Goal: Task Accomplishment & Management: Complete application form

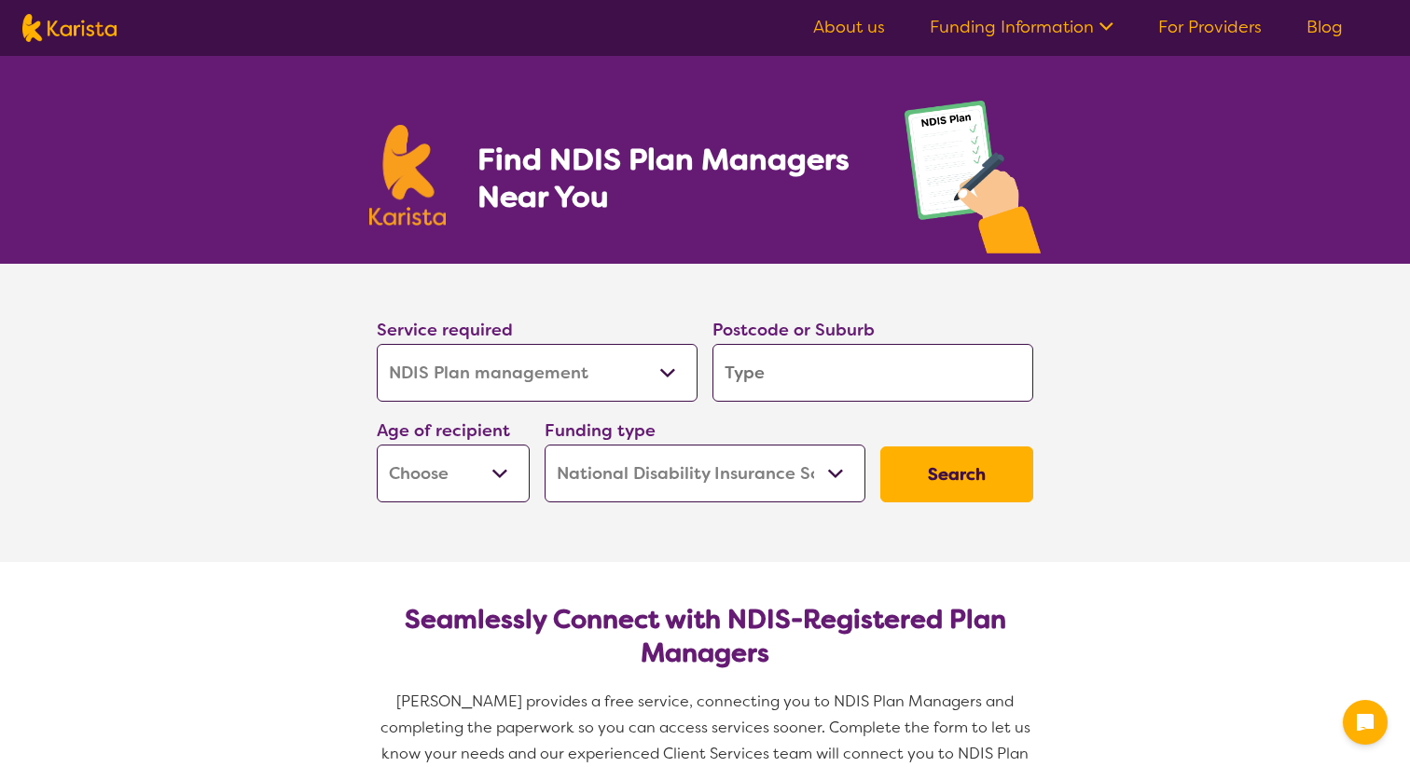
select select "NDIS Plan management"
select select "NDIS"
select select "NDIS Plan management"
select select "NDIS"
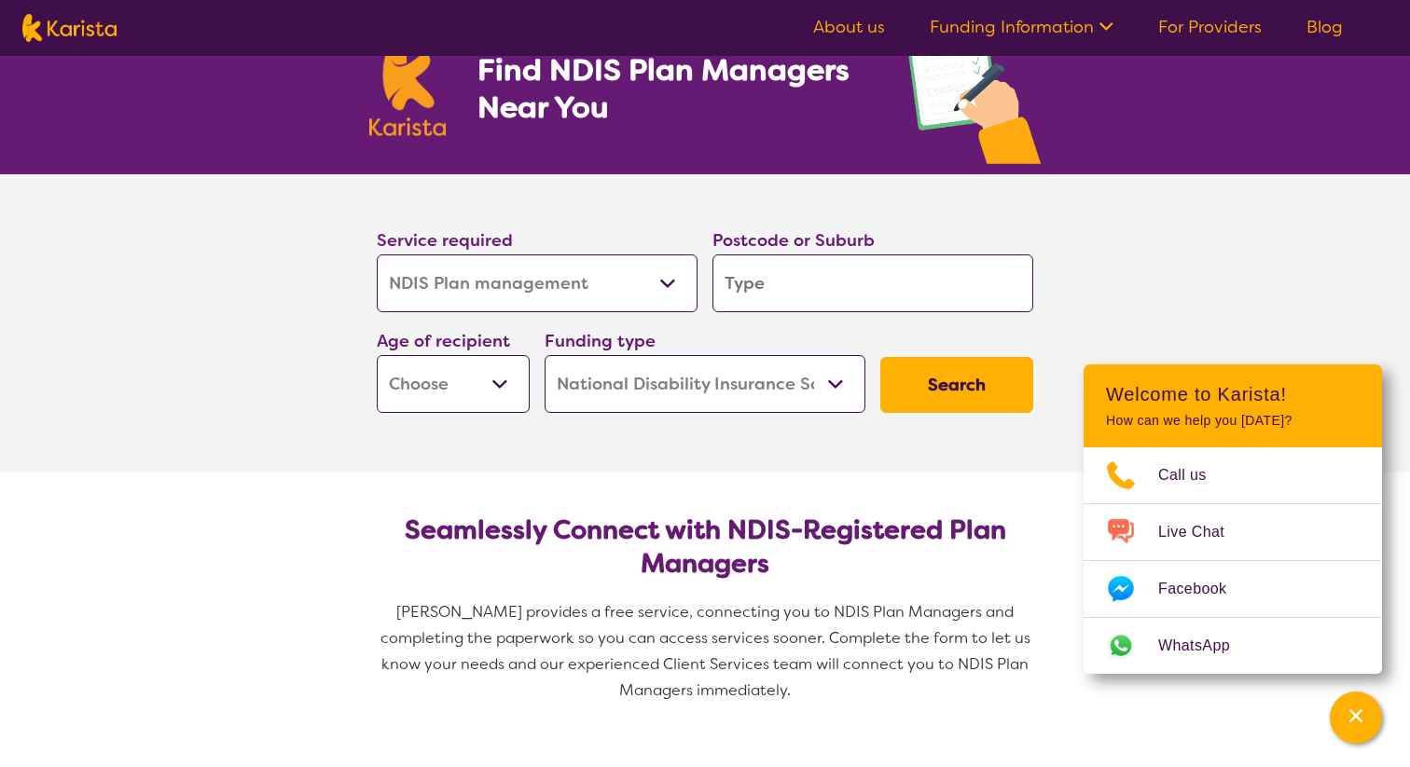
scroll to position [100, 0]
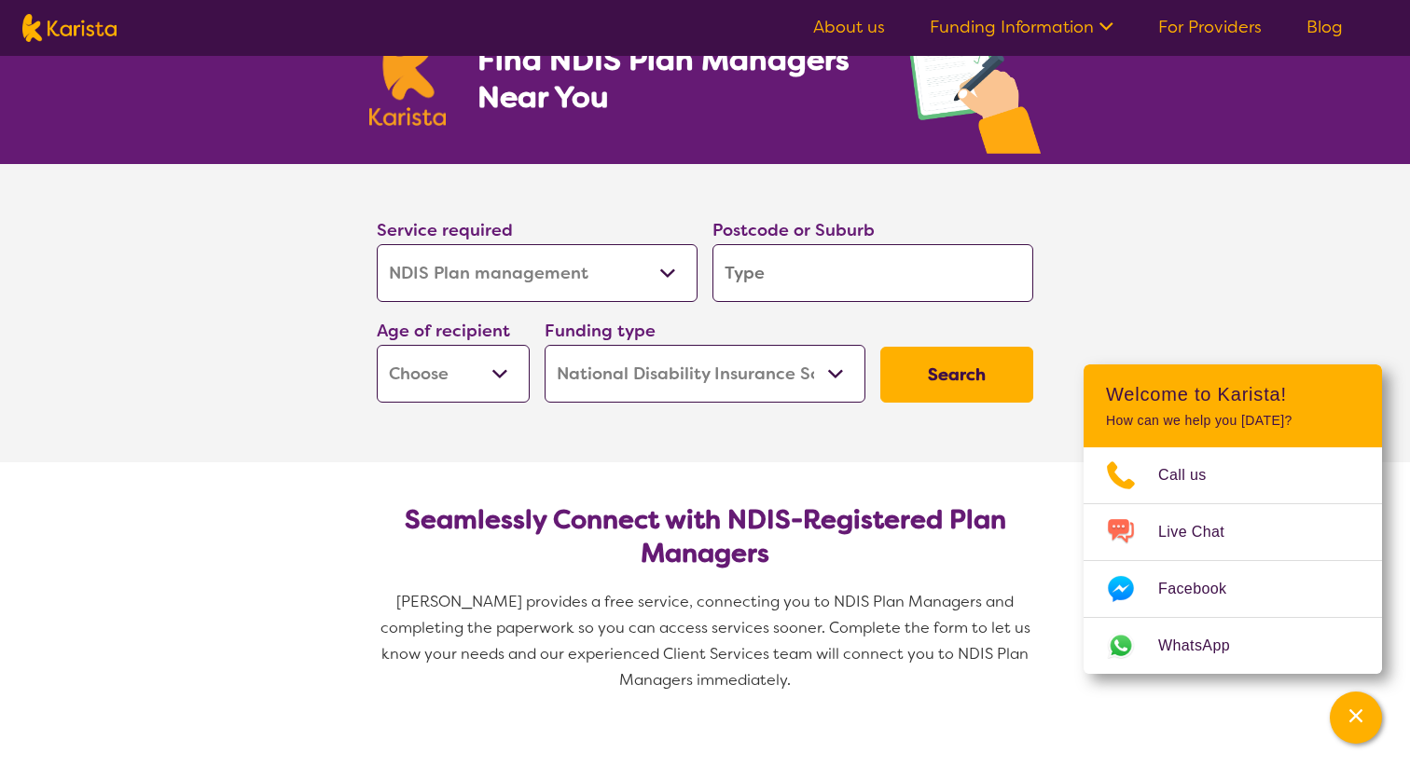
click at [503, 256] on select "Allied Health Assistant Assessment (ADHD or Autism) Behaviour support Counselli…" at bounding box center [537, 273] width 321 height 58
select select "[MEDICAL_DATA]"
click at [377, 244] on select "Allied Health Assistant Assessment (ADHD or Autism) Behaviour support Counselli…" at bounding box center [537, 273] width 321 height 58
select select "[MEDICAL_DATA]"
click at [733, 281] on input "search" at bounding box center [872, 273] width 321 height 58
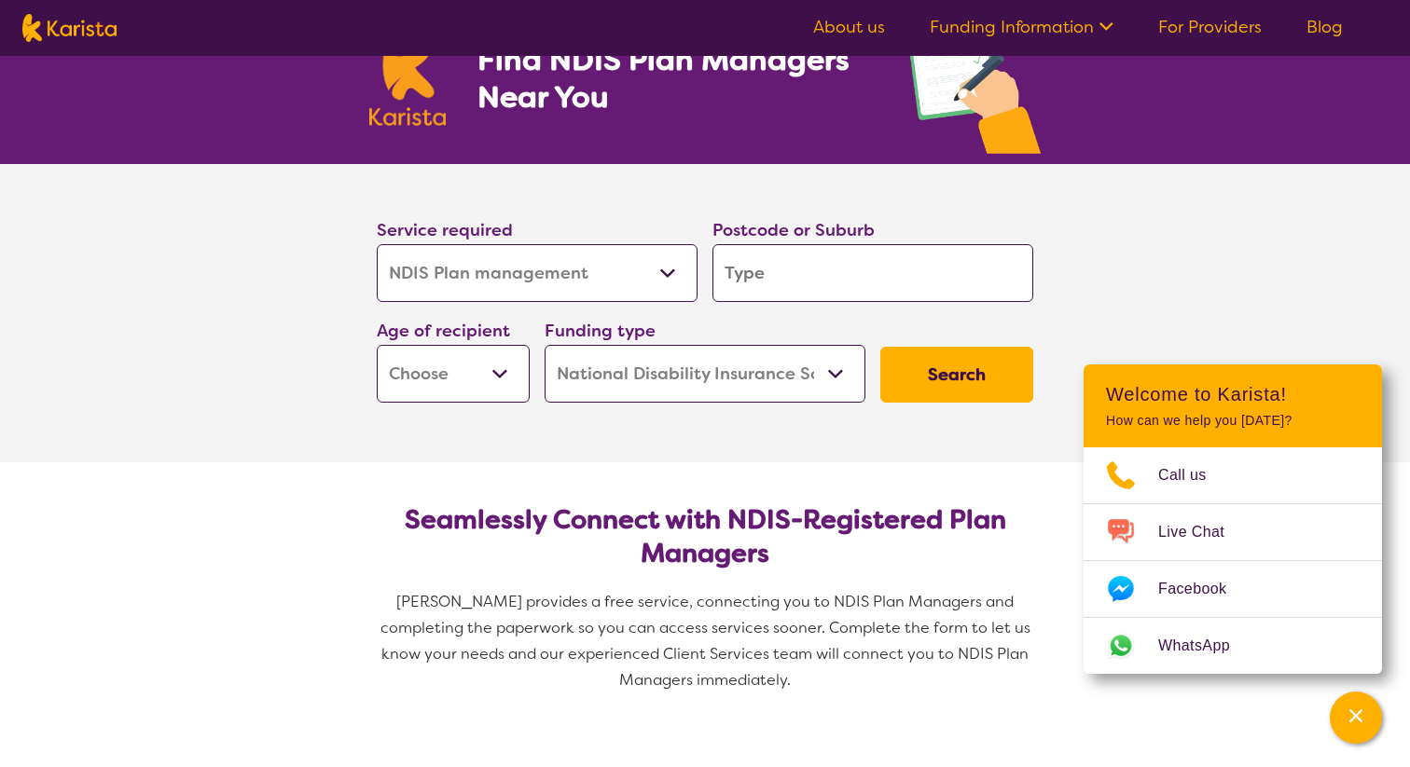
type input "6050"
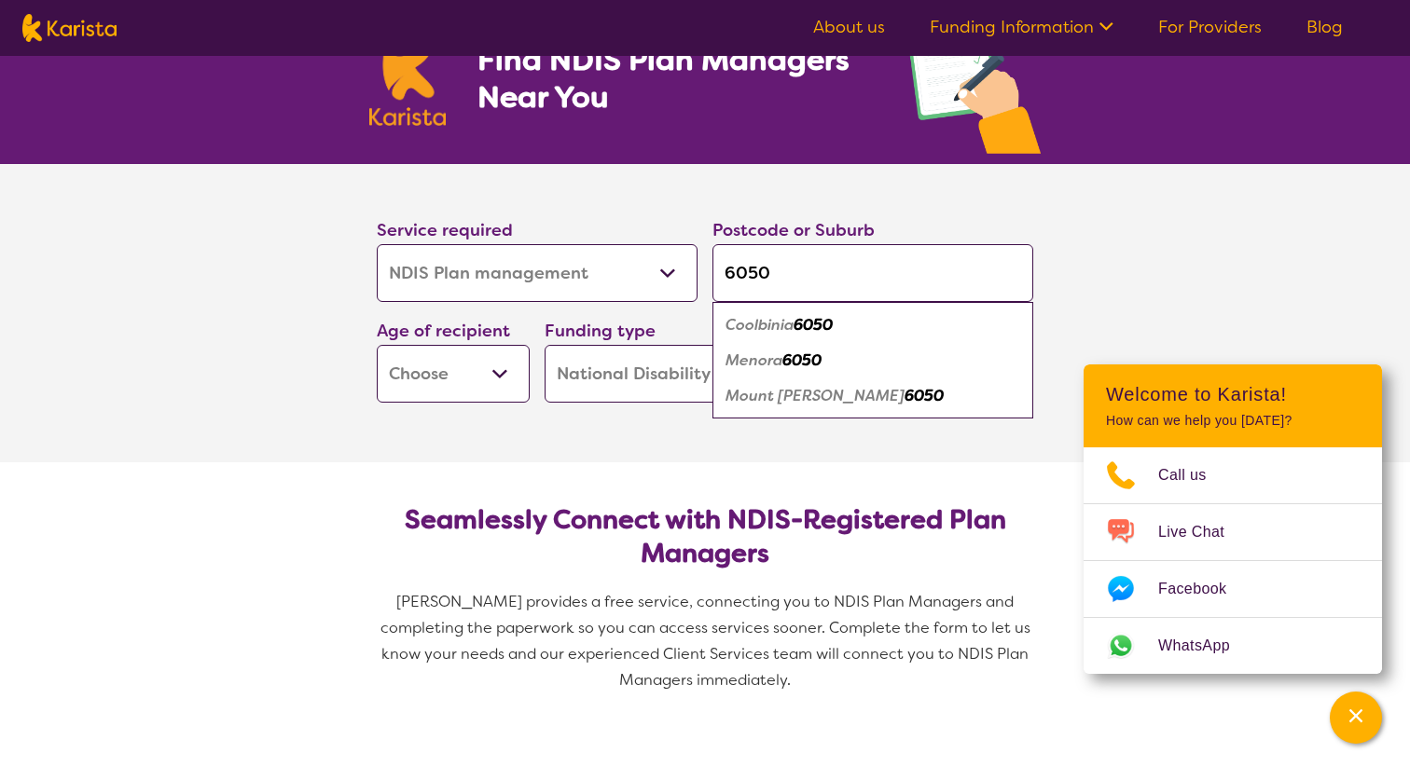
click at [502, 387] on select "Early Childhood - 0 to 9 Child - 10 to 11 Adolescent - 12 to 17 Adult - 18 to 6…" at bounding box center [453, 374] width 153 height 58
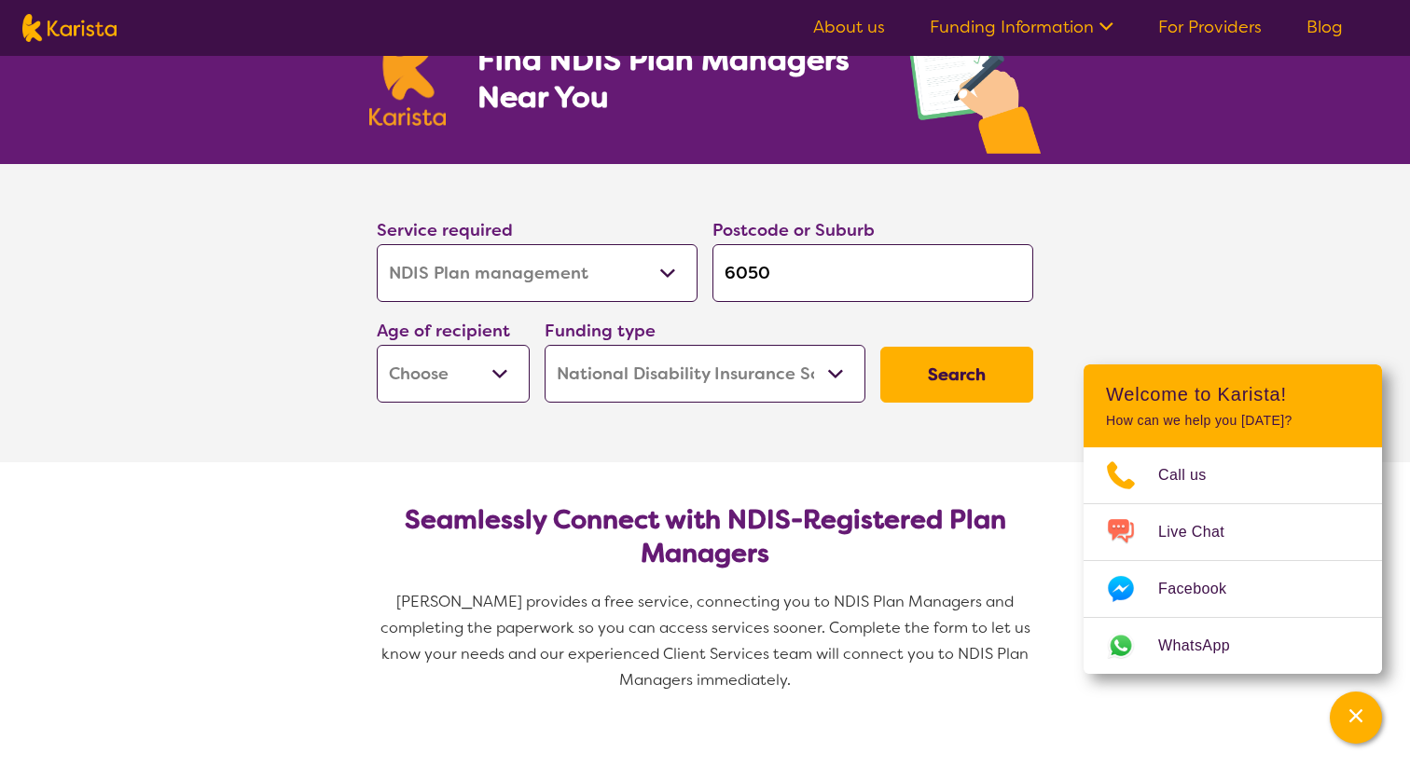
select select "AD"
click at [377, 345] on select "Early Childhood - 0 to 9 Child - 10 to 11 Adolescent - 12 to 17 Adult - 18 to 6…" at bounding box center [453, 374] width 153 height 58
select select "AD"
click at [654, 391] on select "Home Care Package (HCP) National Disability Insurance Scheme (NDIS) I don't know" at bounding box center [704, 374] width 321 height 58
click at [936, 393] on button "Search" at bounding box center [956, 375] width 153 height 56
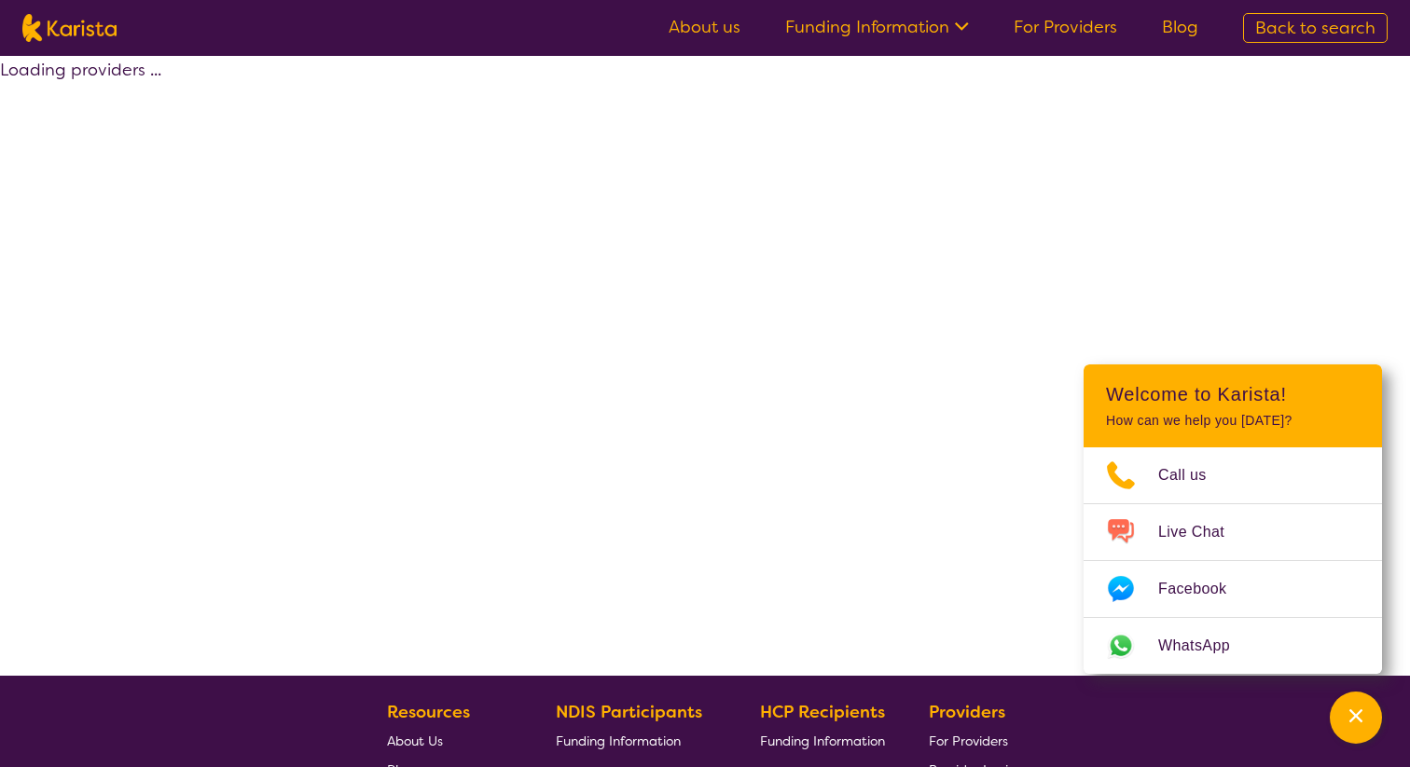
select select "by_score"
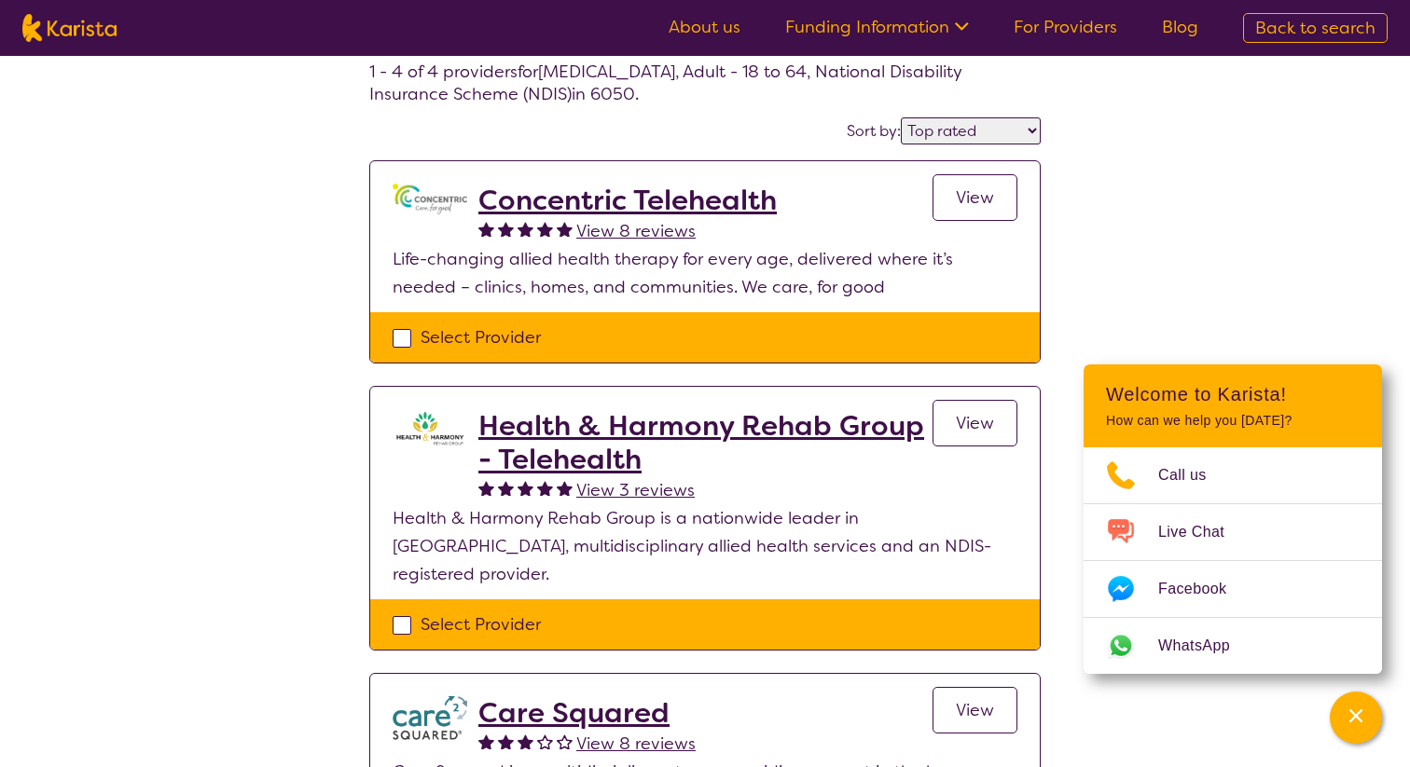
select select "NDIS Plan management"
select select "AD"
select select "NDIS"
select select "NDIS Plan management"
select select "AD"
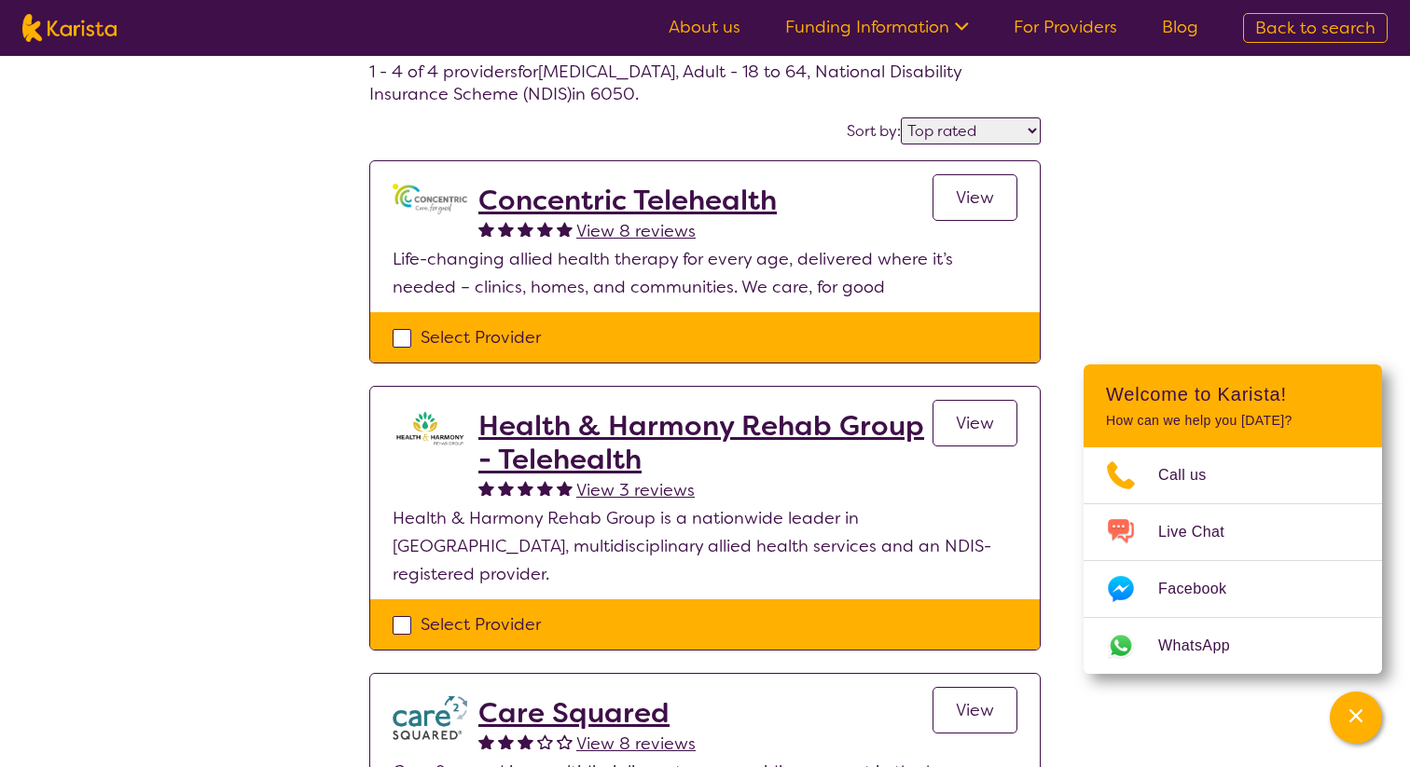
select select "NDIS"
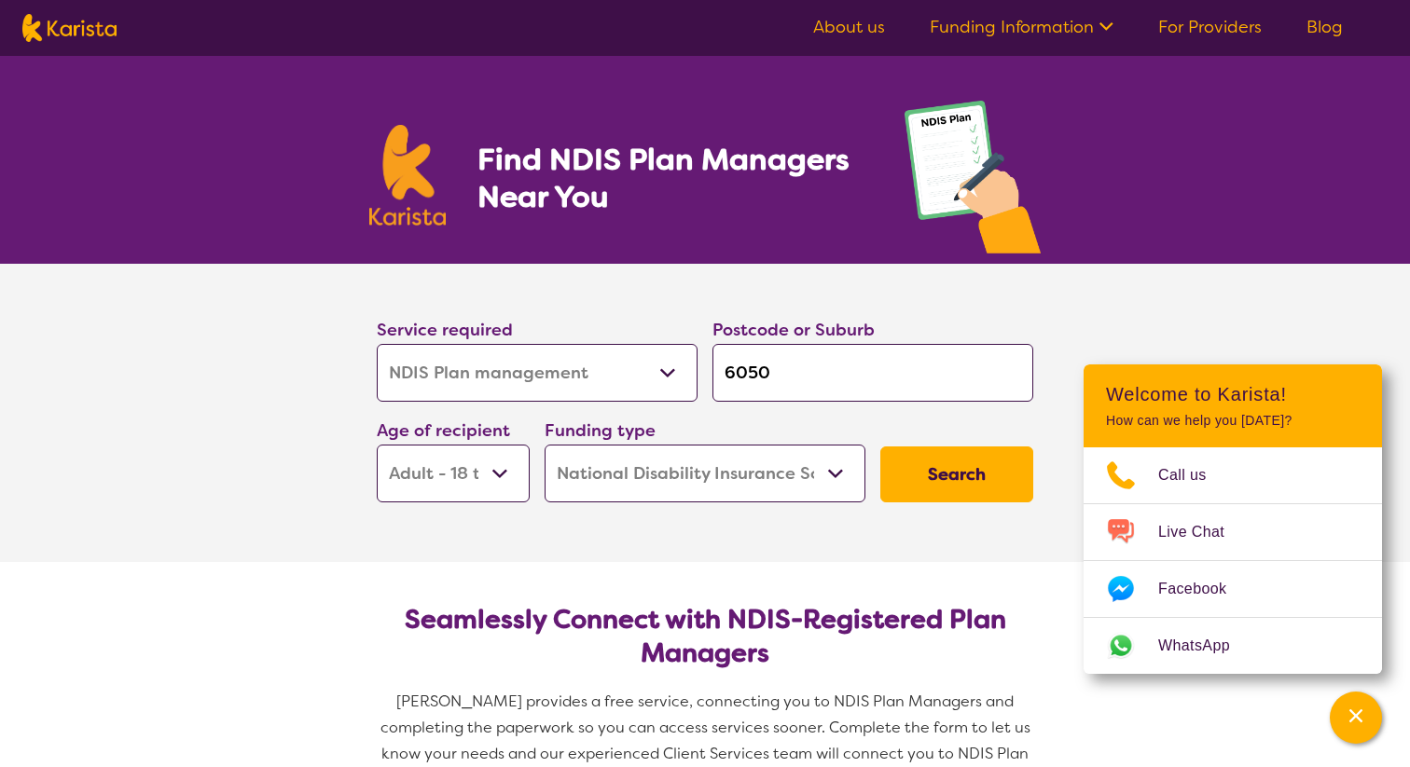
click at [626, 381] on select "Allied Health Assistant Assessment (ADHD or Autism) Behaviour support Counselli…" at bounding box center [537, 373] width 321 height 58
select select "Psychology"
click at [377, 344] on select "Allied Health Assistant Assessment (ADHD or Autism) Behaviour support Counselli…" at bounding box center [537, 373] width 321 height 58
select select "Psychology"
click at [913, 475] on button "Search" at bounding box center [956, 475] width 153 height 56
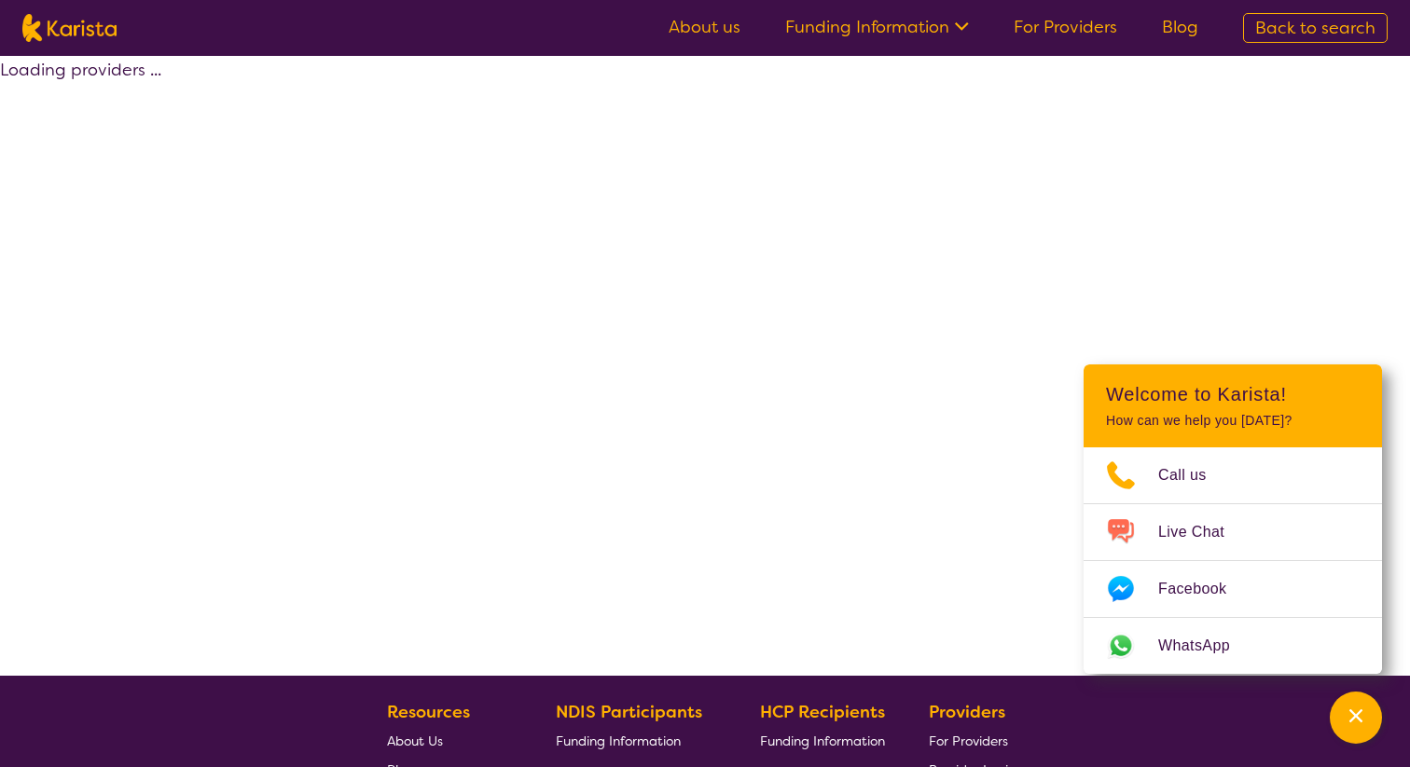
select select "by_score"
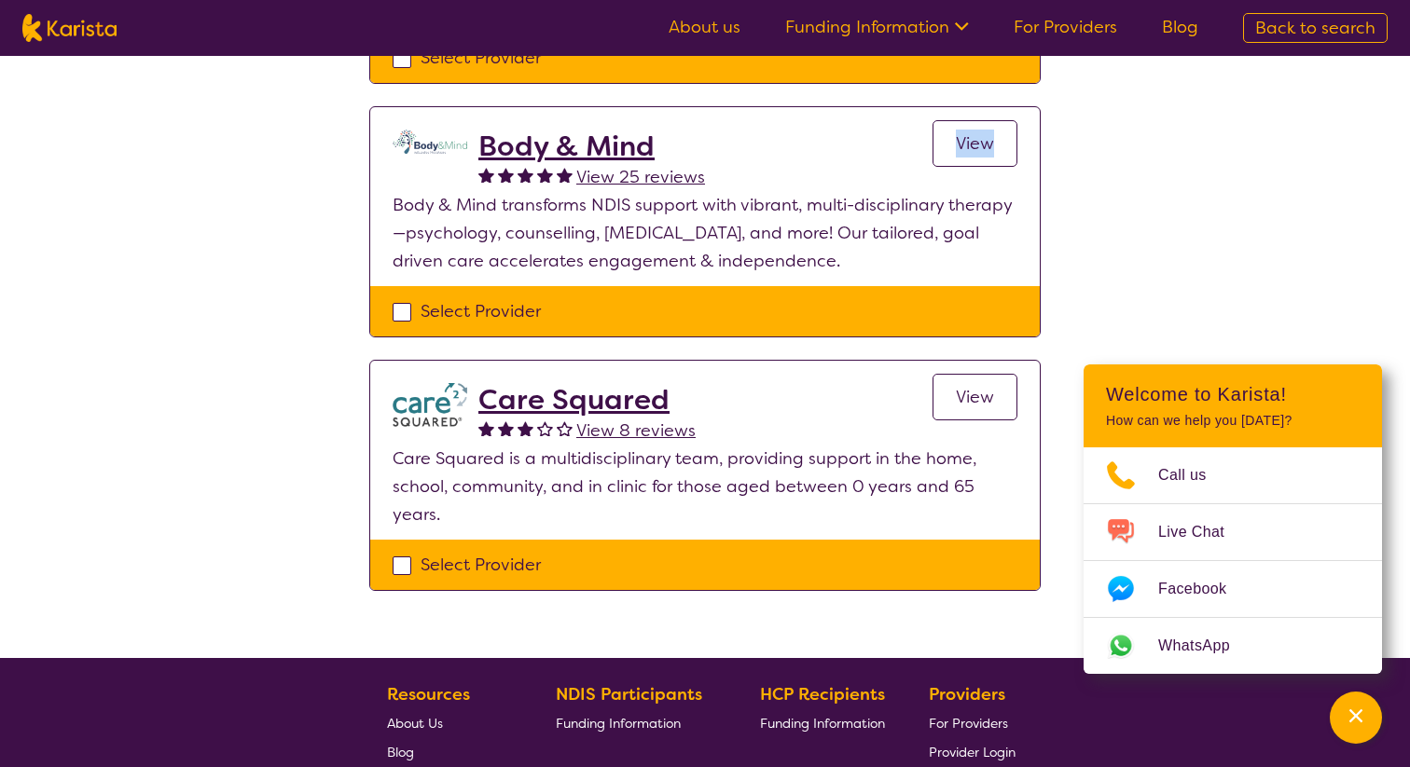
scroll to position [1290, 0]
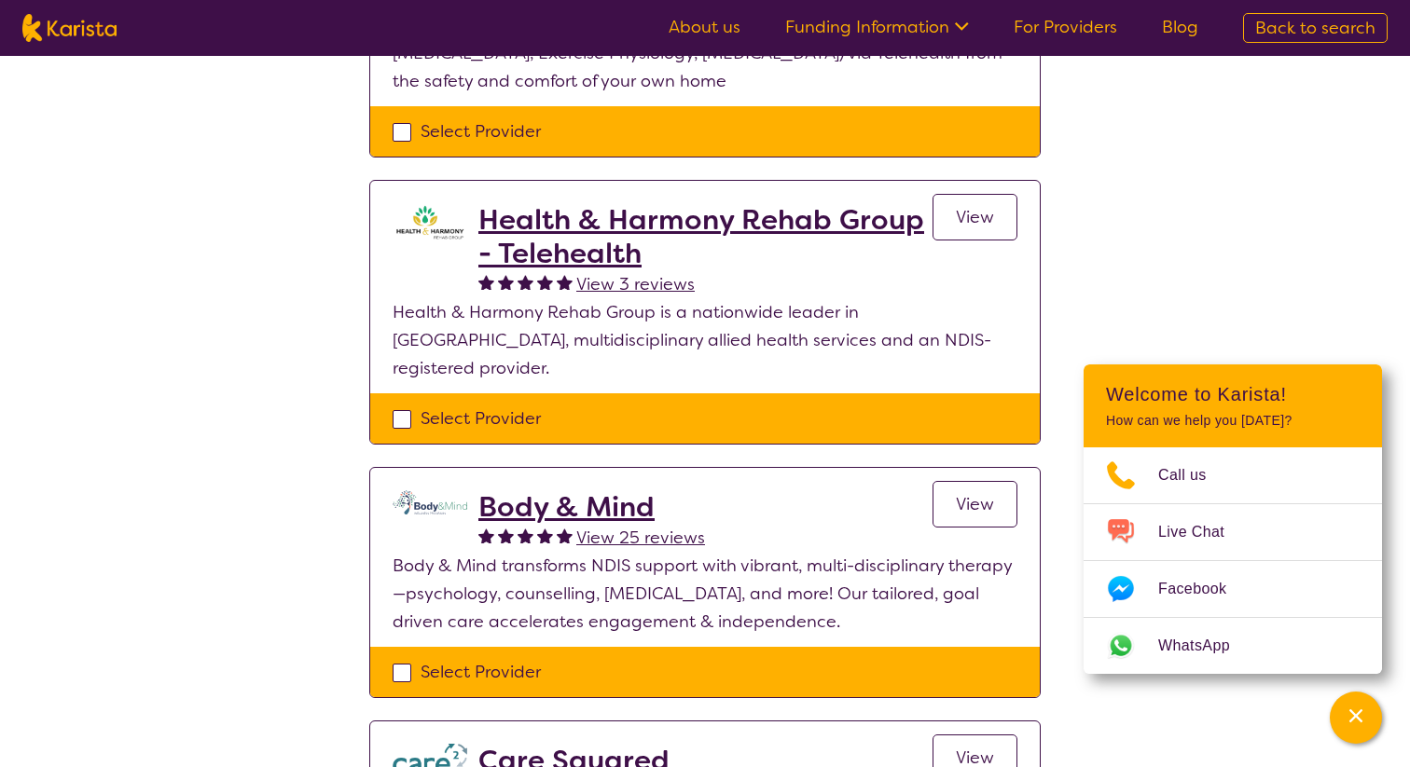
scroll to position [0, 0]
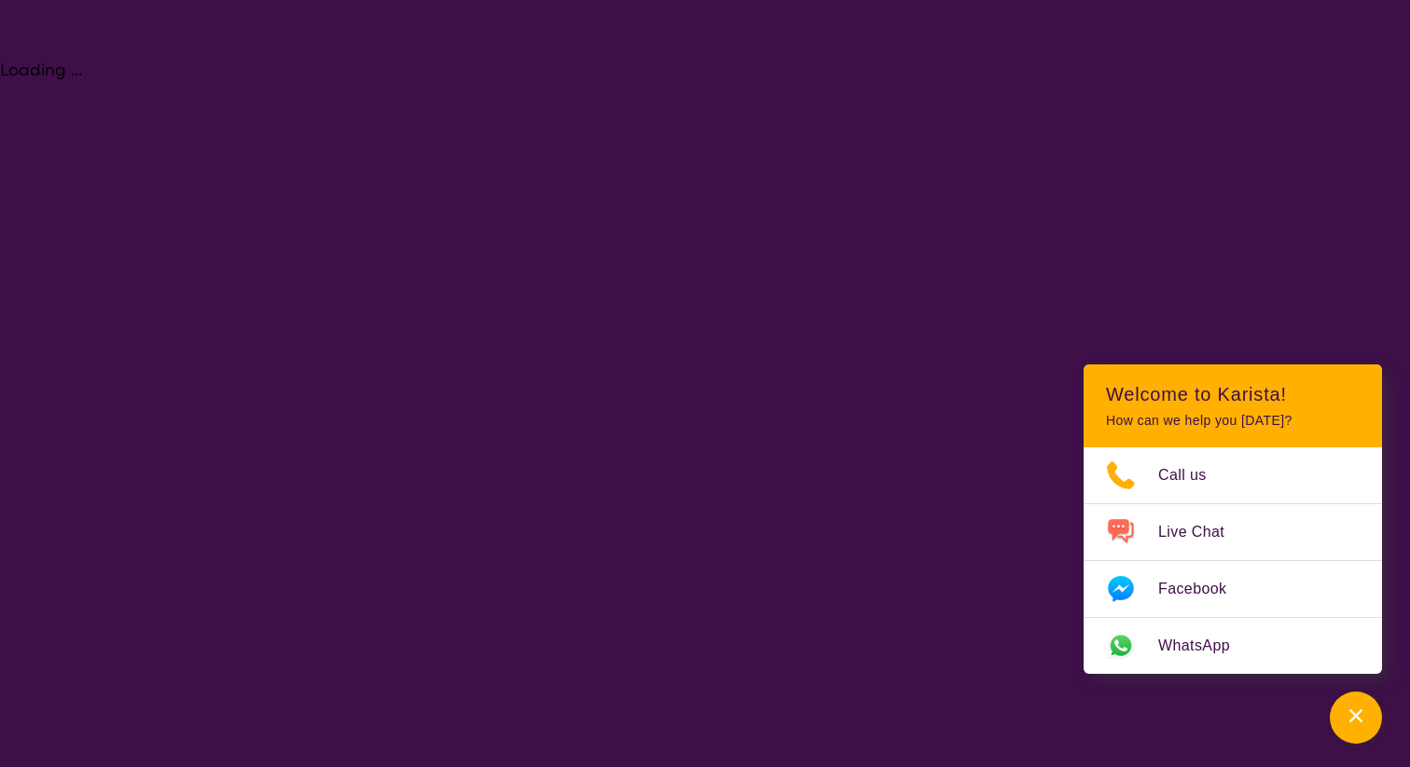
select select "NDIS Plan management"
select select "AD"
select select "NDIS"
select select "NDIS Plan management"
select select "AD"
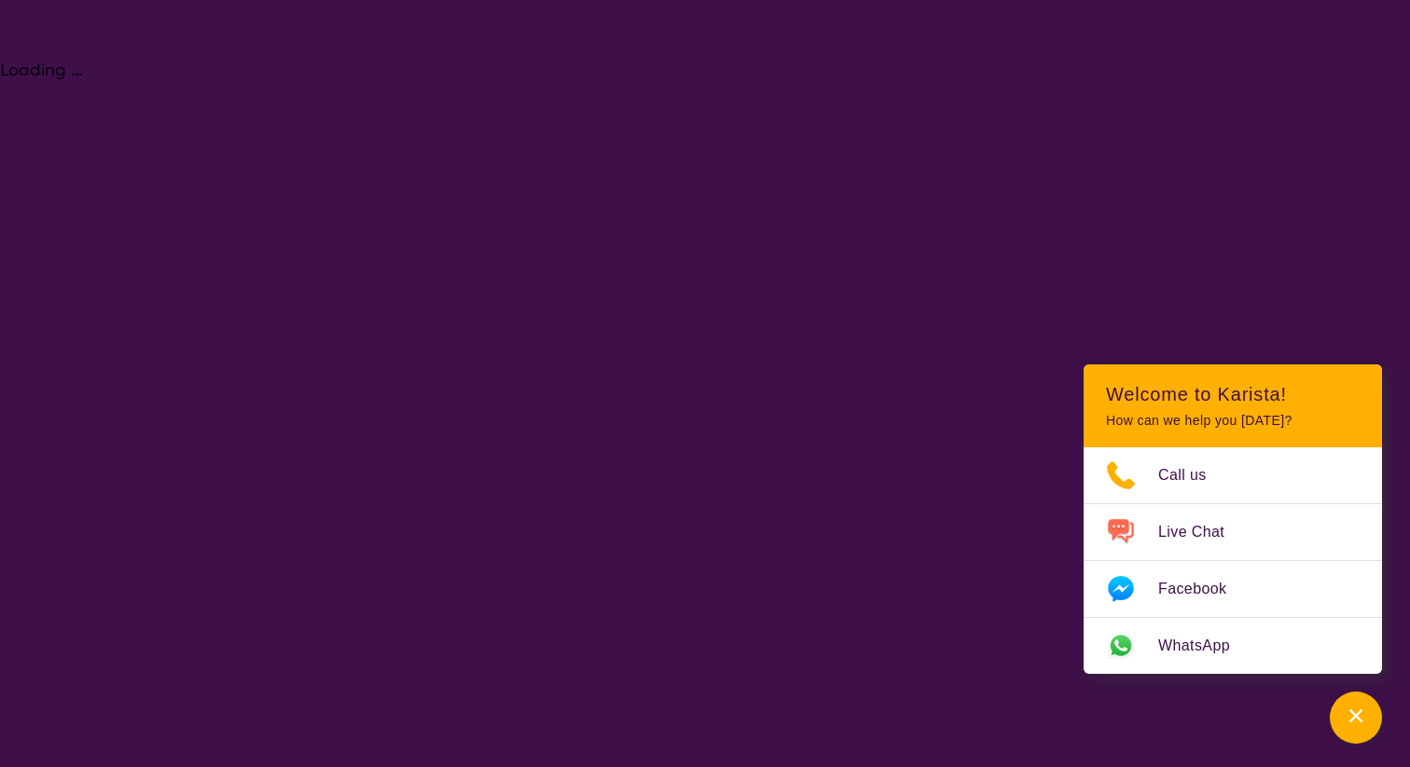
select select "NDIS"
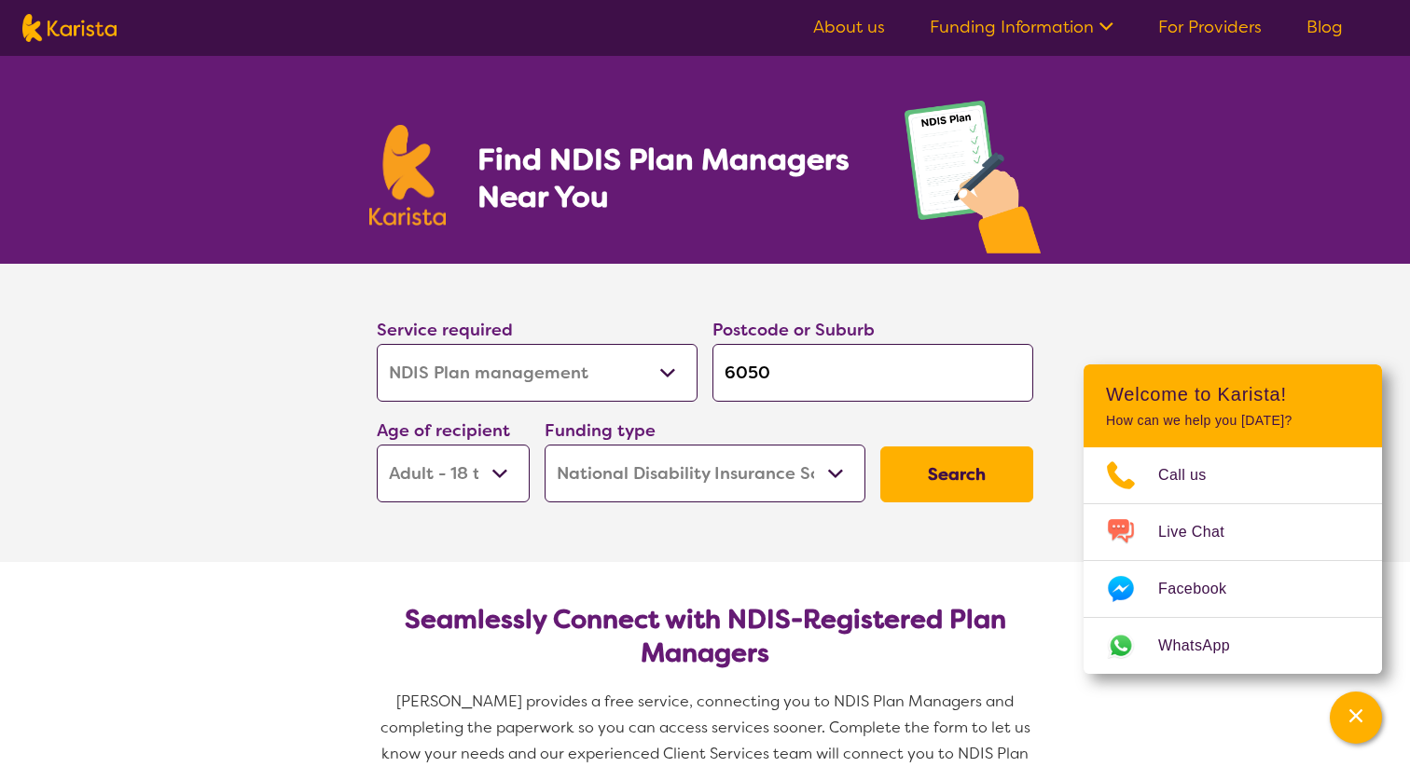
click at [604, 387] on select "Allied Health Assistant Assessment (ADHD or Autism) Behaviour support Counselli…" at bounding box center [537, 373] width 321 height 58
select select "Support worker"
click at [377, 344] on select "Allied Health Assistant Assessment (ADHD or Autism) Behaviour support Counselli…" at bounding box center [537, 373] width 321 height 58
select select "Support worker"
click at [909, 471] on button "Search" at bounding box center [956, 475] width 153 height 56
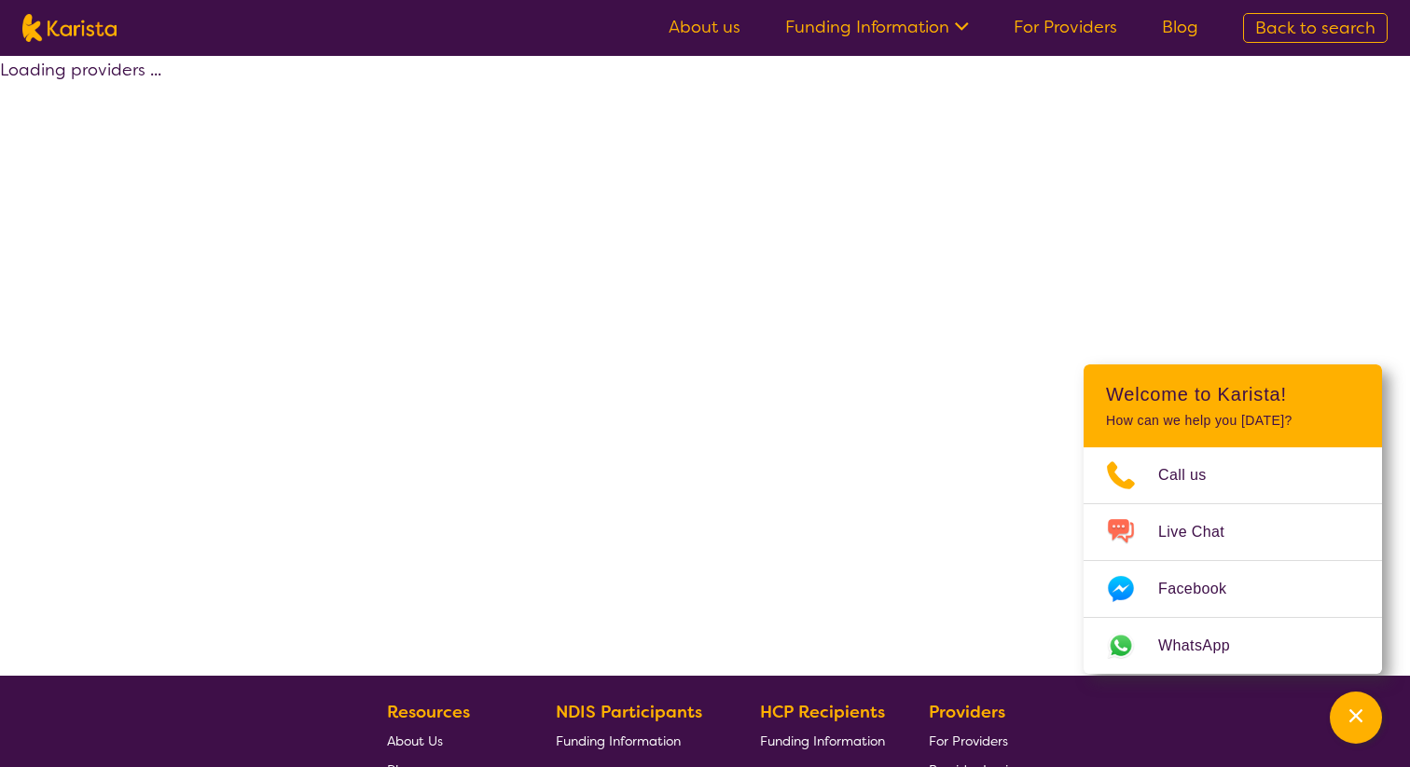
select select "by_score"
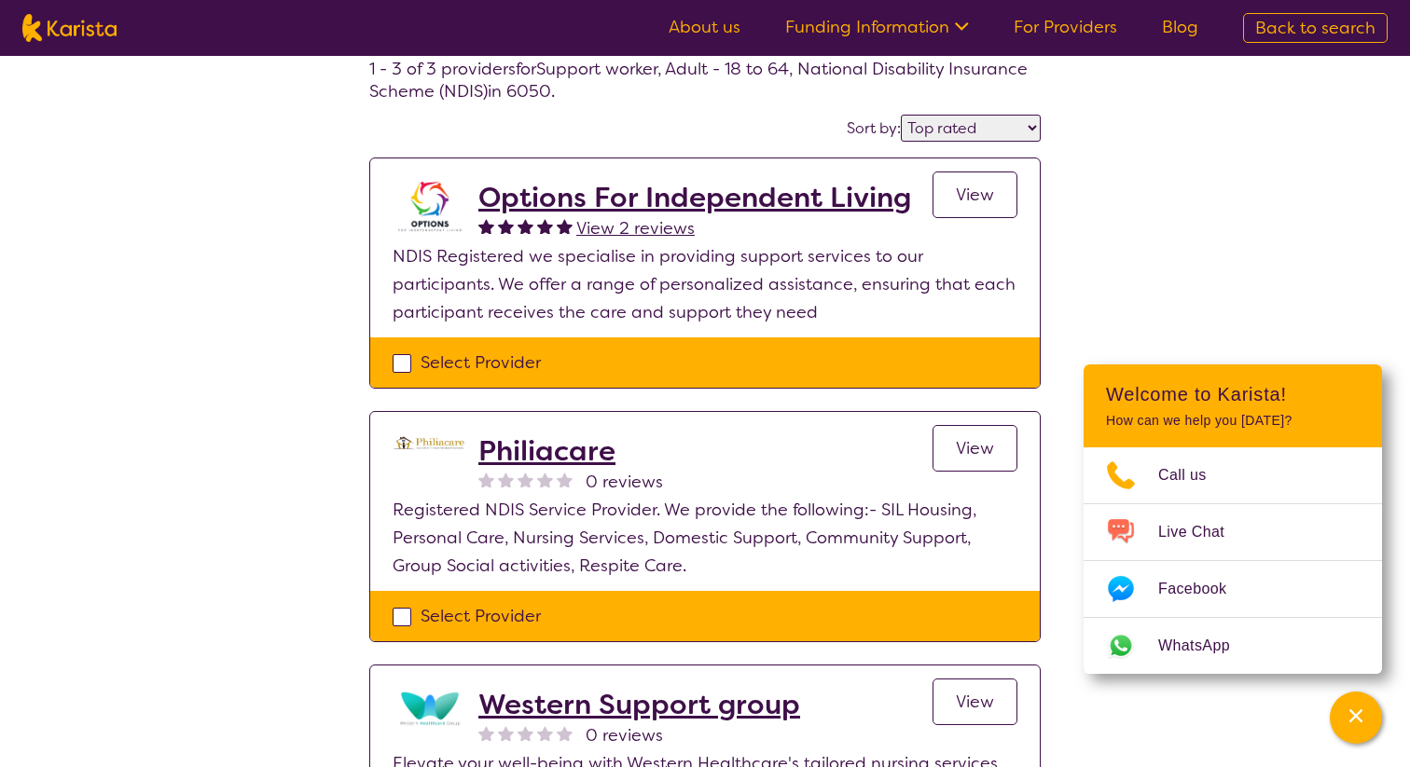
scroll to position [105, 0]
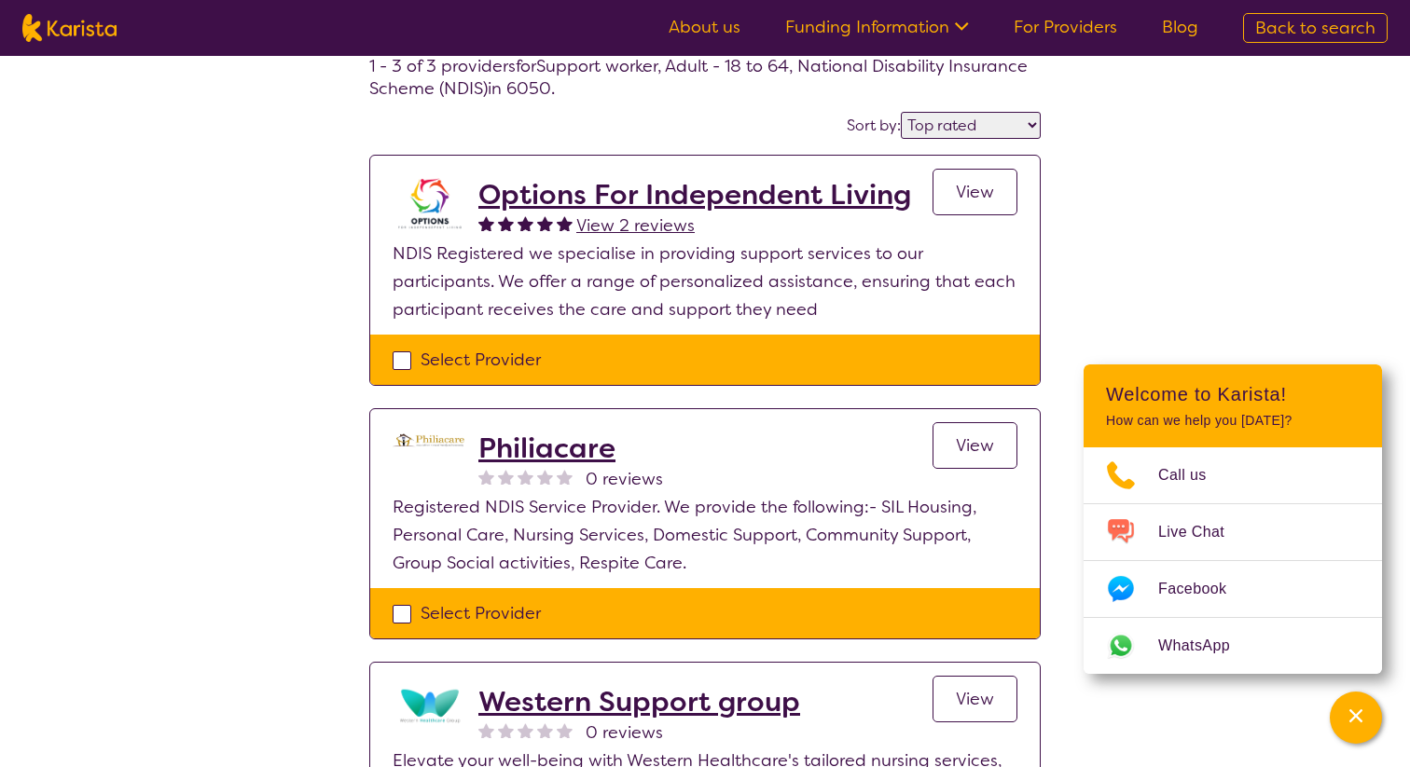
click at [296, 165] on div "Select one or more providers and click the 'NEXT' button to proceed 1 - 3 of 3 …" at bounding box center [705, 456] width 1410 height 1010
click at [1365, 720] on div "Channel Menu" at bounding box center [1355, 717] width 37 height 41
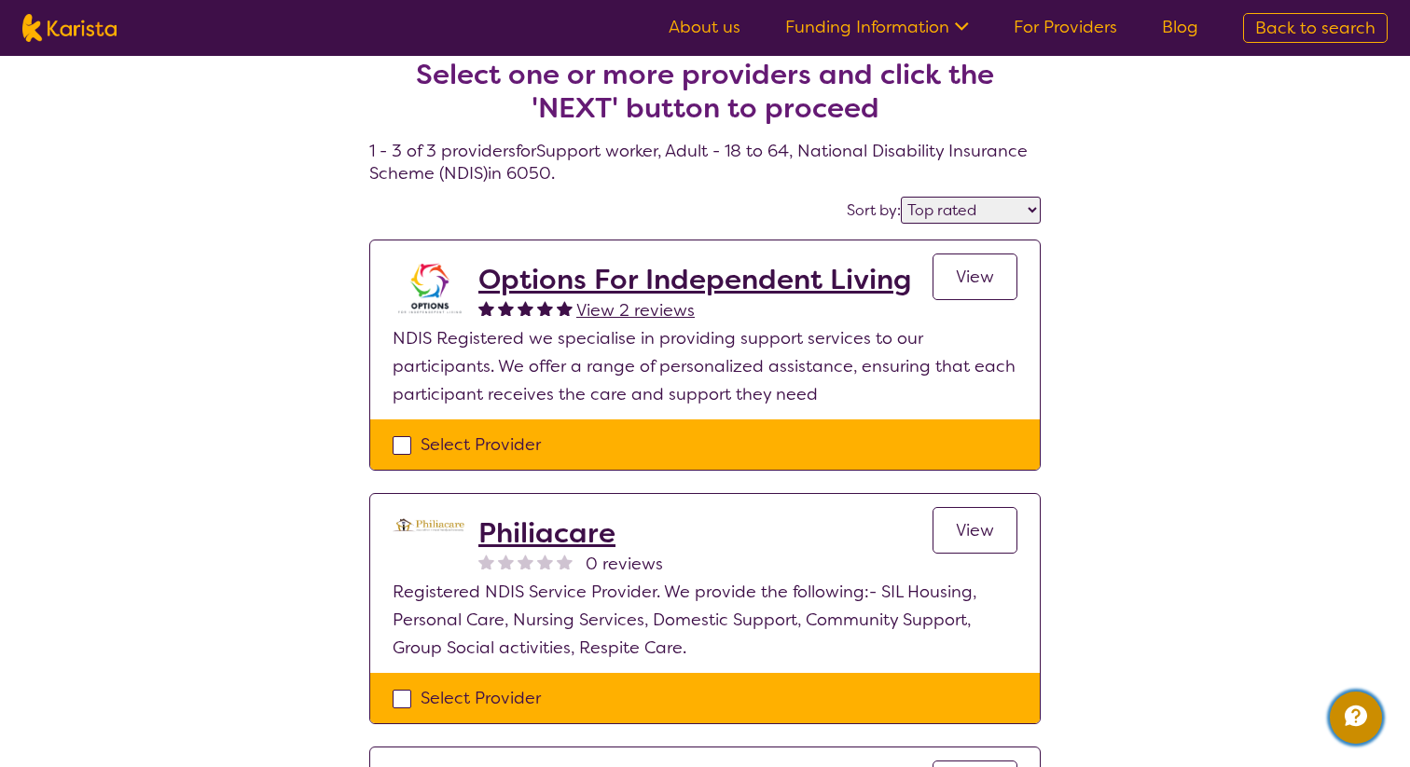
scroll to position [0, 0]
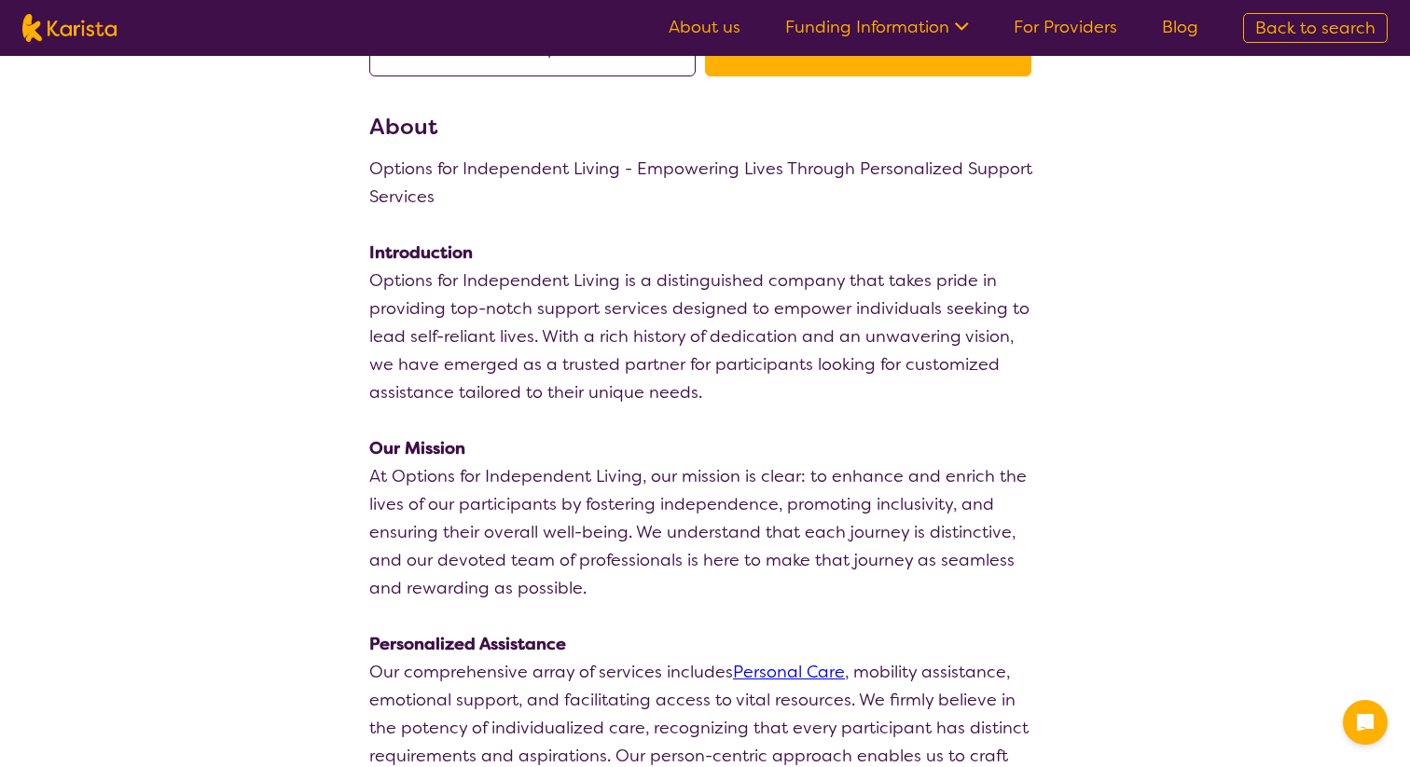
scroll to position [218, 0]
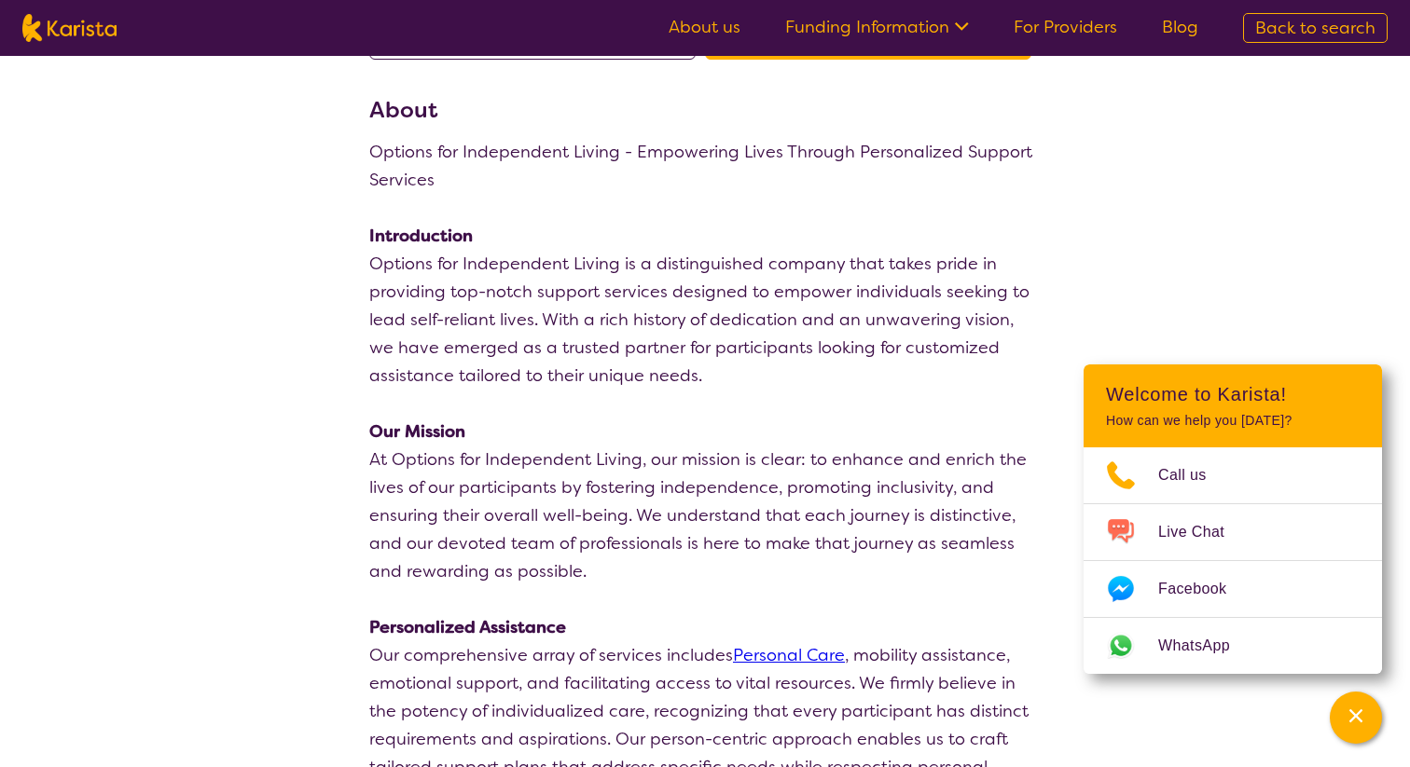
click at [1376, 724] on button "Channel Menu" at bounding box center [1355, 718] width 52 height 52
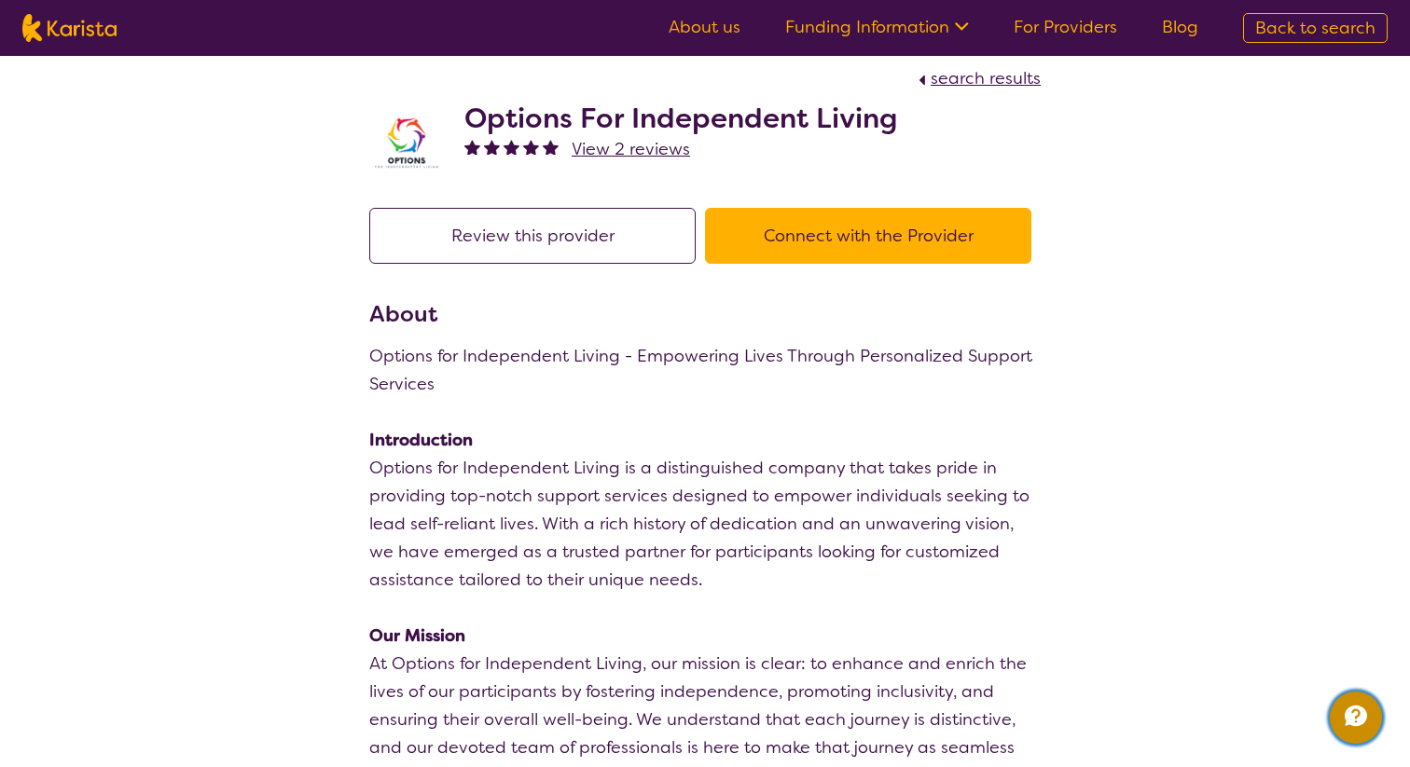
scroll to position [0, 0]
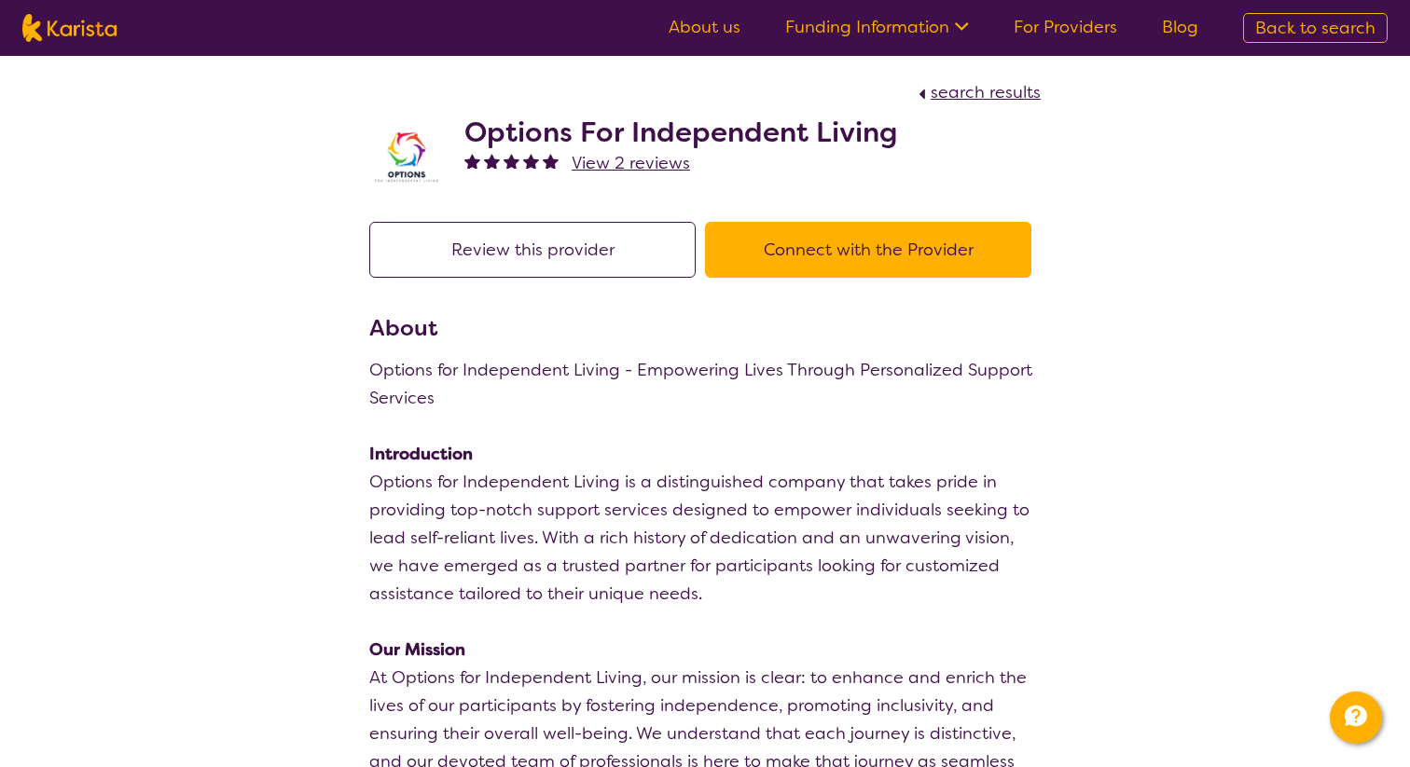
click at [909, 278] on div "Review this provider Connect with the Provider" at bounding box center [704, 266] width 671 height 89
click at [909, 259] on button "Connect with the Provider" at bounding box center [868, 250] width 326 height 56
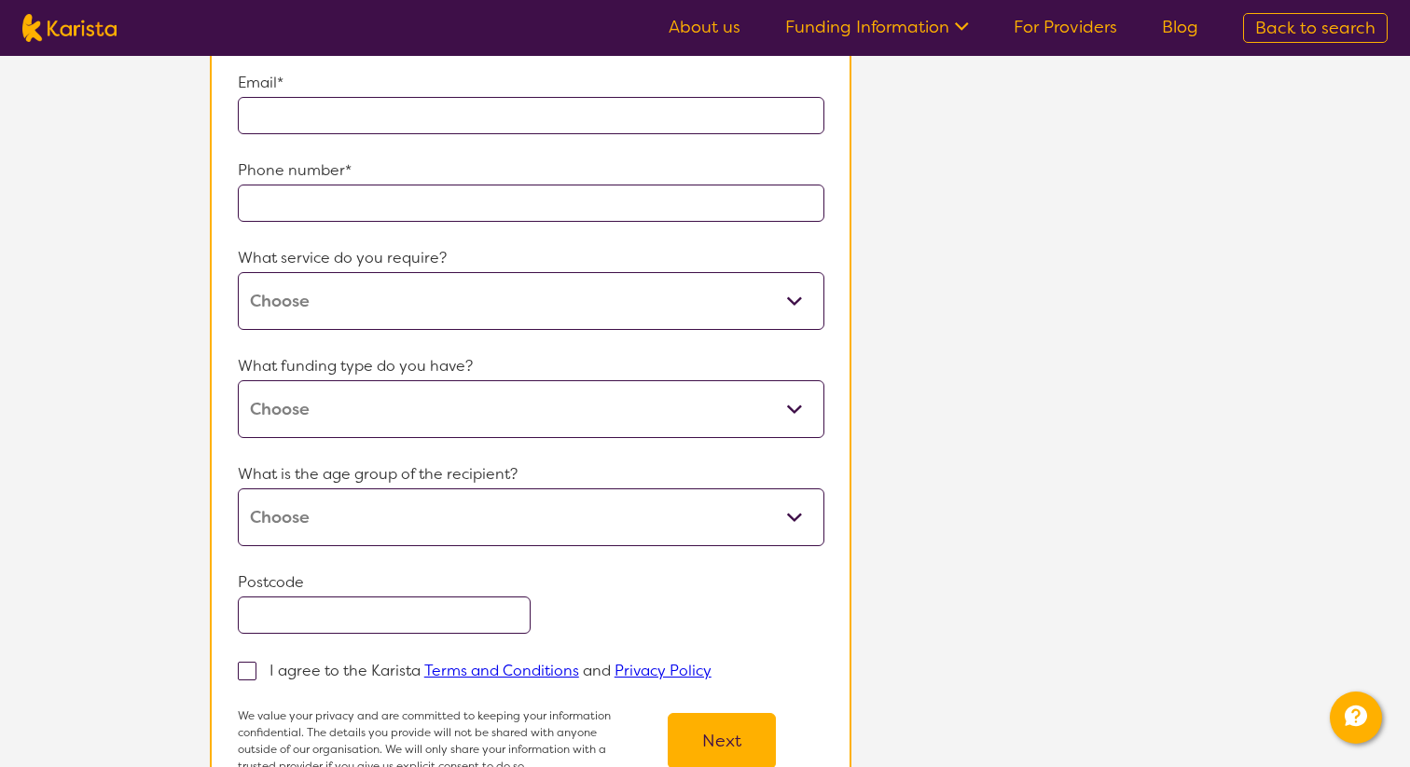
scroll to position [391, 0]
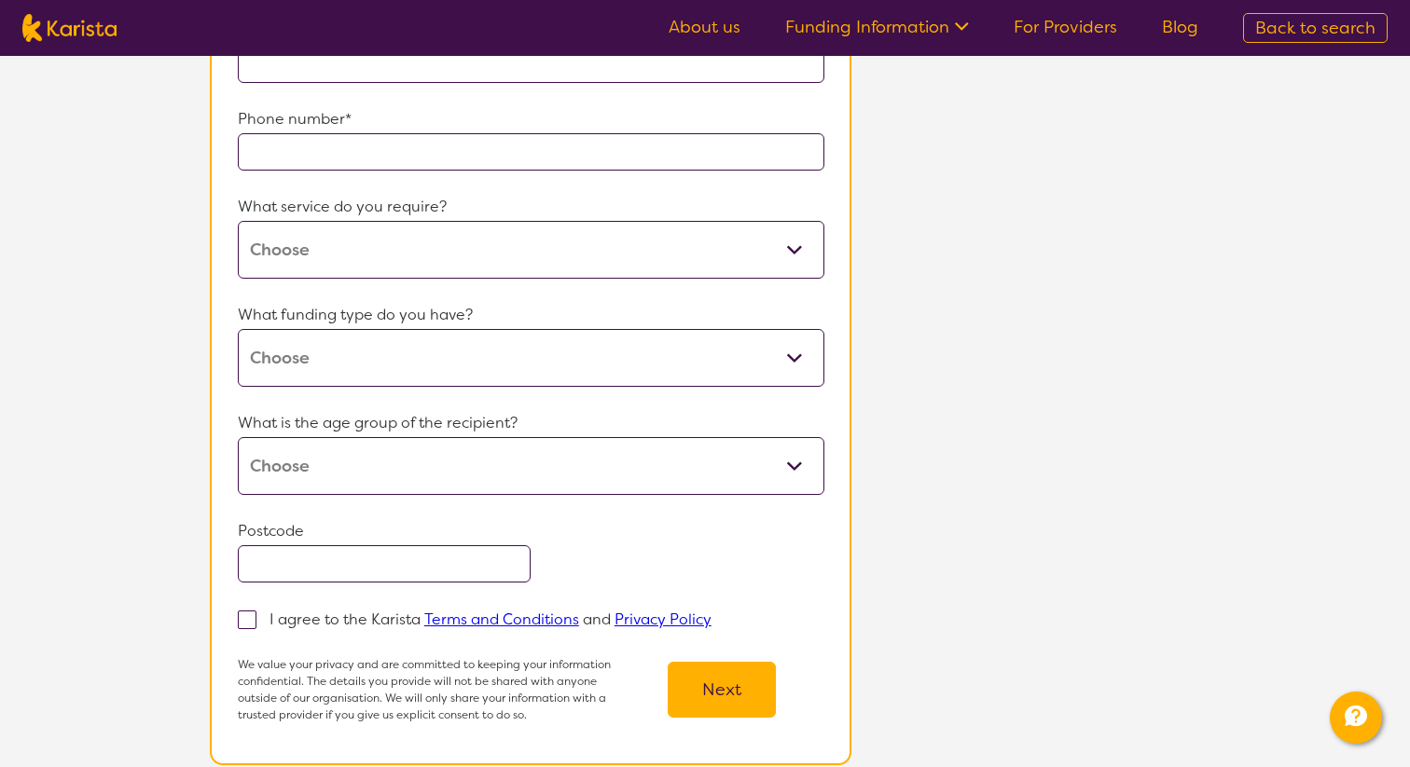
click at [714, 216] on p "What service do you require?" at bounding box center [531, 207] width 586 height 28
click at [714, 228] on select "Domestic and home help Employment Support NDIS Support Coordination Personal ca…" at bounding box center [531, 250] width 586 height 58
click at [493, 365] on select "Home Care Package (HCP) National Disability Insurance Scheme (NDIS) I don't know" at bounding box center [531, 358] width 586 height 58
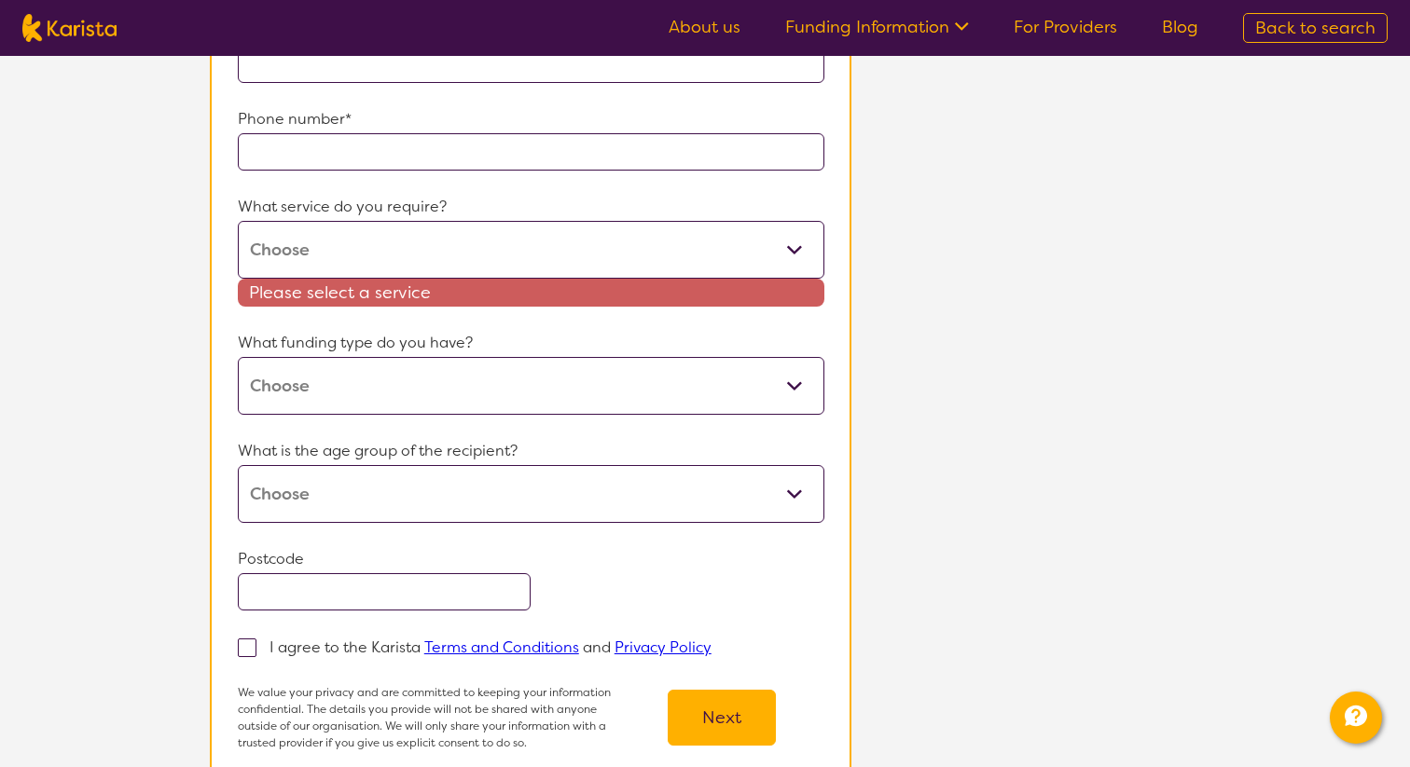
select select "NDIS"
click at [240, 357] on select "Home Care Package (HCP) National Disability Insurance Scheme (NDIS) I don't know" at bounding box center [531, 386] width 586 height 58
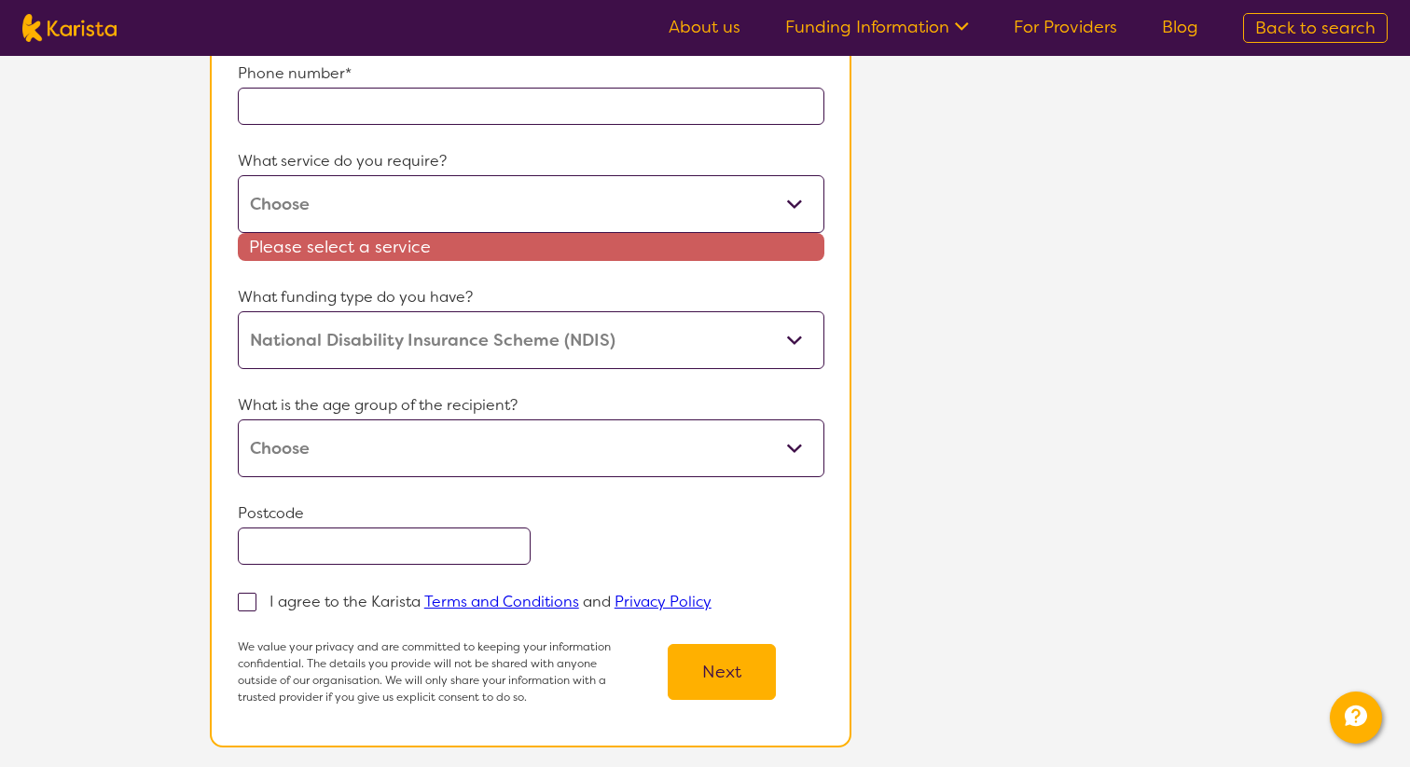
scroll to position [456, 0]
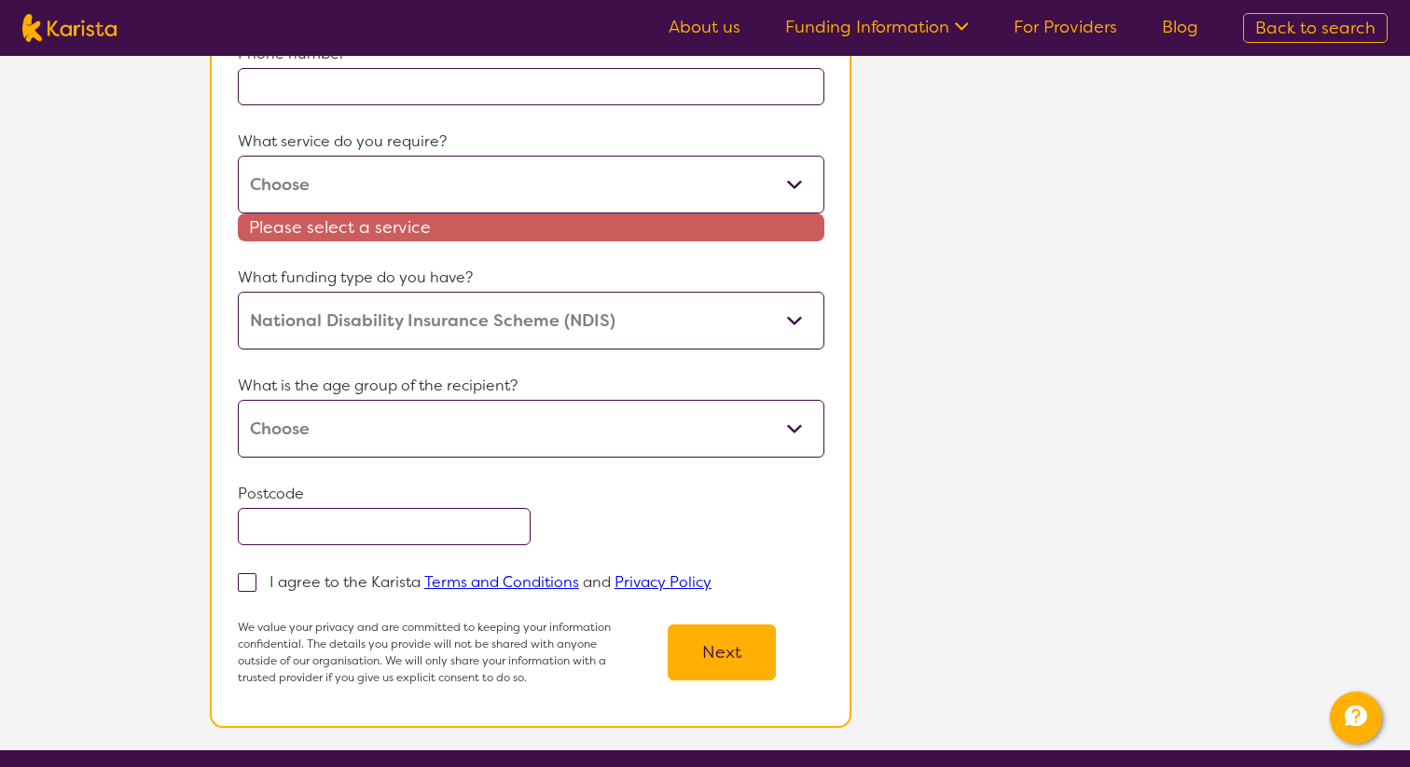
click at [579, 440] on select "Early Childhood - 0 to 9 Child - 10 to 11 Adolescent - 12 to 17 Adult - 18 to 6…" at bounding box center [531, 429] width 586 height 58
select select "AD"
click at [240, 400] on select "Early Childhood - 0 to 9 Child - 10 to 11 Adolescent - 12 to 17 Adult - 18 to 6…" at bounding box center [531, 429] width 586 height 58
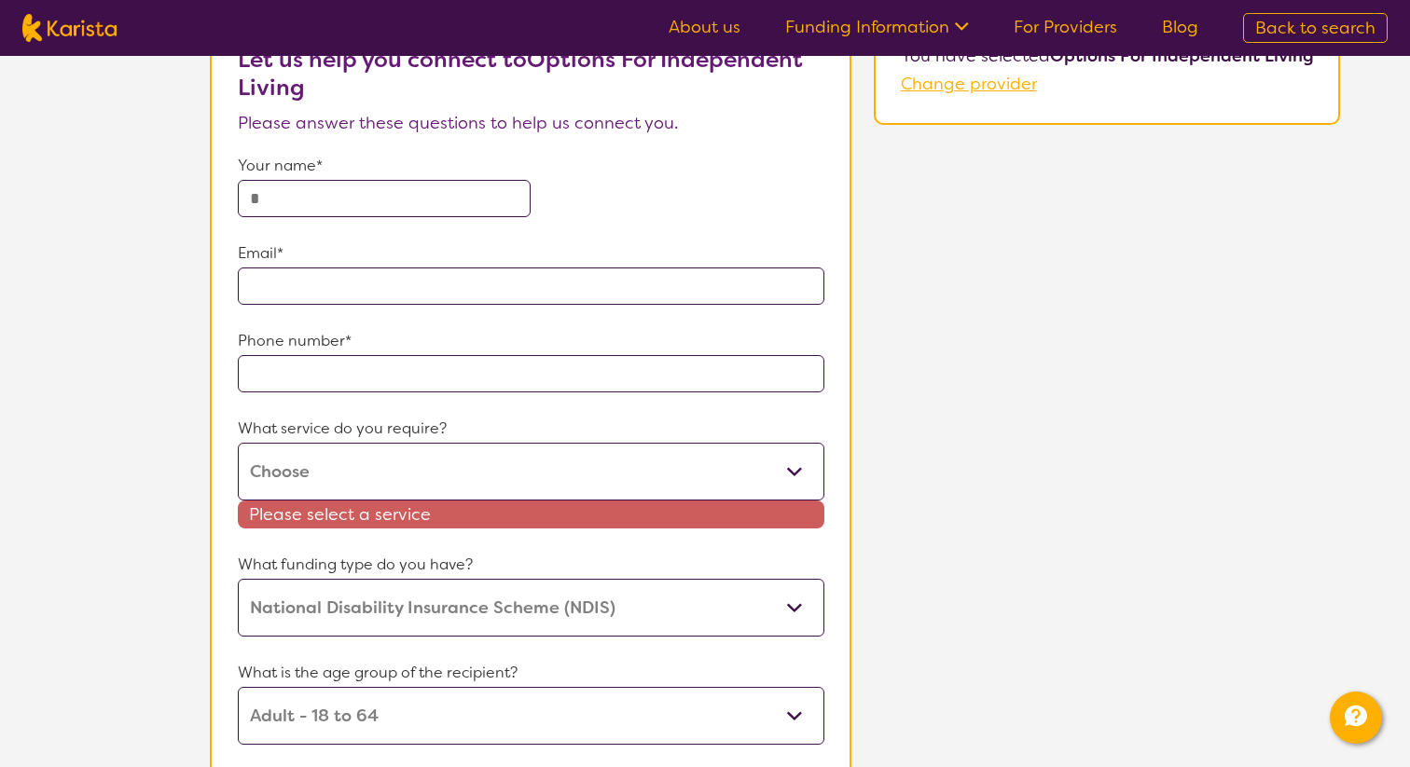
scroll to position [137, 0]
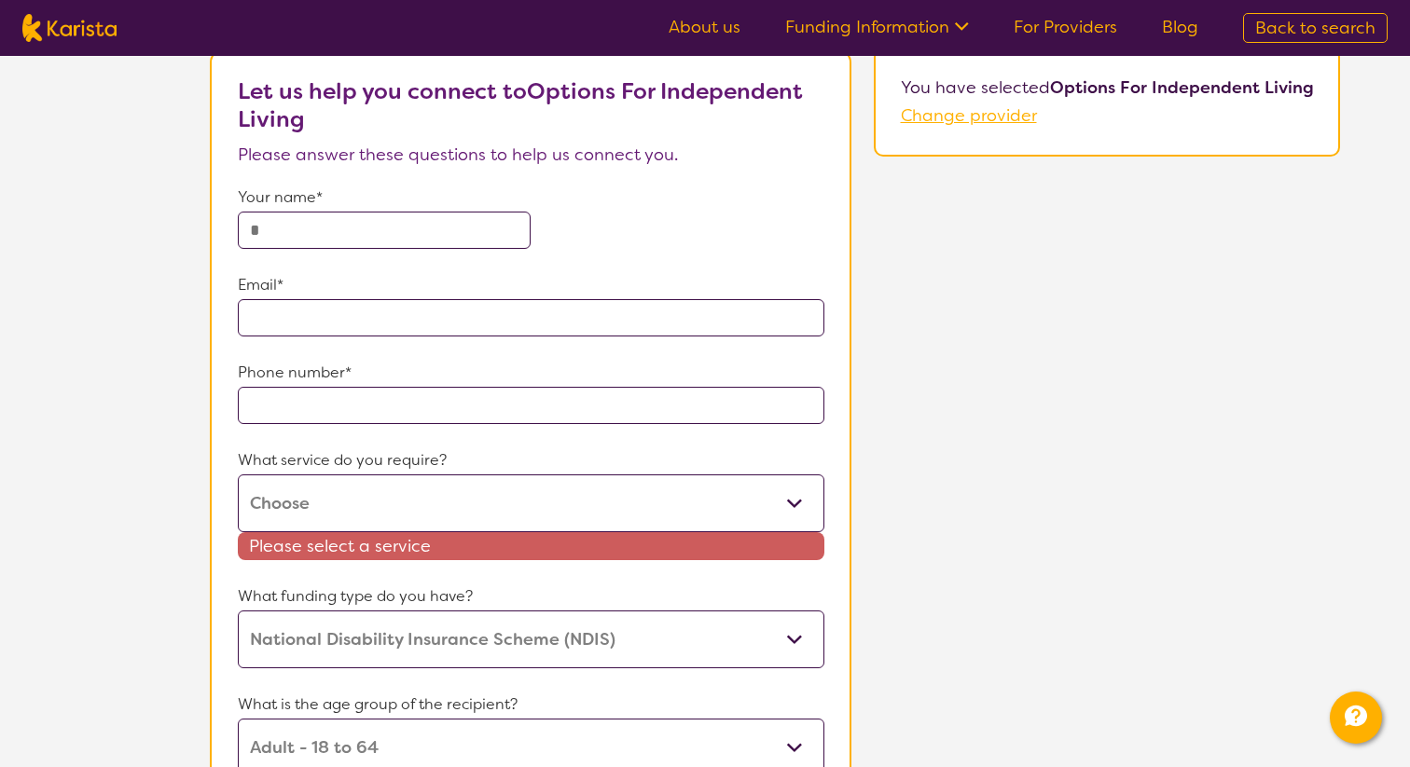
click at [600, 506] on select "Domestic and home help Employment Support NDIS Support Coordination Personal ca…" at bounding box center [531, 504] width 586 height 58
select select "30"
click at [240, 475] on select "Domestic and home help Employment Support NDIS Support Coordination Personal ca…" at bounding box center [531, 504] width 586 height 58
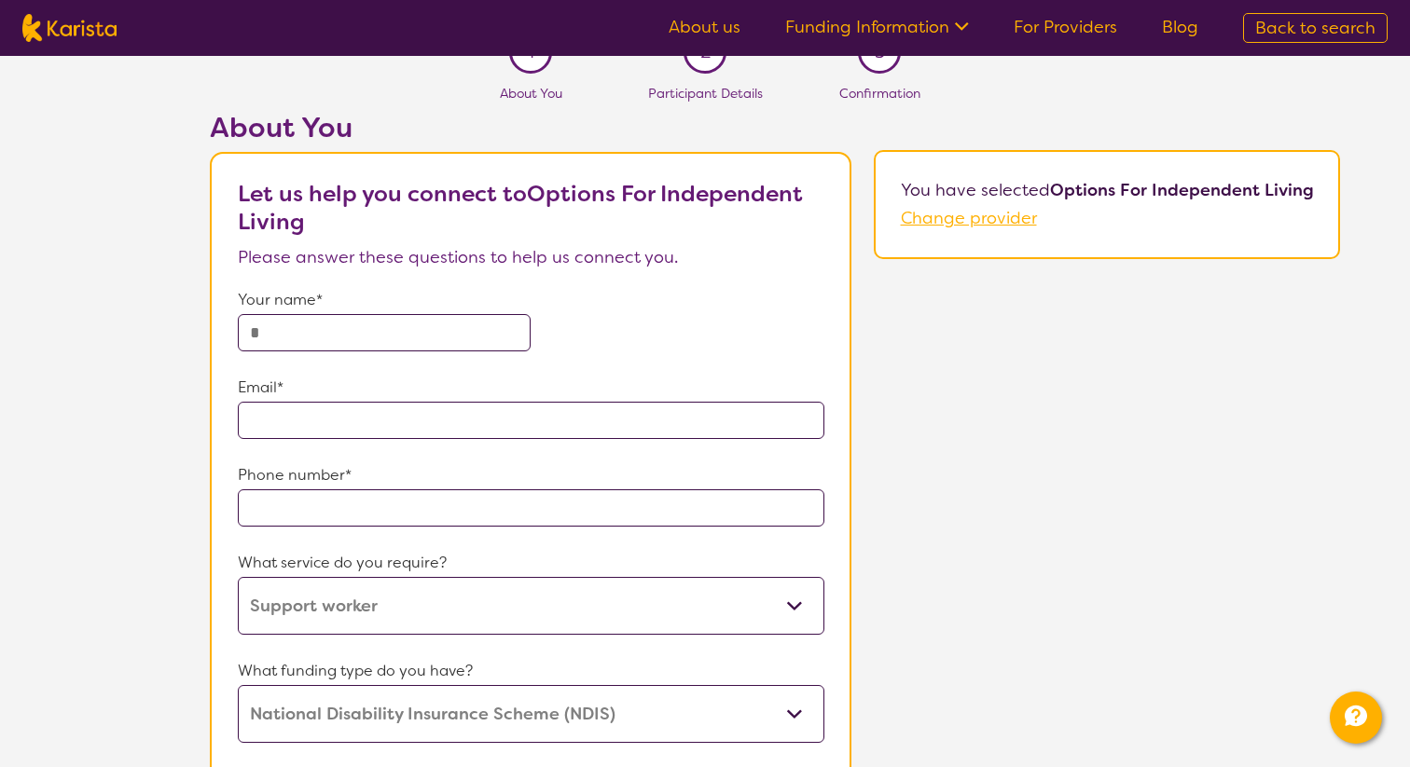
scroll to position [0, 0]
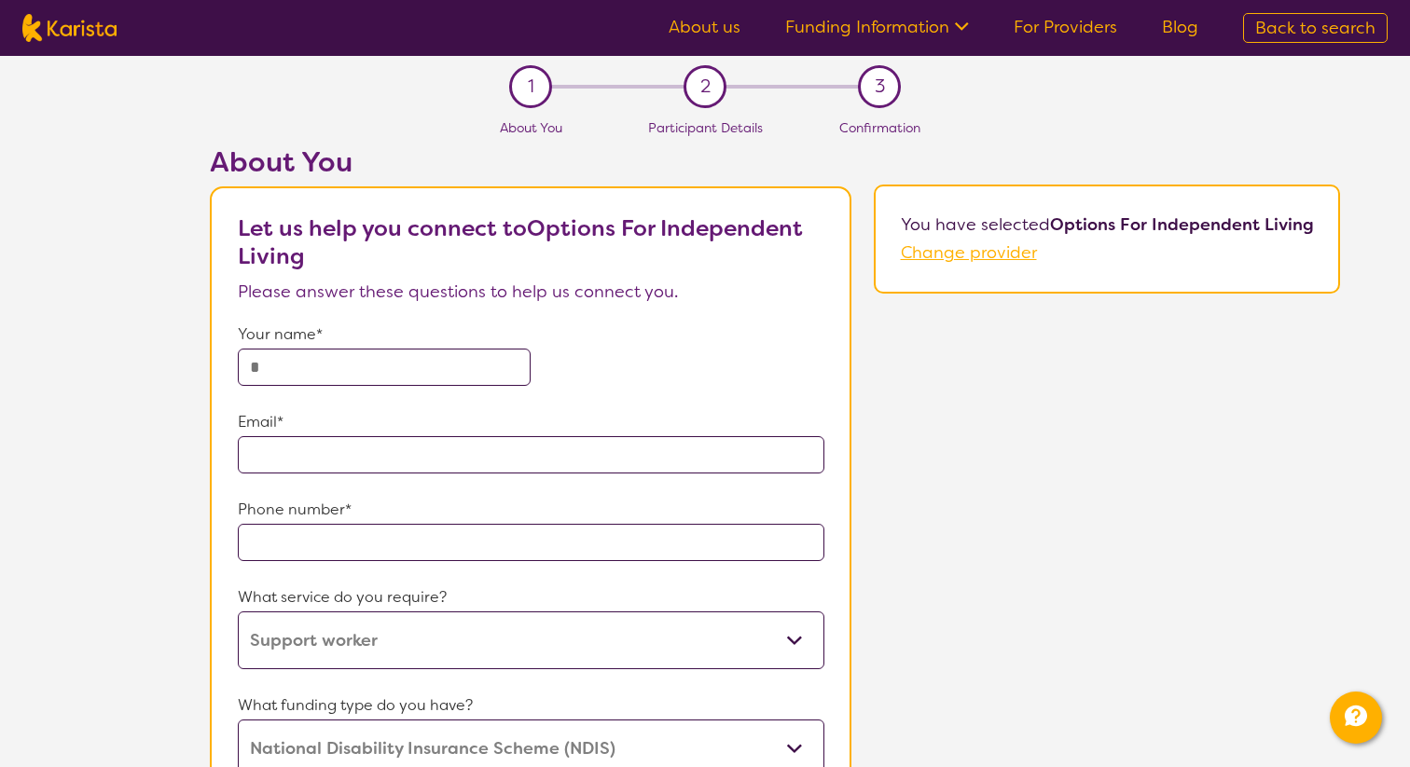
click at [413, 369] on input "text" at bounding box center [384, 367] width 293 height 37
type input "**********"
type input "6050"
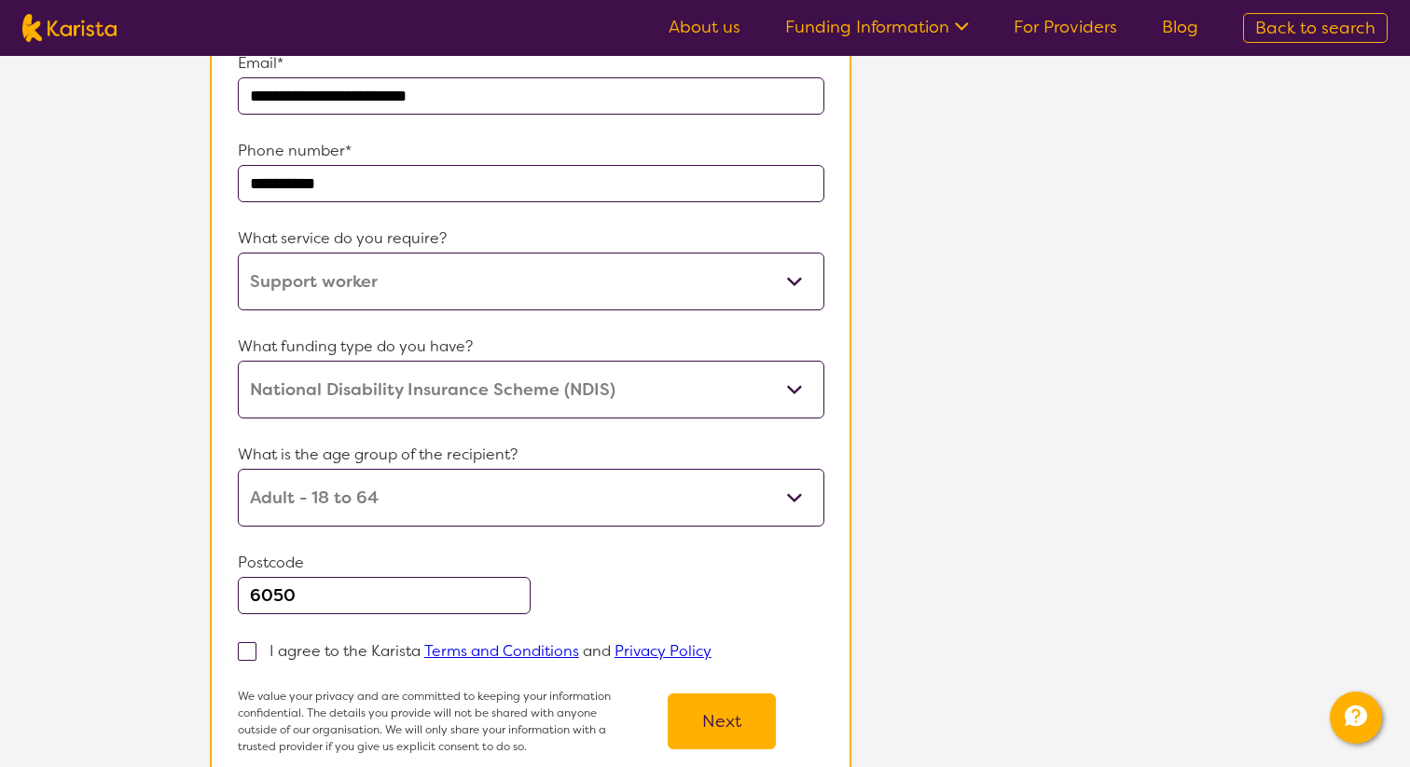
scroll to position [369, 0]
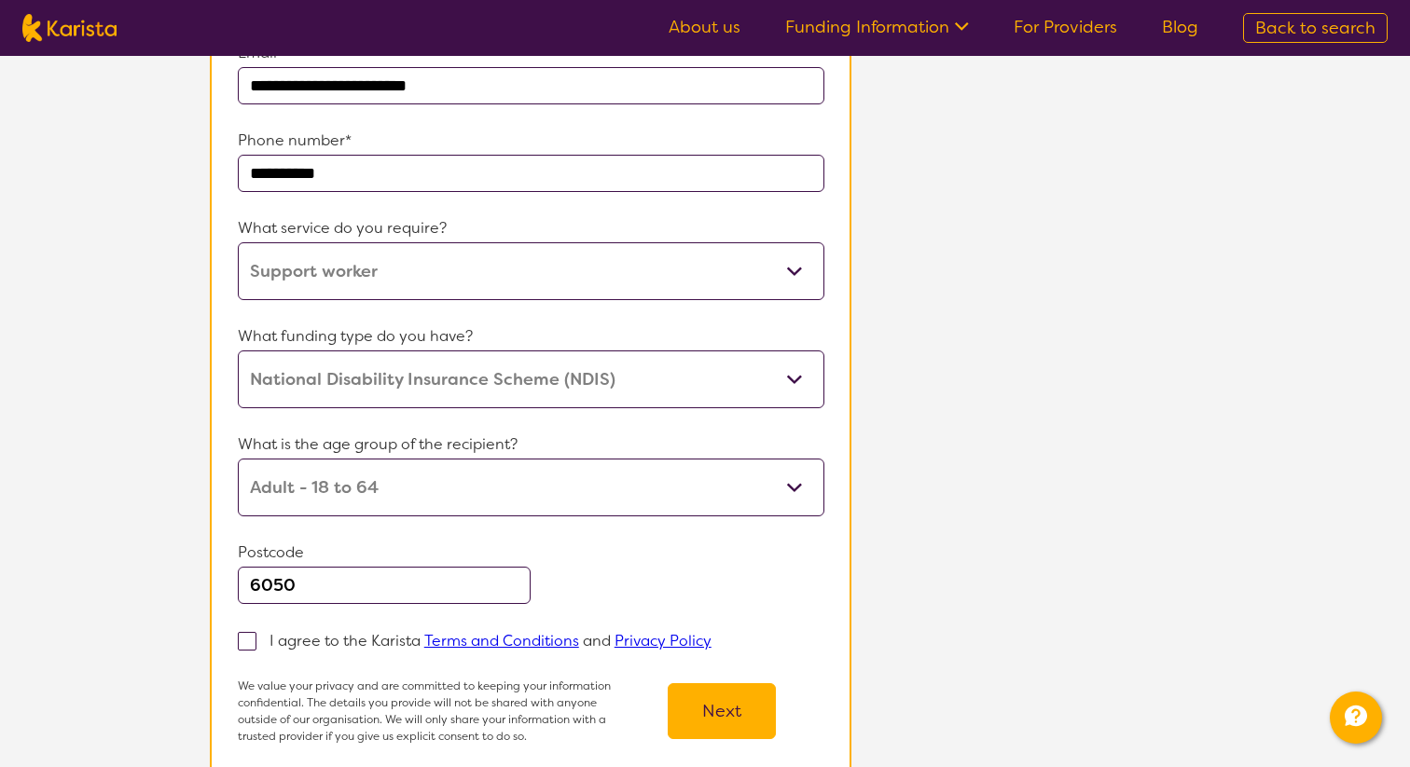
click at [377, 633] on p "I agree to the Karista Terms and Conditions and Privacy Policy" at bounding box center [490, 641] width 442 height 20
click at [711, 634] on input "I agree to the Karista Terms and Conditions and Privacy Policy" at bounding box center [717, 640] width 12 height 12
checkbox input "true"
click at [440, 561] on p "Postcode" at bounding box center [531, 553] width 586 height 28
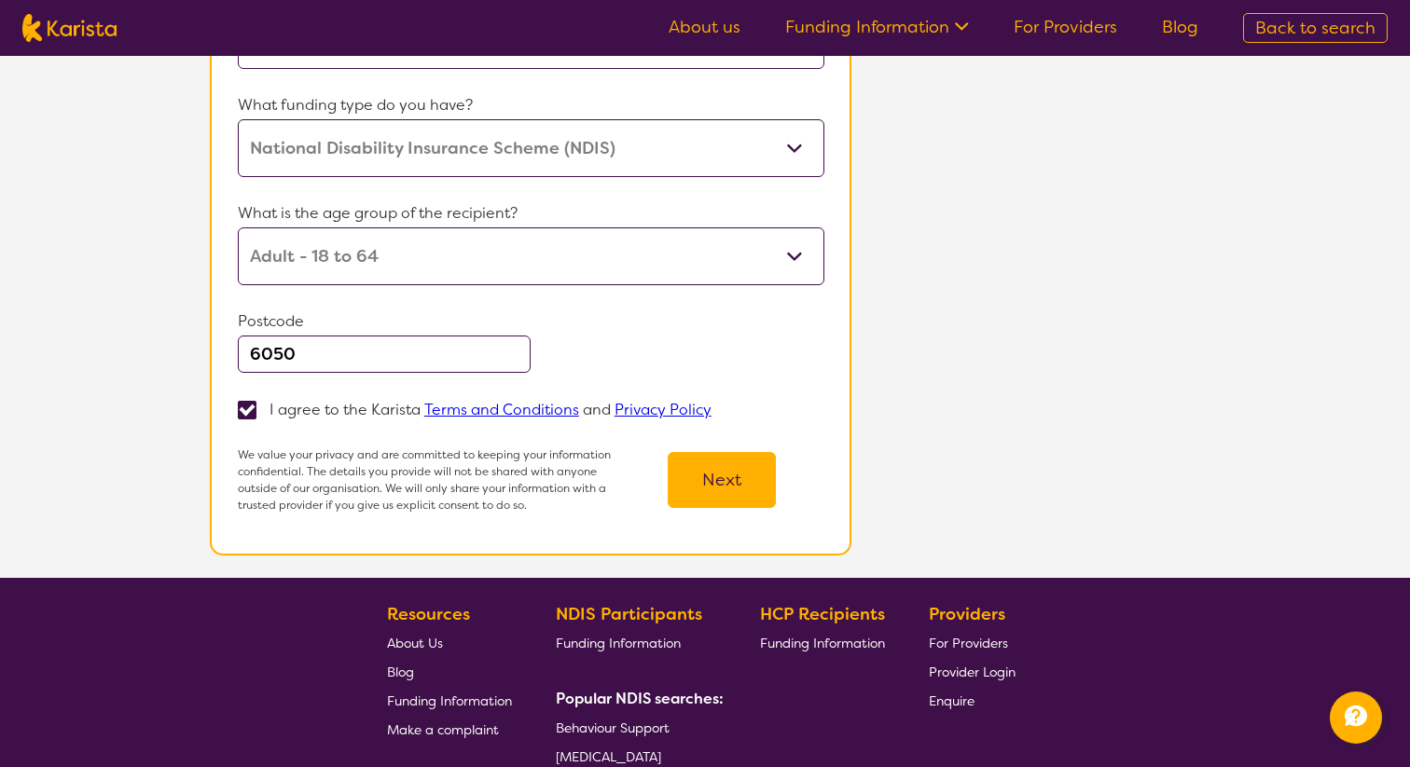
scroll to position [862, 0]
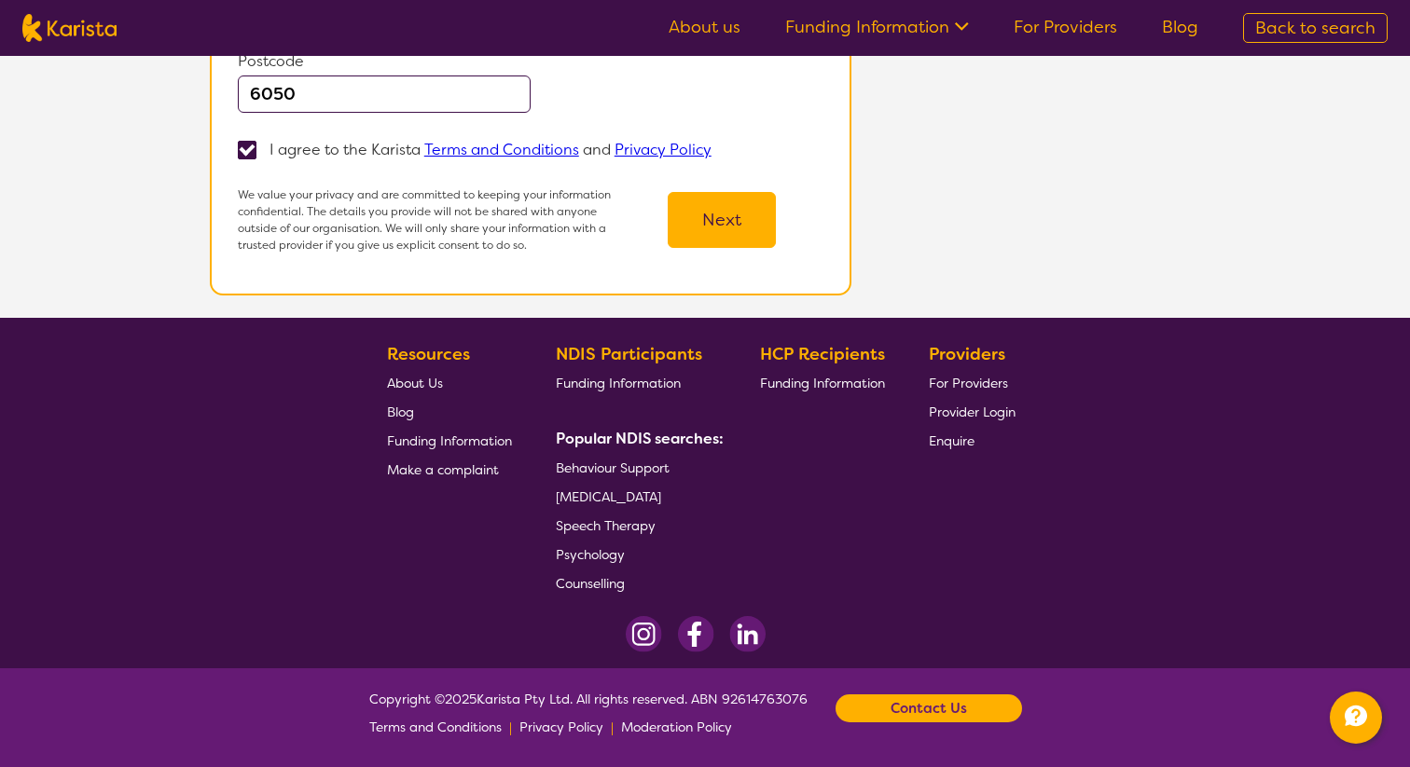
click at [753, 211] on button "Next" at bounding box center [722, 220] width 108 height 56
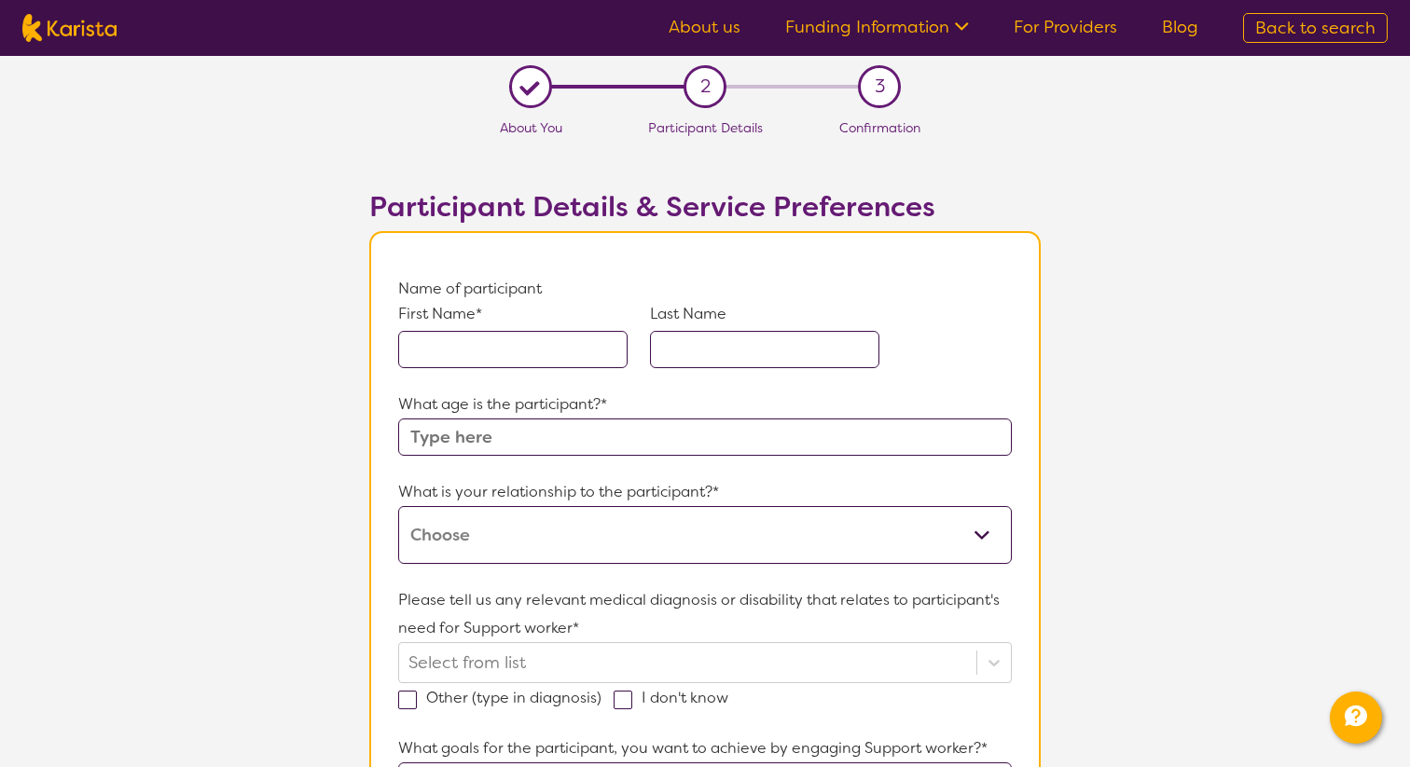
click at [485, 344] on input "text" at bounding box center [512, 349] width 229 height 37
type input "Ruby"
click at [684, 356] on input "text" at bounding box center [764, 349] width 229 height 37
type input "Buetefuer"
click at [641, 382] on div "First Name* Ruby Last Name Buetefuer" at bounding box center [704, 347] width 613 height 88
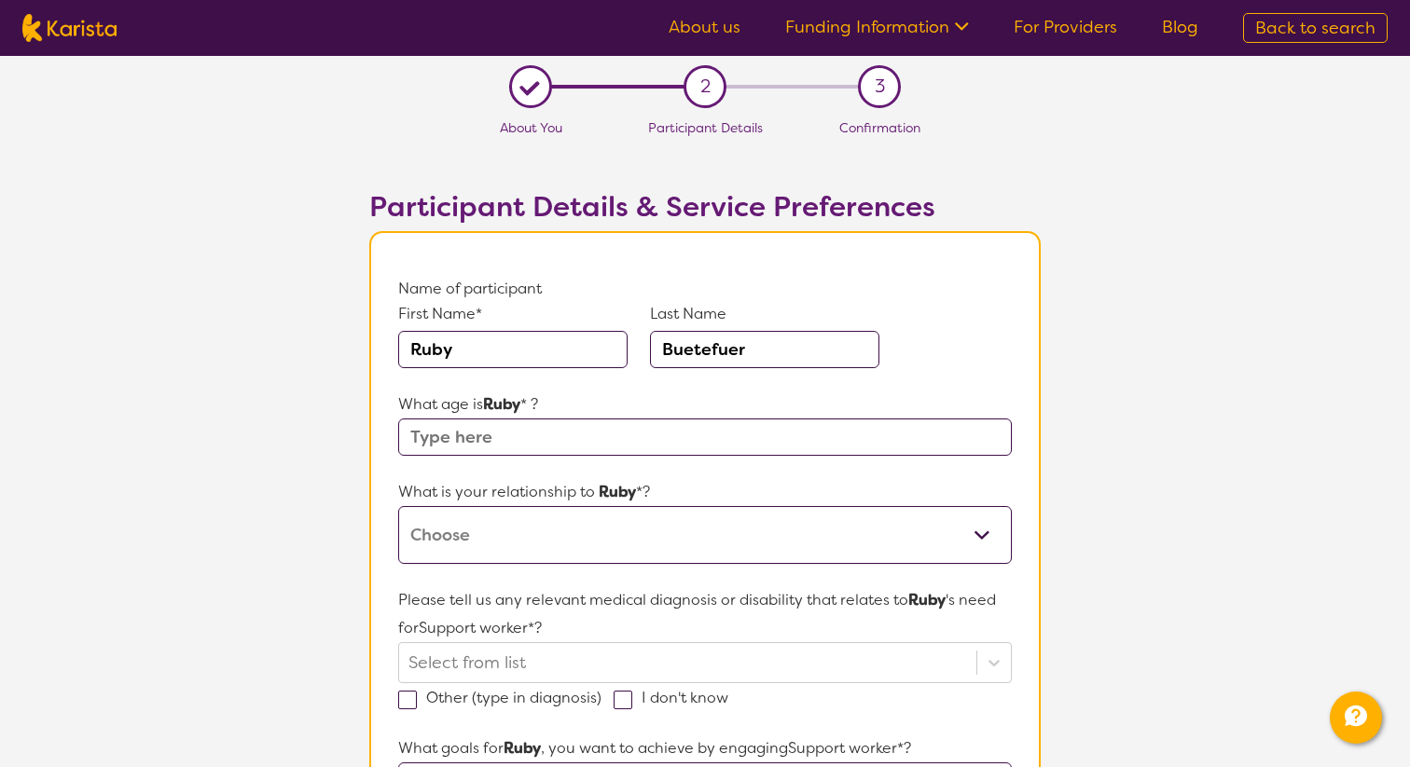
click at [639, 450] on input "text" at bounding box center [704, 437] width 613 height 37
type input "1"
type input "22"
click at [702, 525] on select "This request is for myself I am their parent I am their child I am their spouse…" at bounding box center [704, 535] width 613 height 58
select select "This request is for myself"
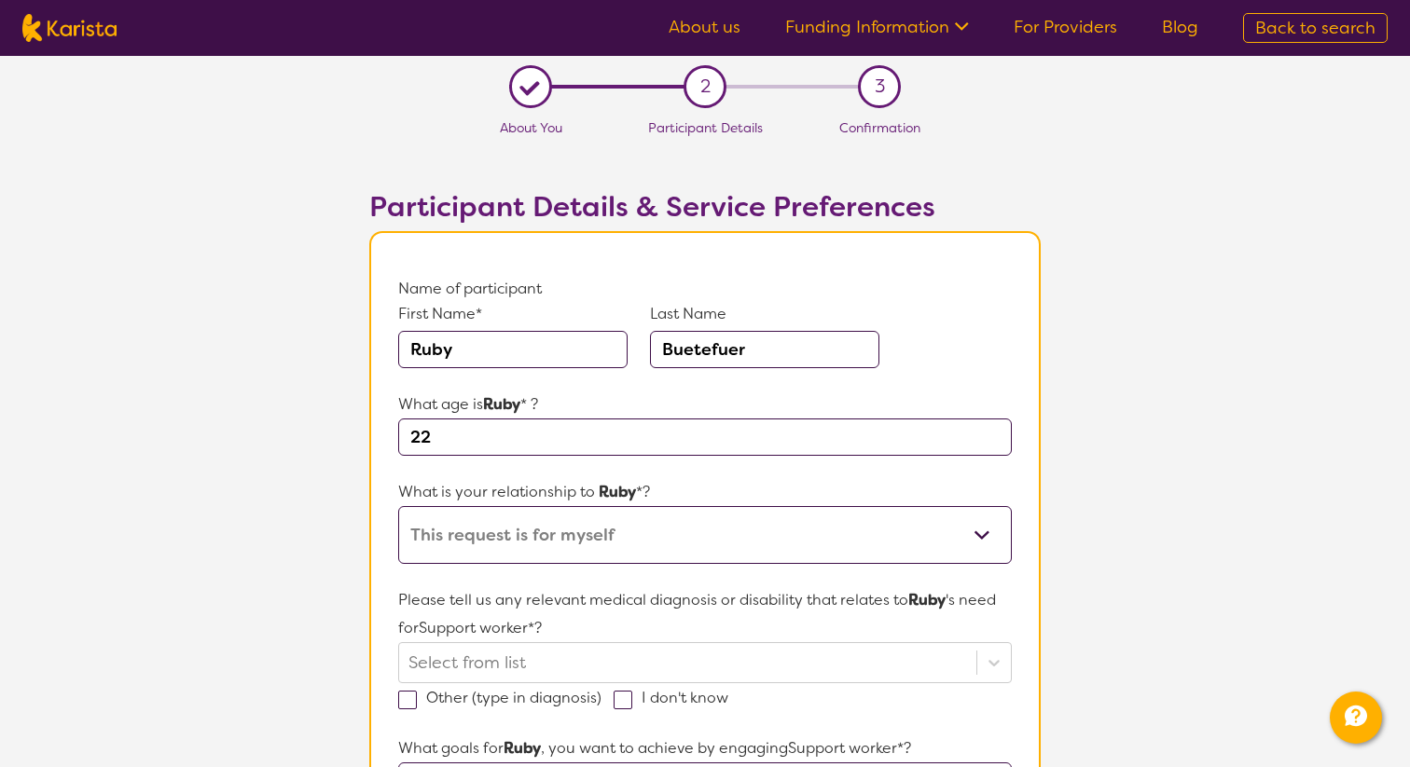
click at [398, 506] on select "This request is for myself I am their parent I am their child I am their spouse…" at bounding box center [704, 535] width 613 height 58
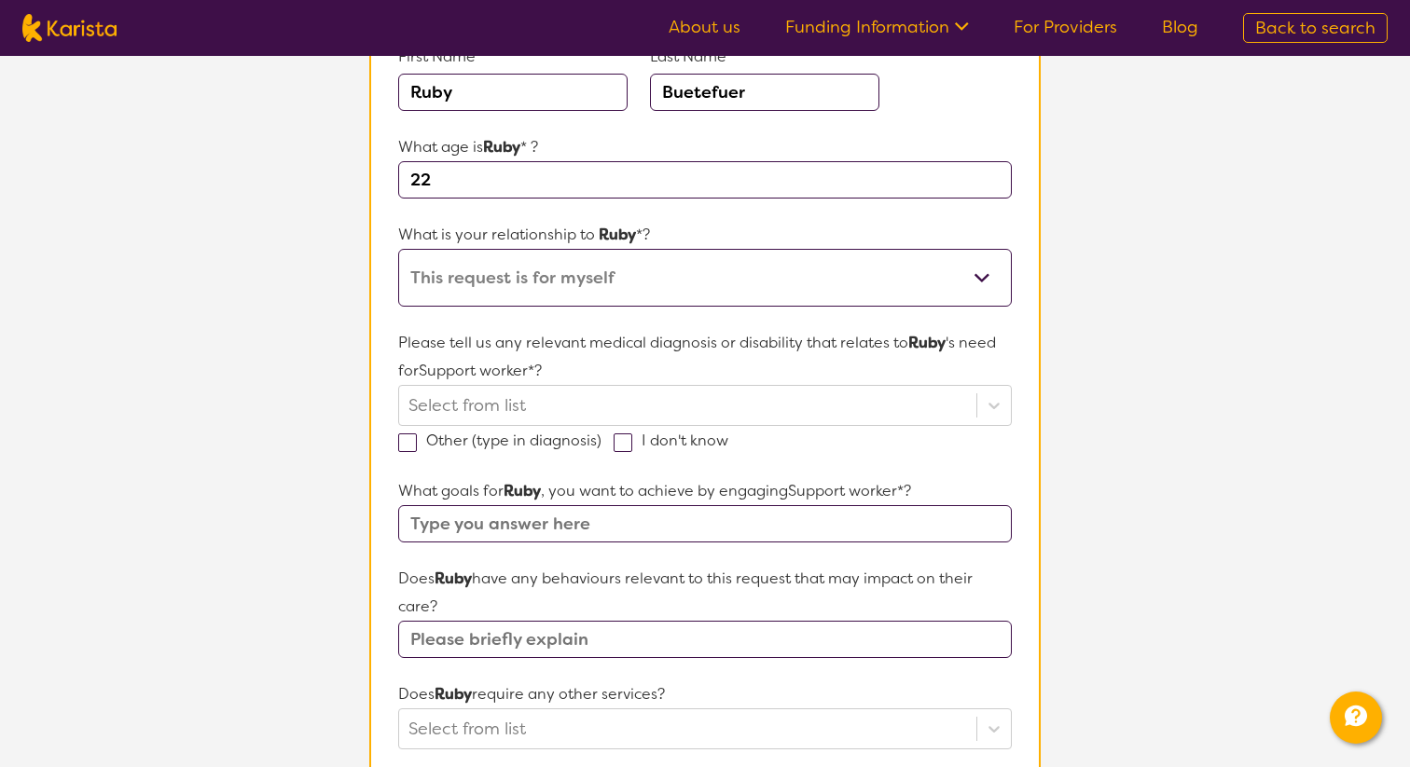
scroll to position [284, 0]
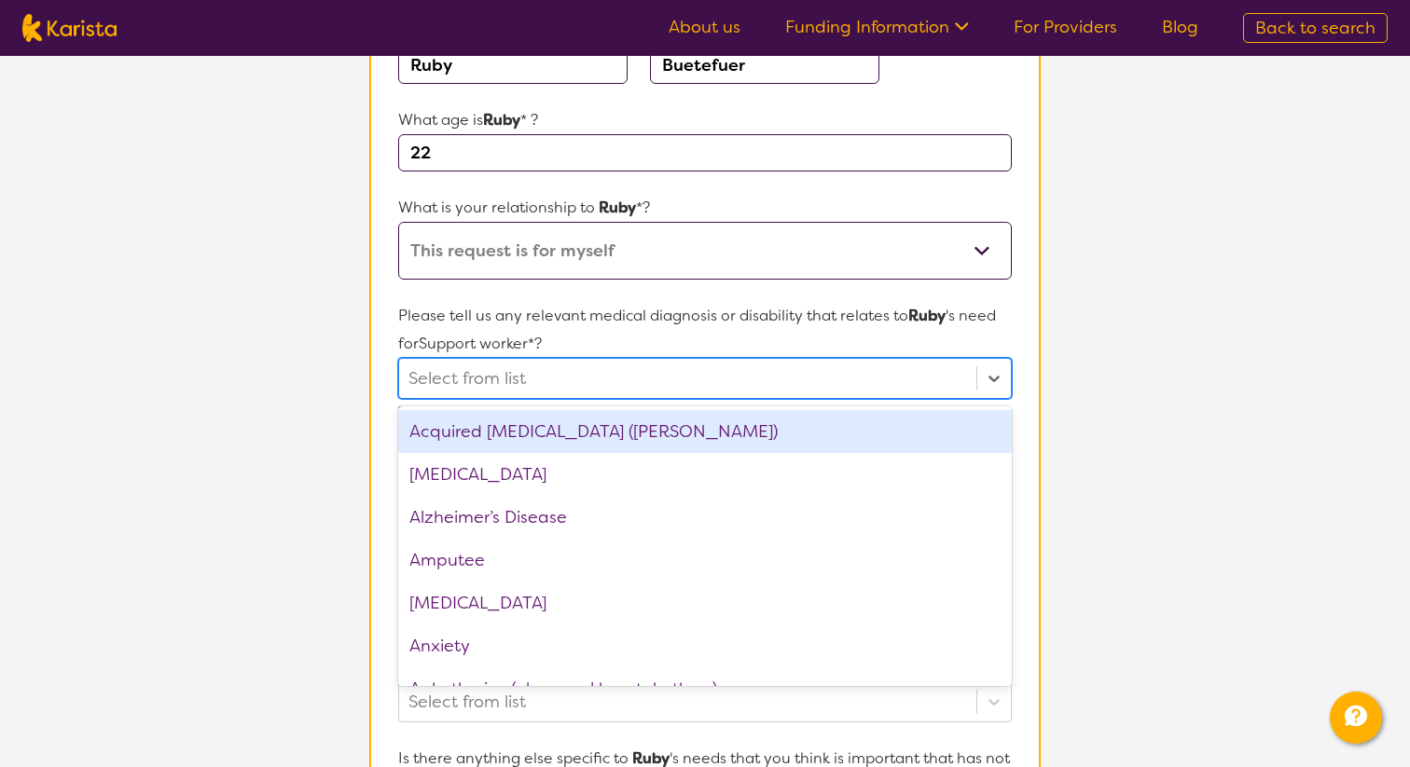
click at [701, 389] on div at bounding box center [687, 379] width 558 height 32
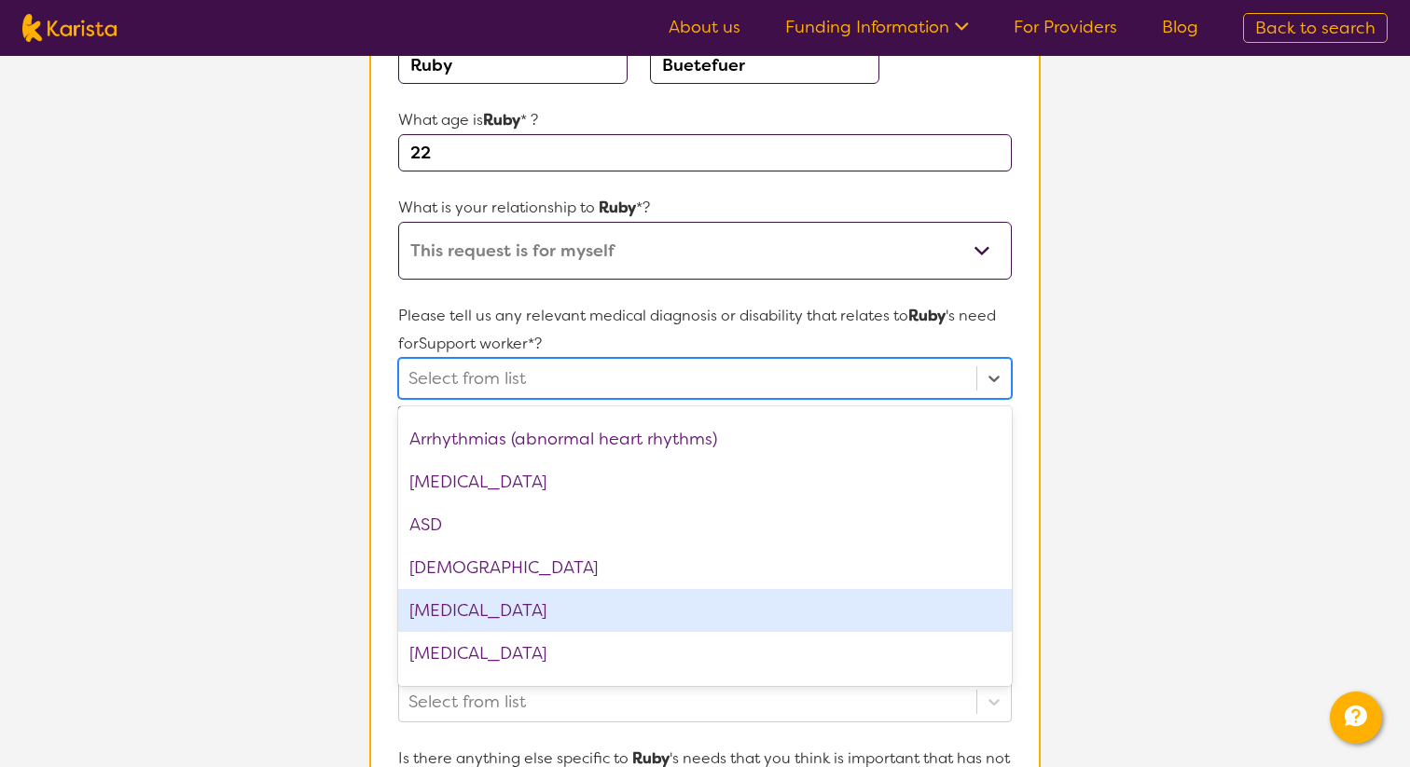
scroll to position [253, 0]
click at [665, 614] on div "Autism Spectrum Disorder" at bounding box center [704, 607] width 613 height 43
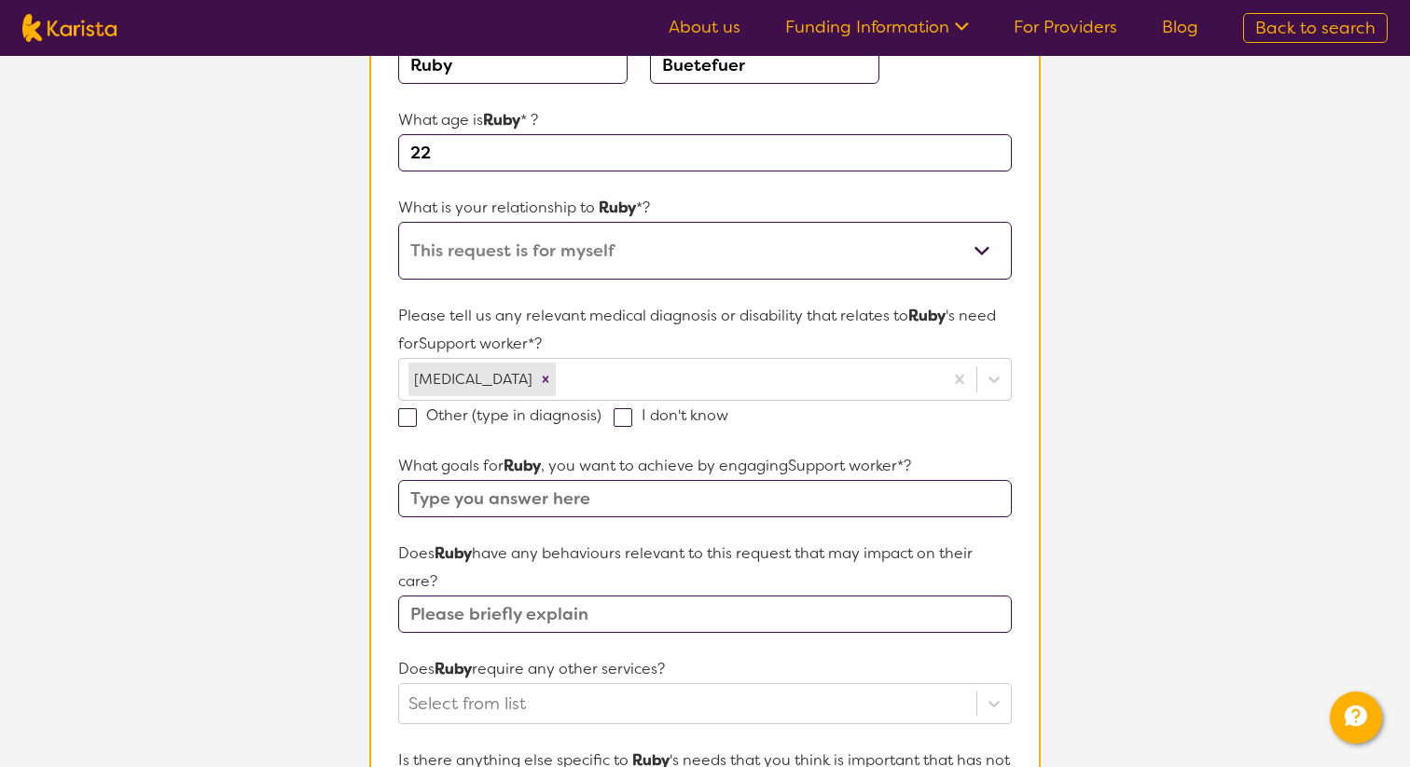
click at [1085, 451] on section "L About You 2 Participant Details 3 Confirmation Participant Details & Service …" at bounding box center [705, 580] width 1410 height 1617
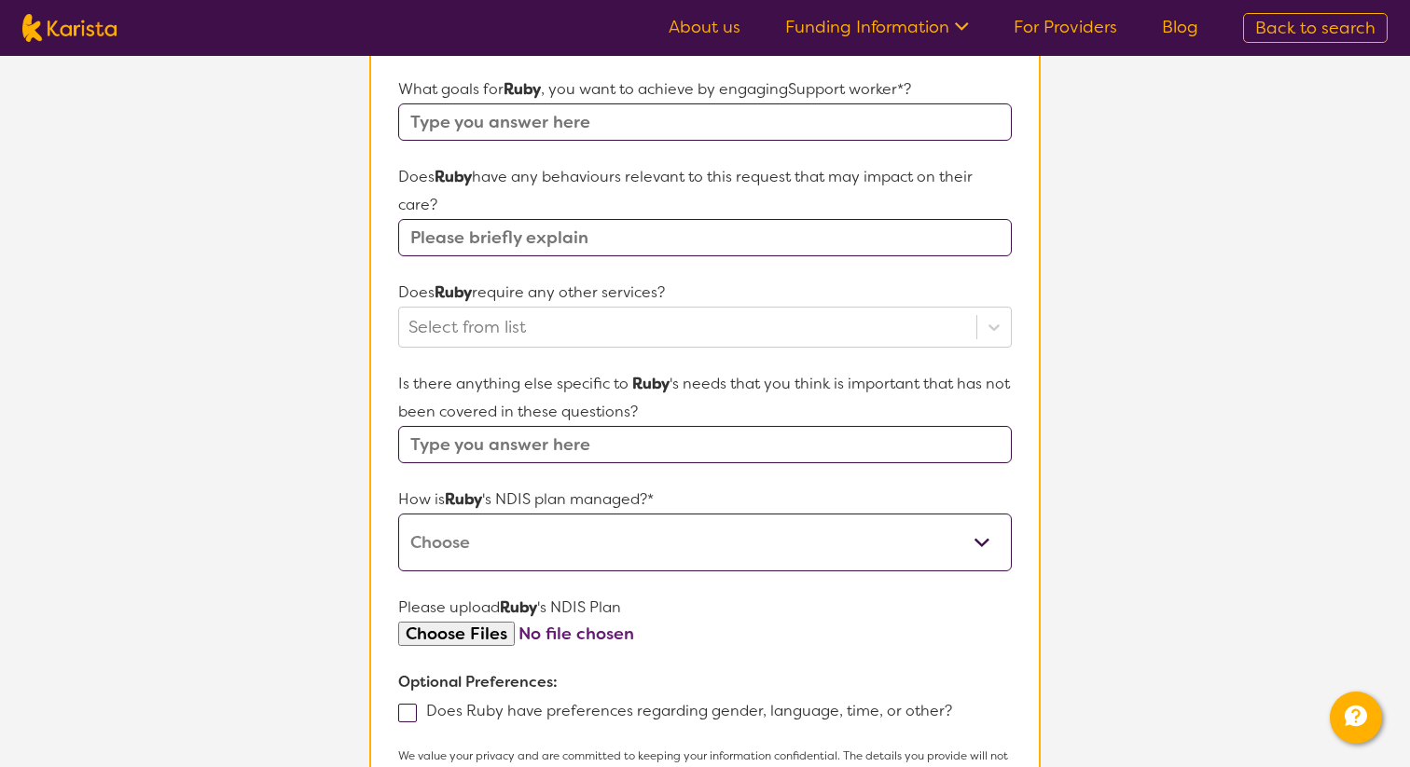
scroll to position [681, 0]
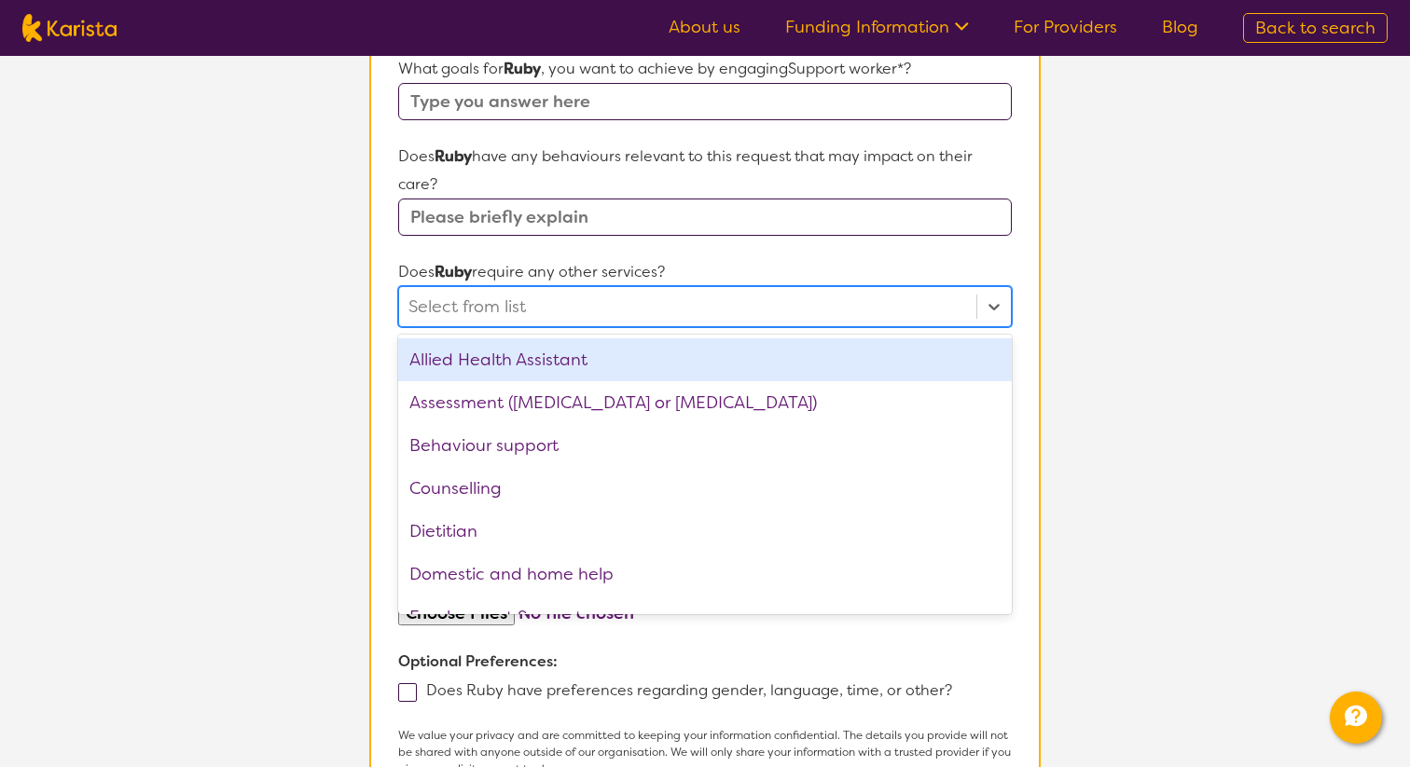
click at [845, 308] on div at bounding box center [687, 307] width 558 height 32
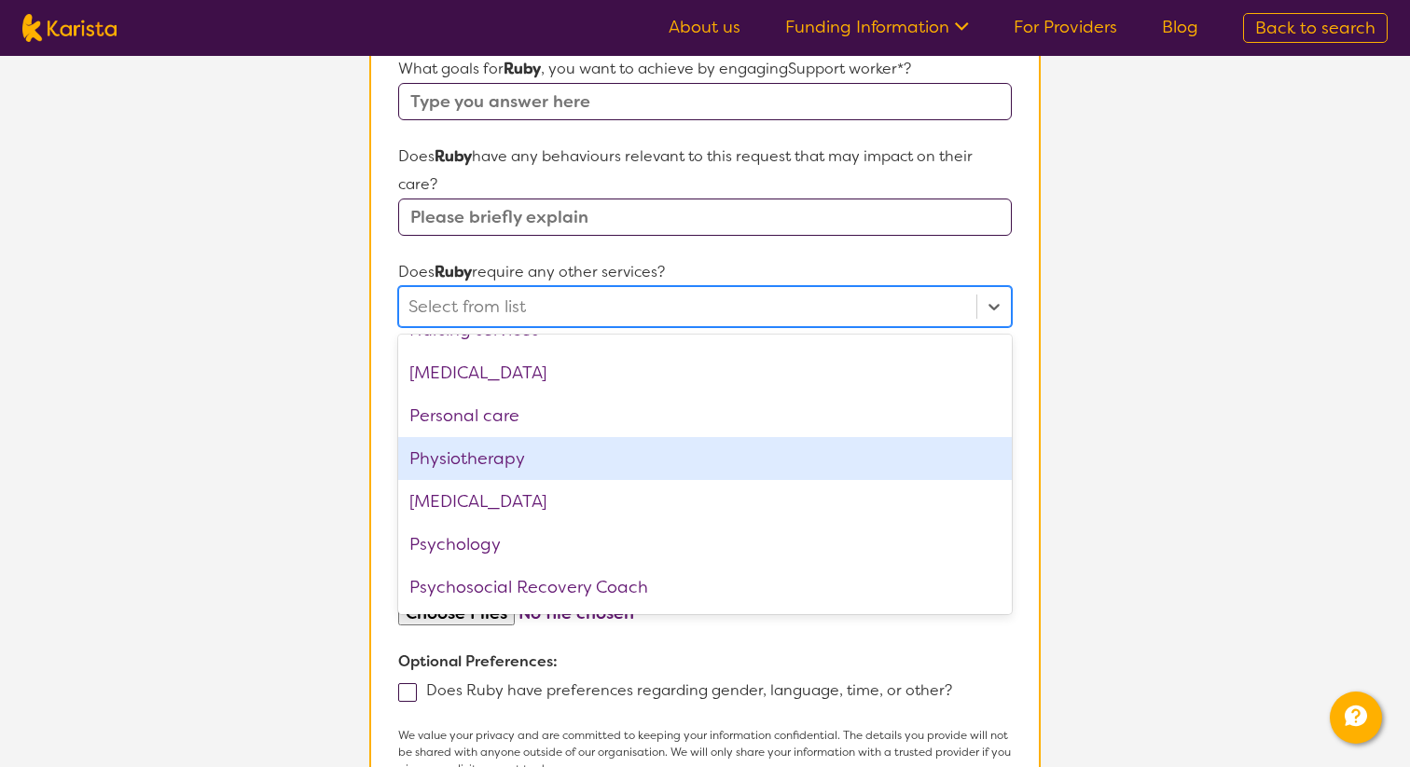
scroll to position [503, 0]
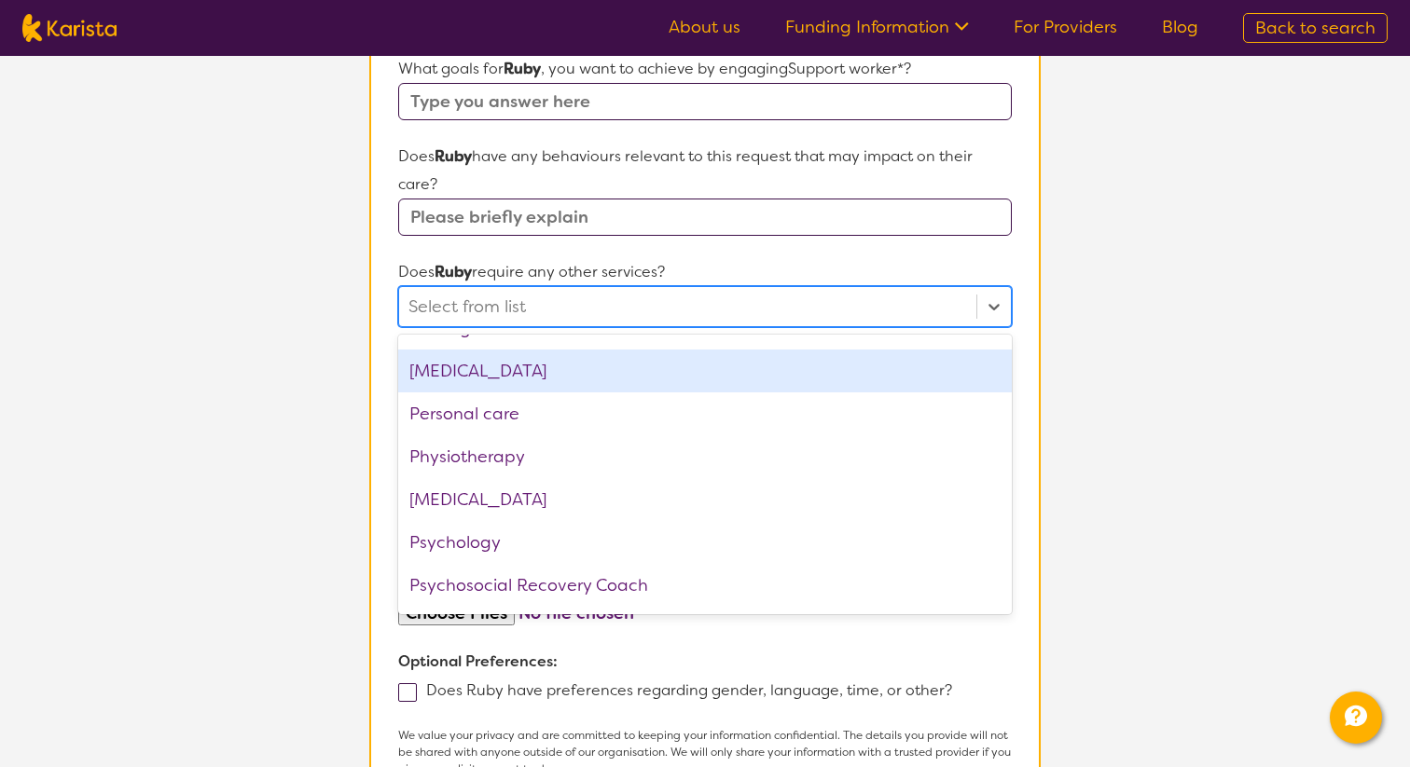
click at [818, 379] on div "[MEDICAL_DATA]" at bounding box center [704, 371] width 613 height 43
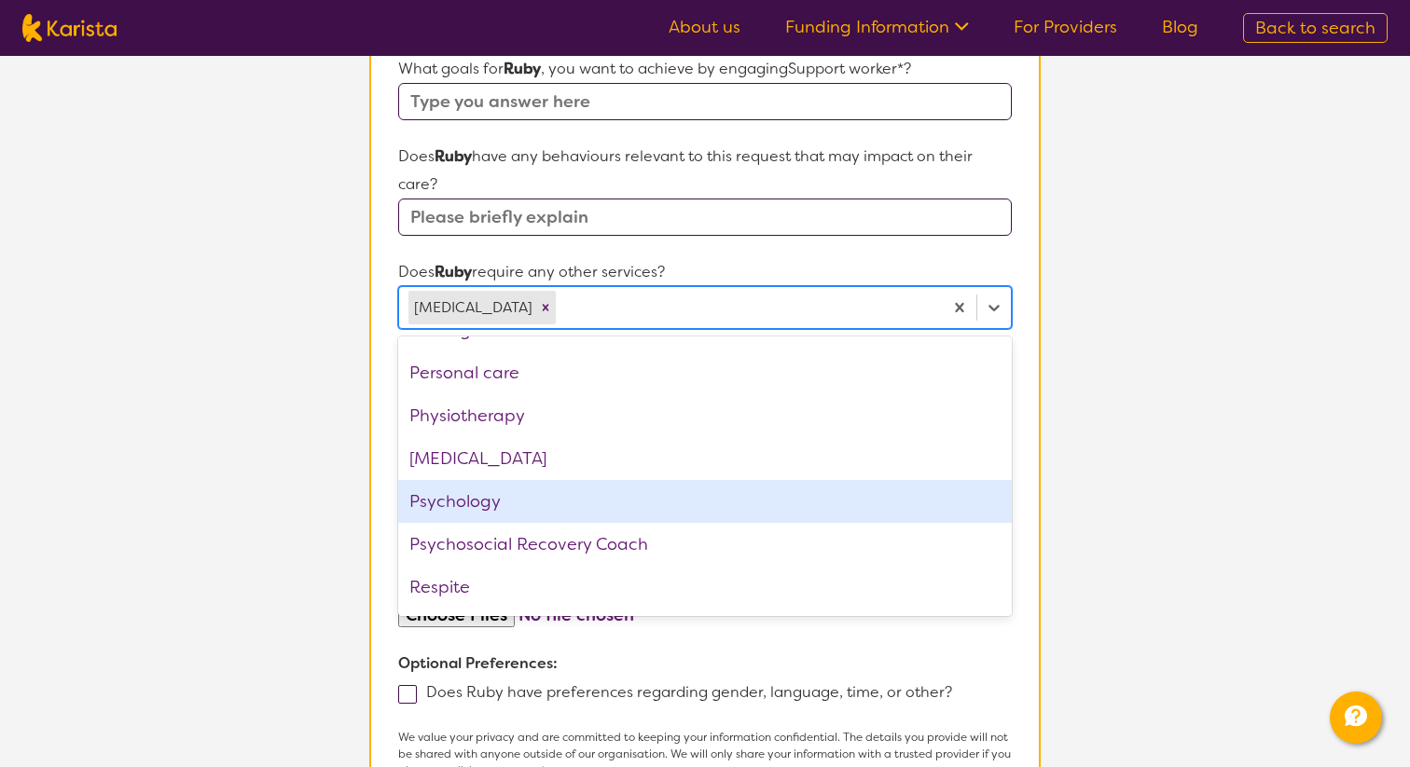
click at [715, 520] on div "Psychology" at bounding box center [704, 501] width 613 height 43
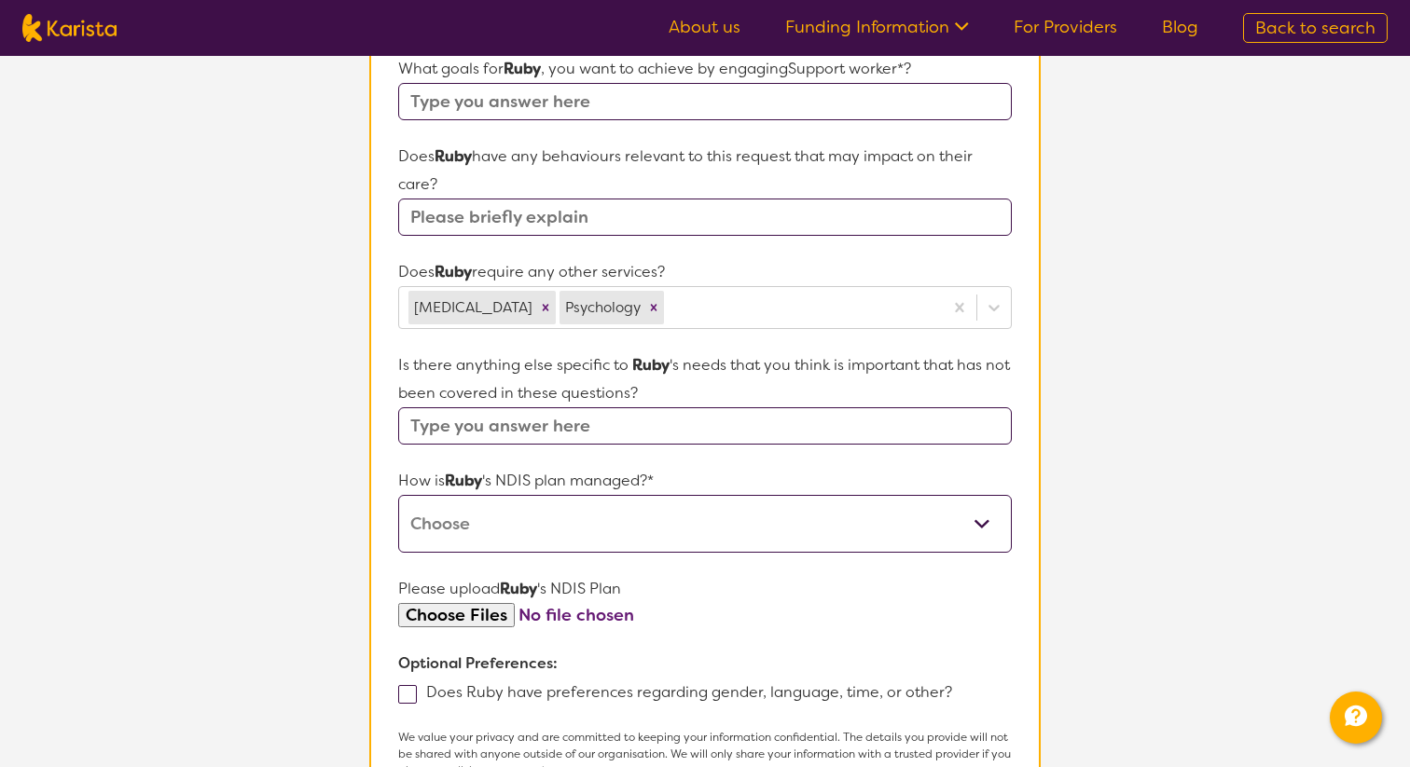
click at [850, 258] on p "Does Ruby require any other services?" at bounding box center [704, 272] width 613 height 28
click at [792, 528] on select "Self-managed NDIS plan Managed by a registered plan management provider (not th…" at bounding box center [704, 524] width 613 height 58
select select "Plan Managed"
click at [398, 495] on select "Self-managed NDIS plan Managed by a registered plan management provider (not th…" at bounding box center [704, 524] width 613 height 58
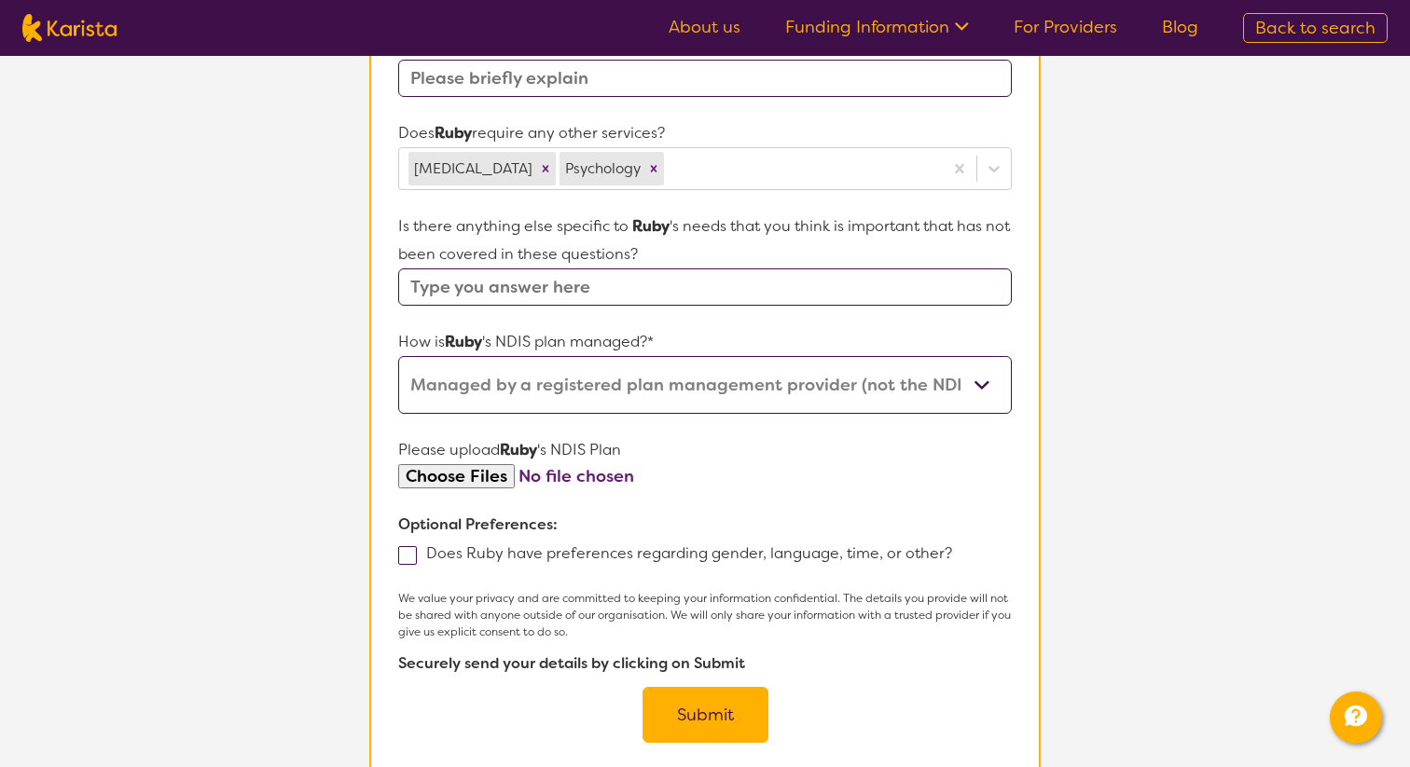
scroll to position [822, 0]
click at [797, 556] on label "Does Ruby have preferences regarding gender, language, time, or other?" at bounding box center [681, 552] width 566 height 20
click at [952, 556] on input "Does Ruby have preferences regarding gender, language, time, or other?" at bounding box center [958, 550] width 12 height 12
checkbox input "true"
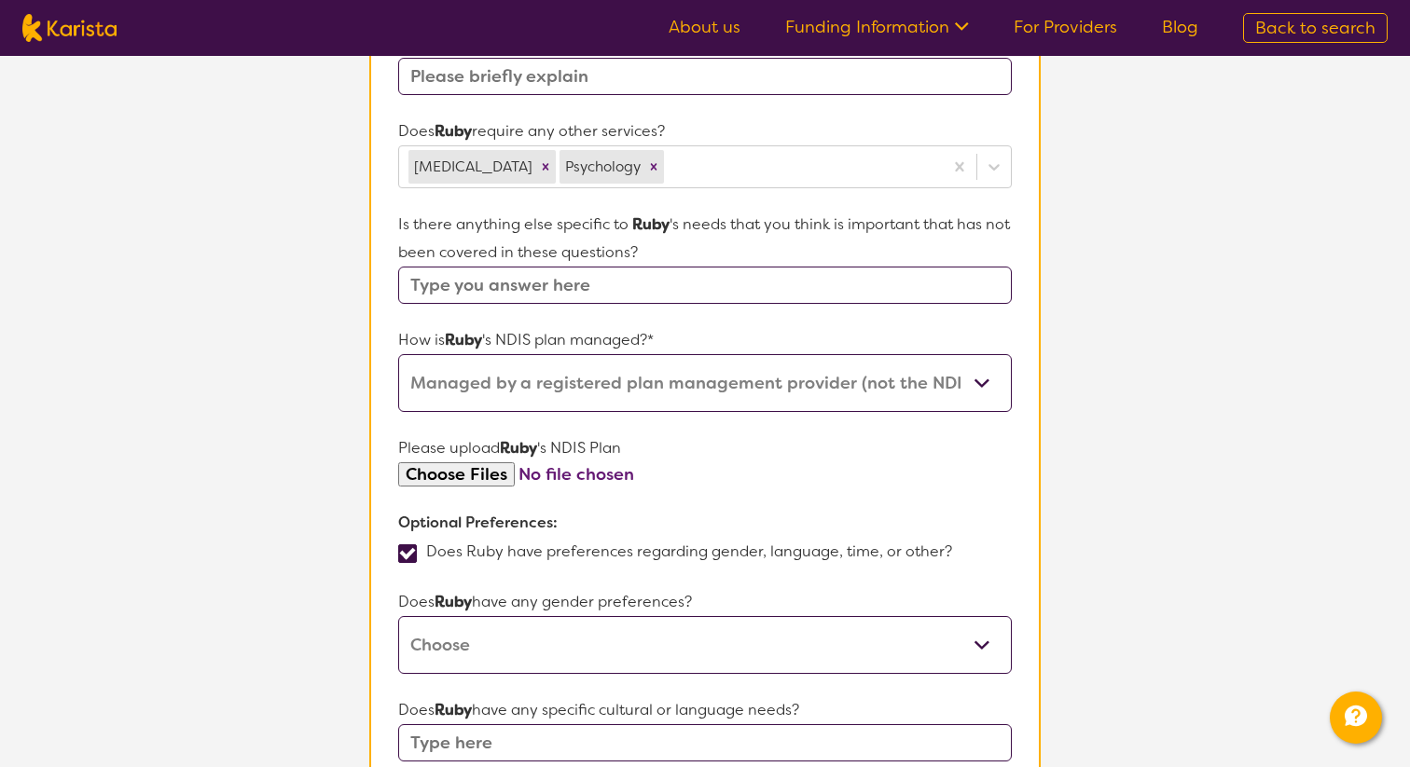
click at [824, 656] on select "Male Female Other No Preference" at bounding box center [704, 645] width 613 height 58
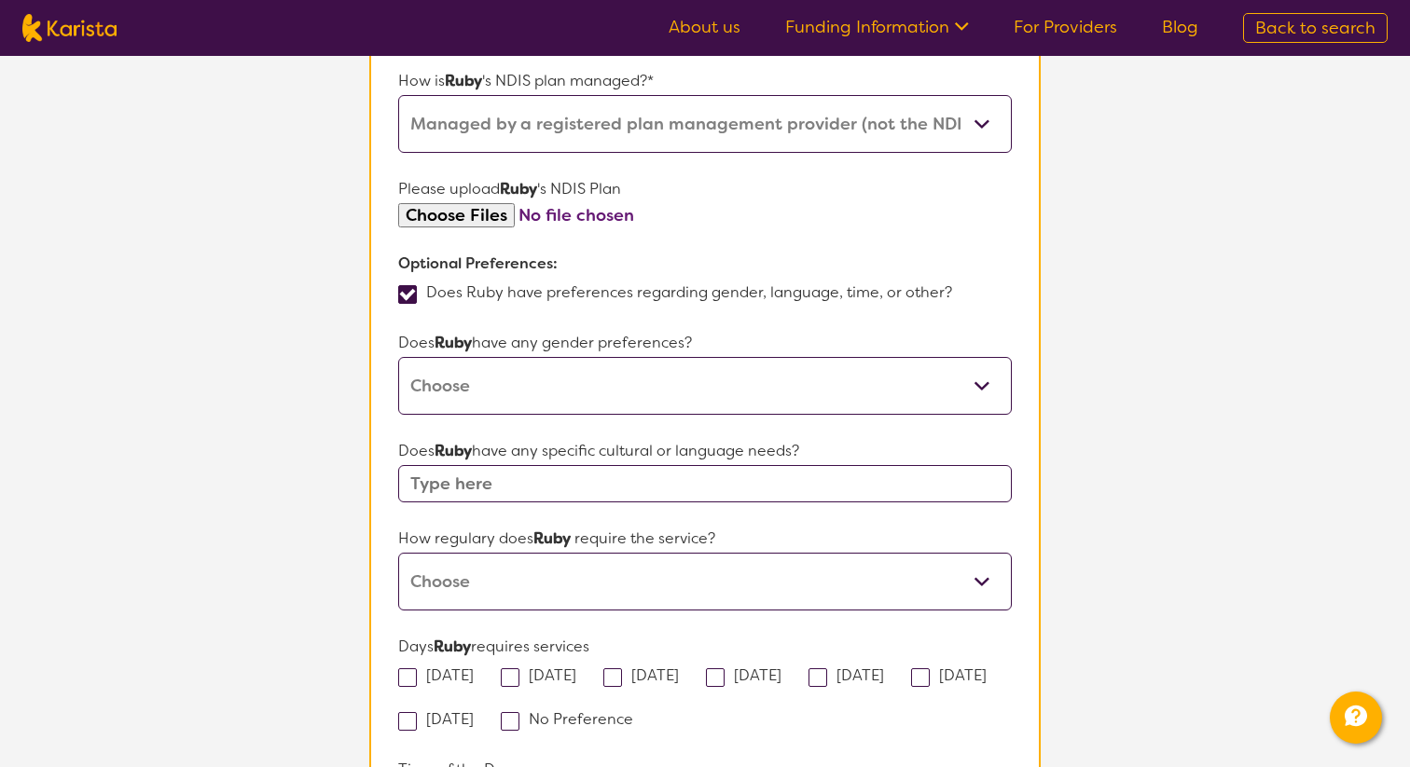
scroll to position [1097, 0]
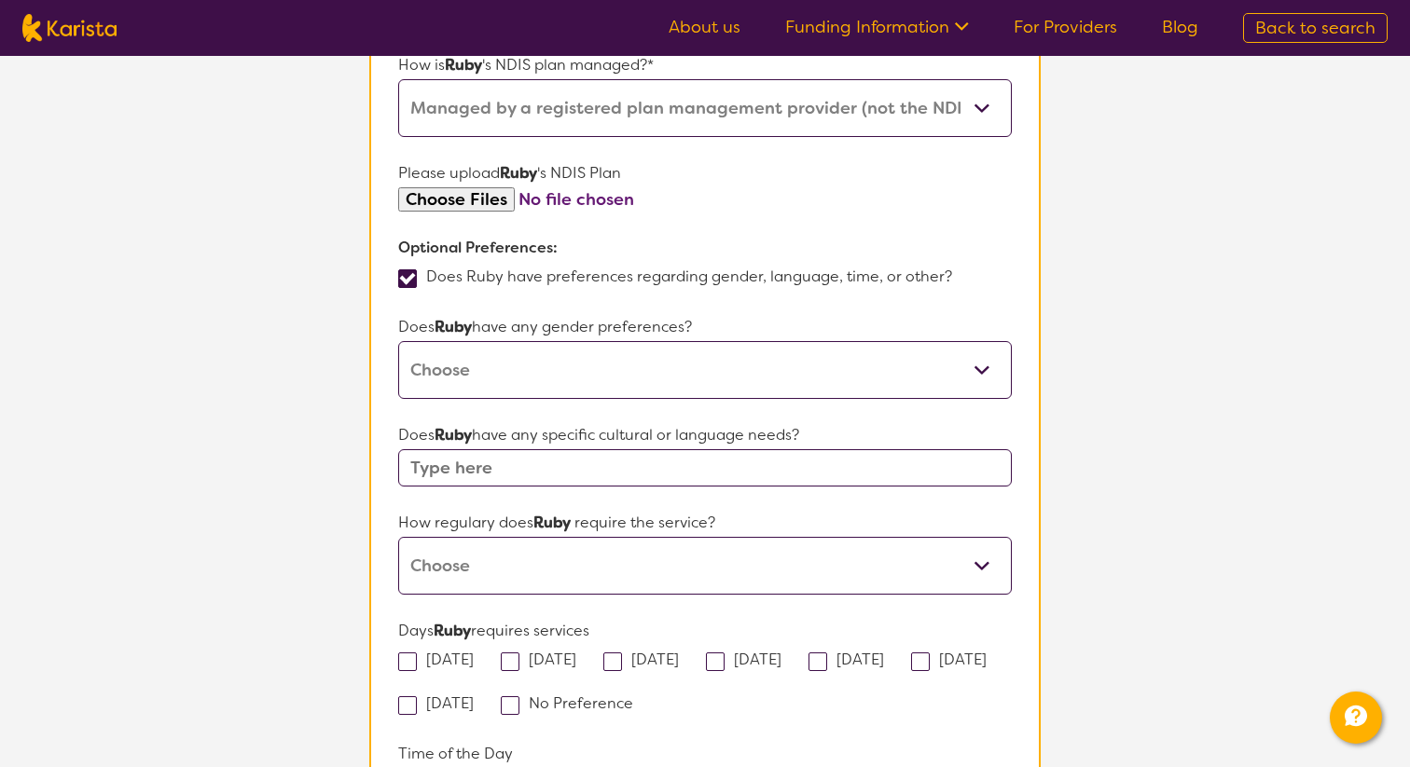
click at [754, 389] on select "Male Female Other No Preference" at bounding box center [704, 370] width 613 height 58
click at [398, 341] on select "Male Female Other No Preference" at bounding box center [704, 370] width 613 height 58
click at [703, 386] on select "Male Female Other No Preference" at bounding box center [704, 370] width 613 height 58
select select "No preference"
click at [398, 341] on select "Male Female Other No Preference" at bounding box center [704, 370] width 613 height 58
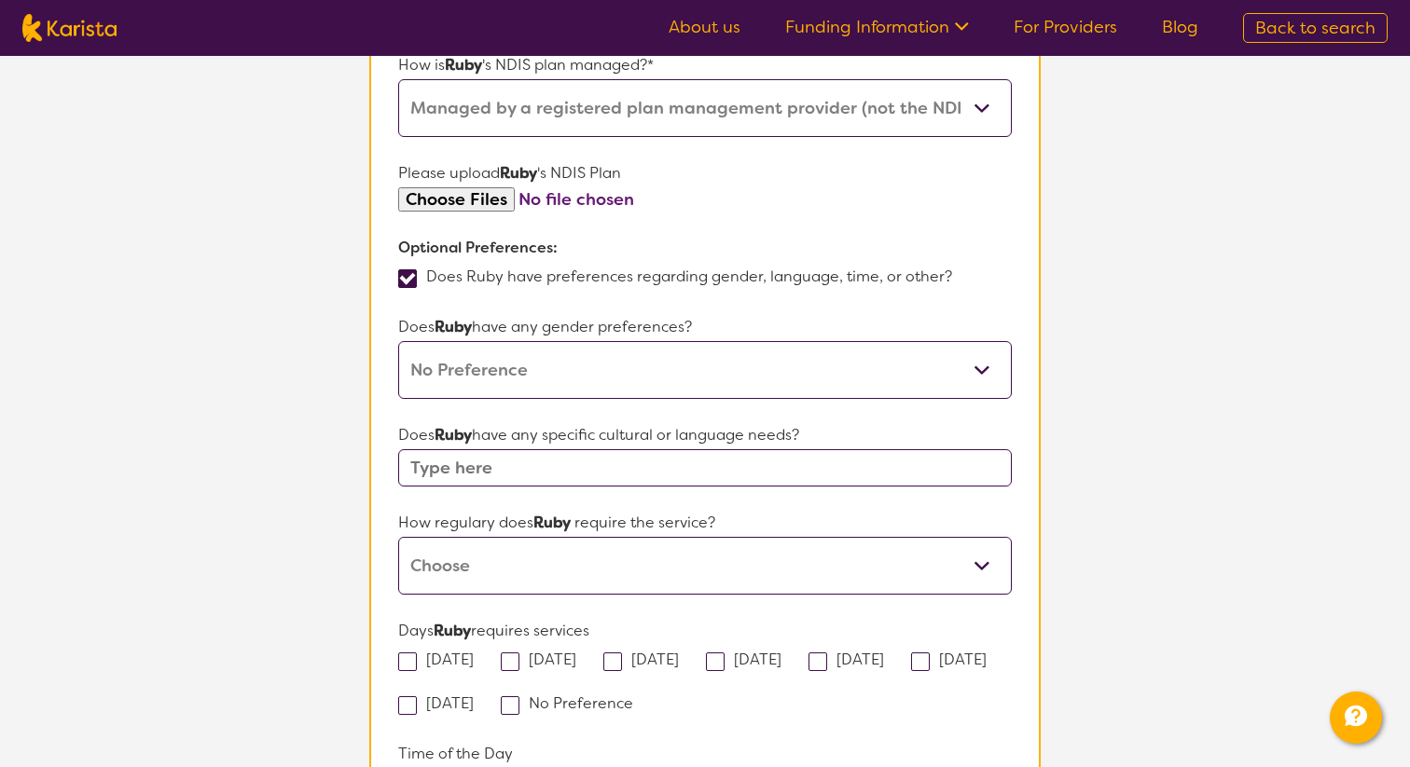
click at [721, 464] on input "text" at bounding box center [704, 467] width 613 height 37
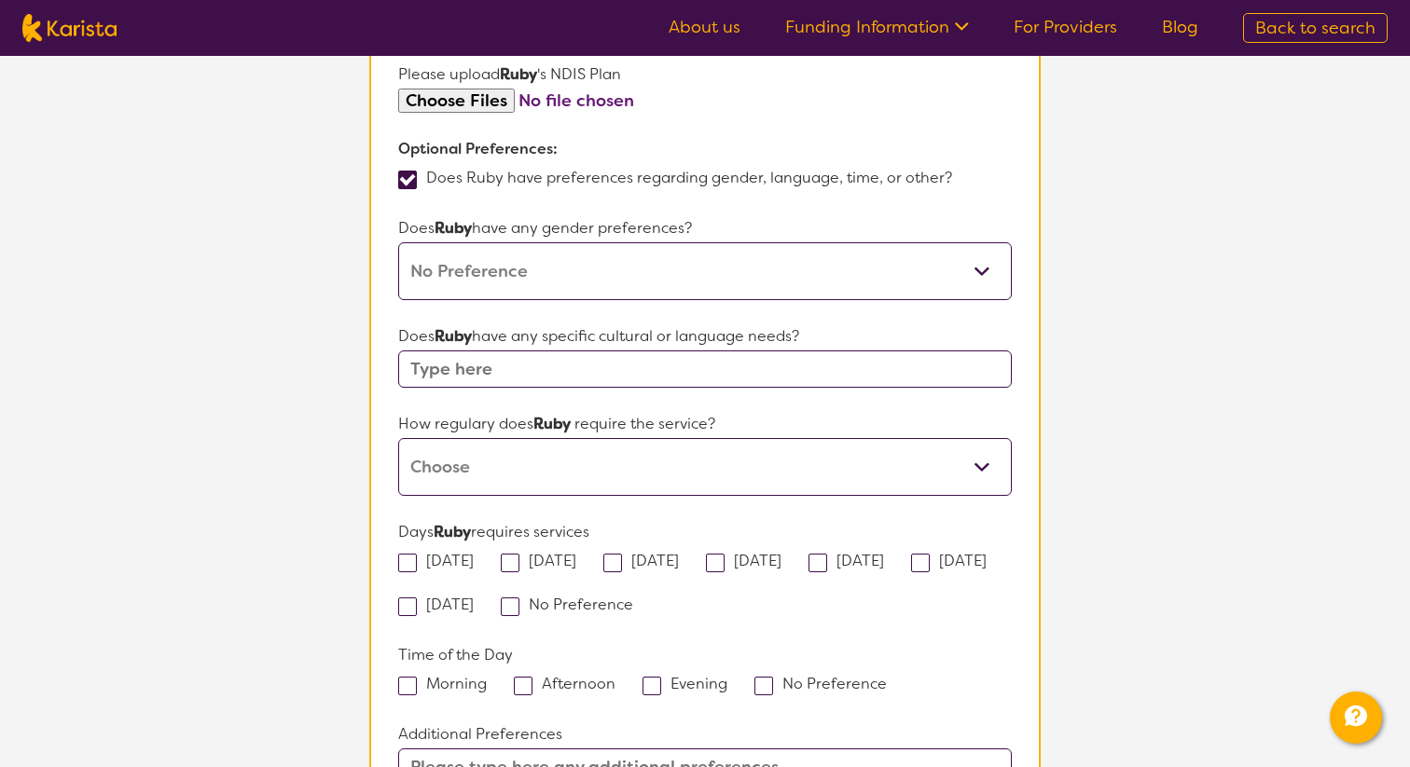
scroll to position [1195, 0]
click at [843, 491] on select "Daily Twice a week Weekly Every fortnight Monthly Other" at bounding box center [704, 468] width 613 height 58
select select "Every fortnight"
click at [398, 439] on select "Daily Twice a week Weekly Every fortnight Monthly Other" at bounding box center [704, 468] width 613 height 58
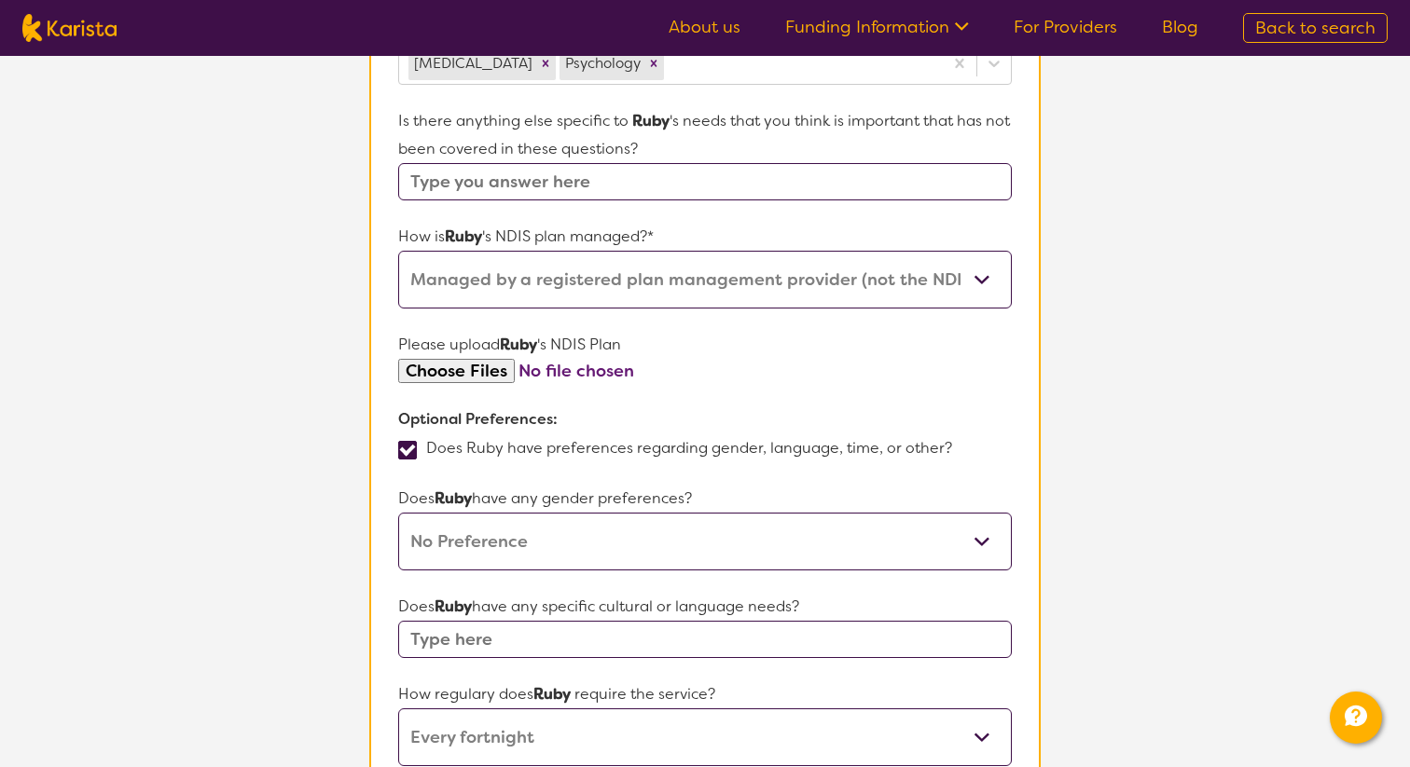
scroll to position [0, 0]
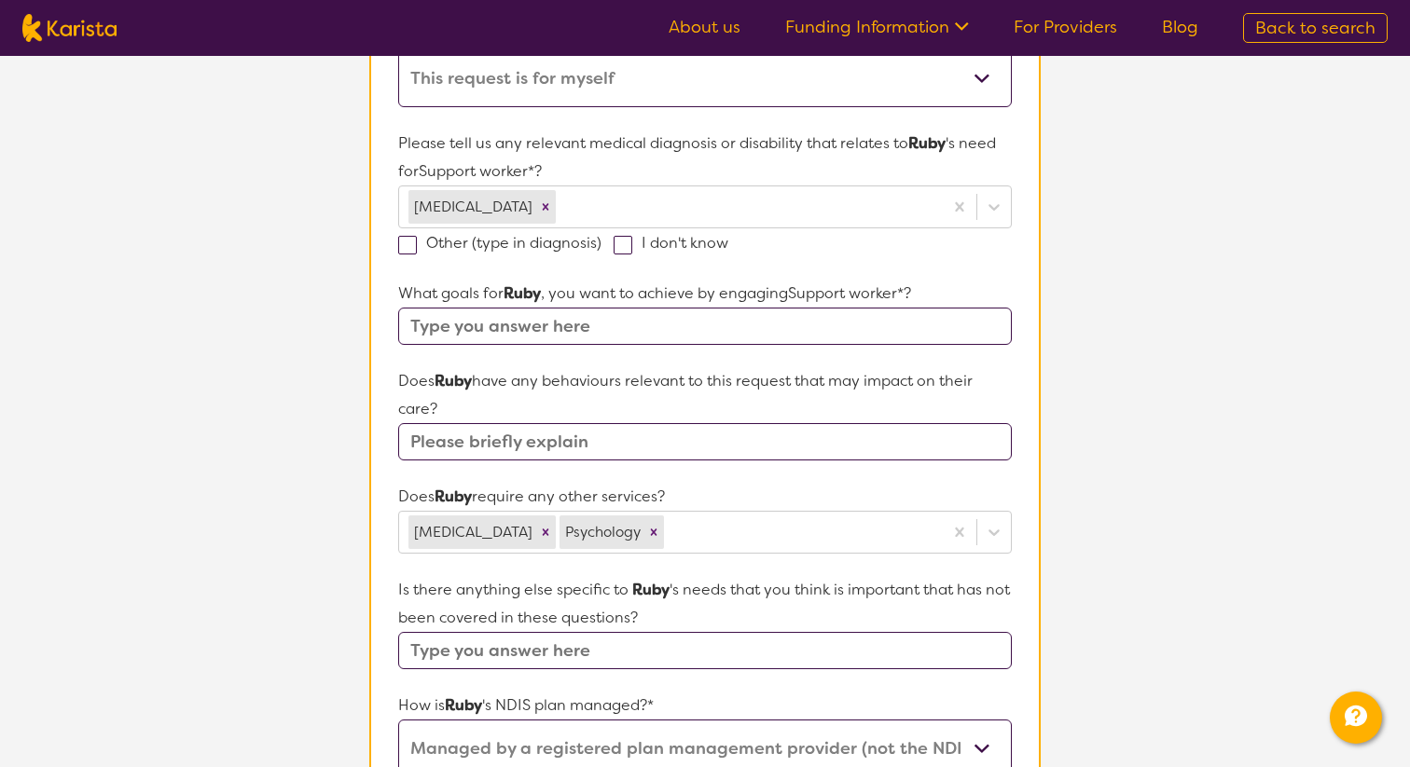
scroll to position [489, 0]
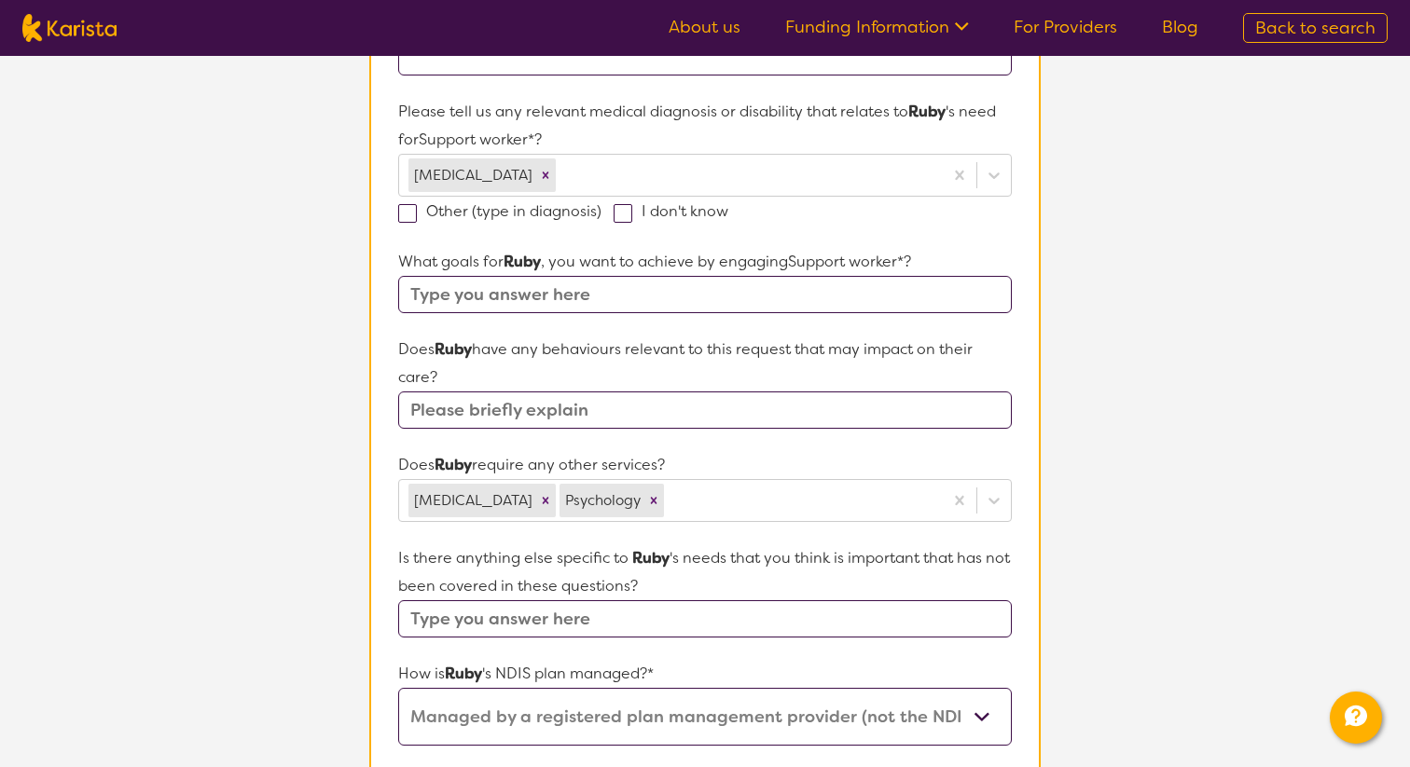
click at [714, 294] on input "text" at bounding box center [704, 294] width 613 height 37
click at [1114, 337] on section "L About You 2 Participant Details 3 Confirmation Participant Details & Service …" at bounding box center [705, 673] width 1410 height 2212
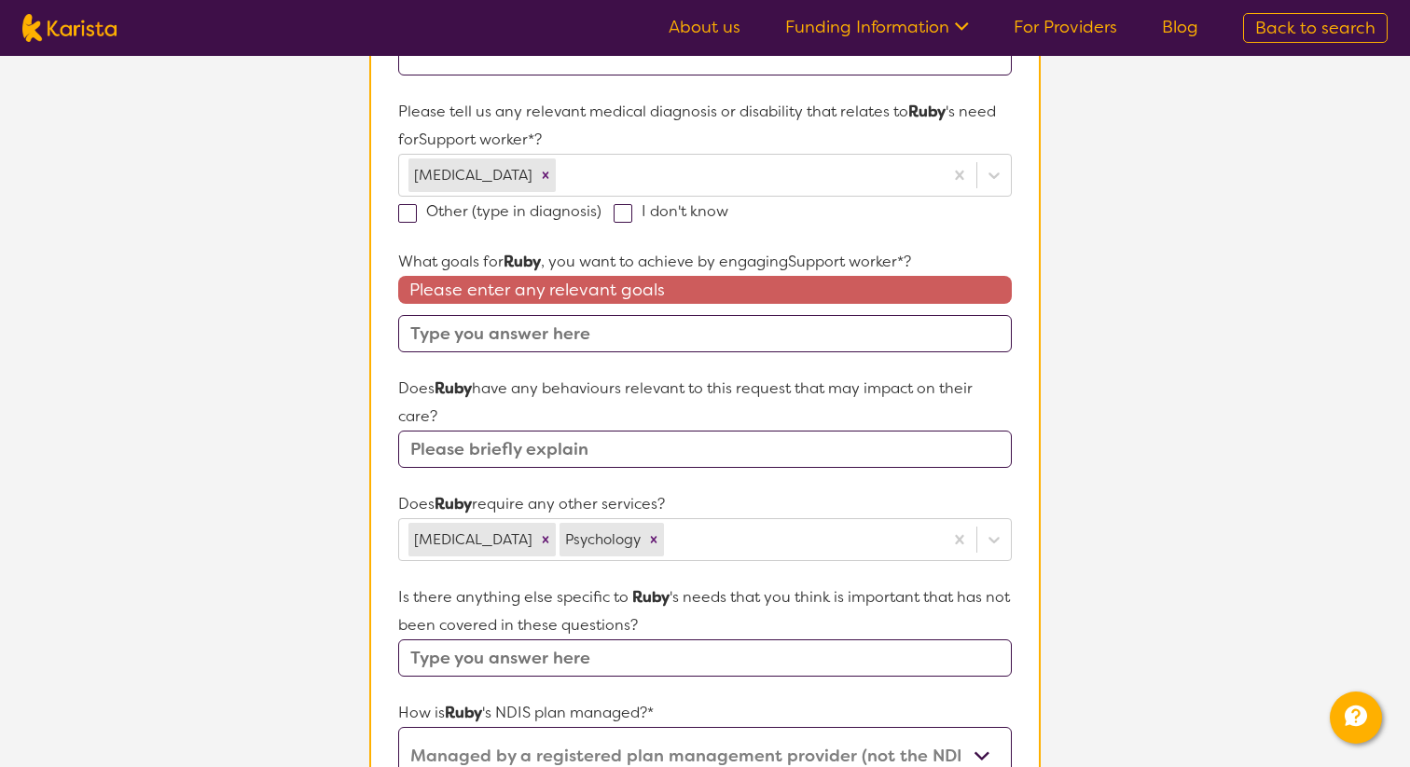
click at [705, 339] on input "text" at bounding box center [704, 333] width 613 height 37
click at [1060, 284] on section "Participant Details & Service Preferences Name of participant First Name* Ruby …" at bounding box center [705, 738] width 716 height 2162
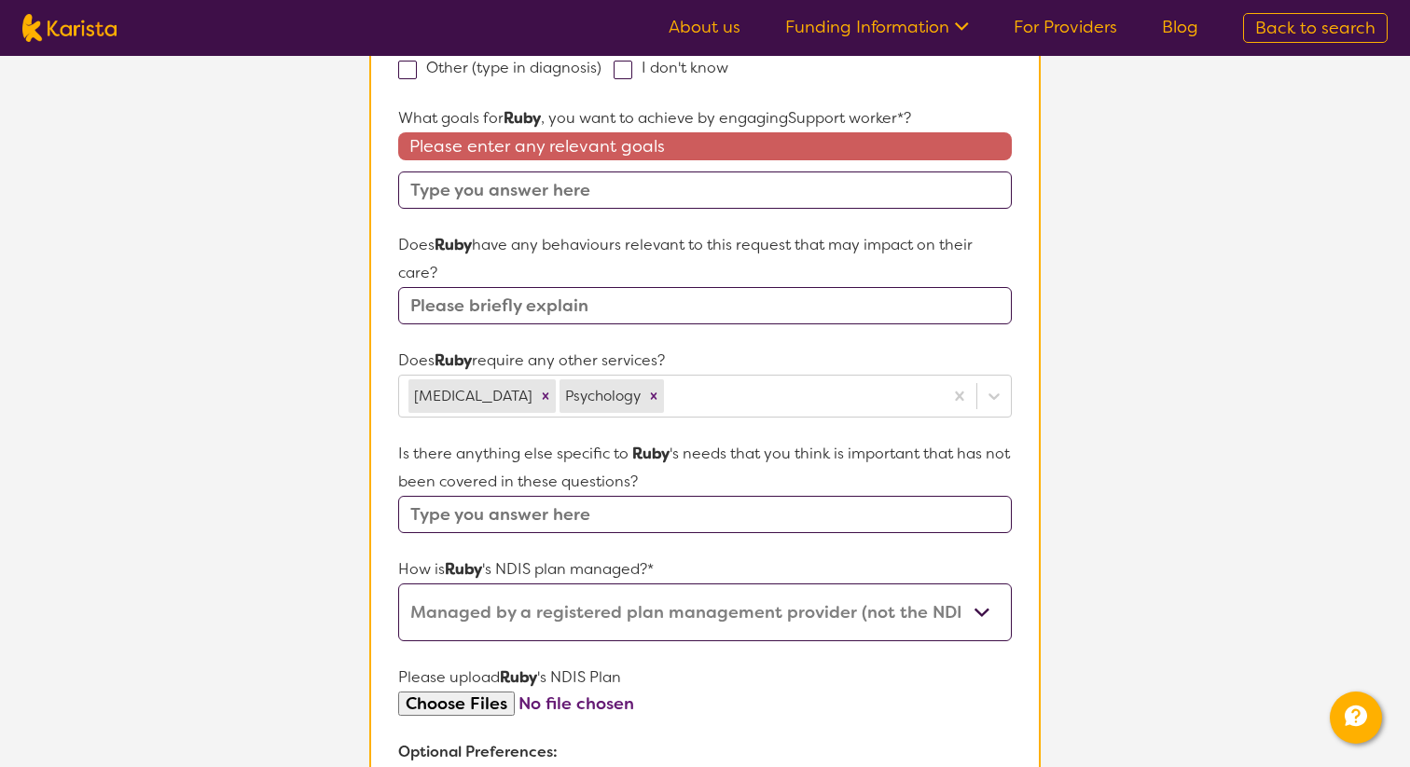
scroll to position [639, 0]
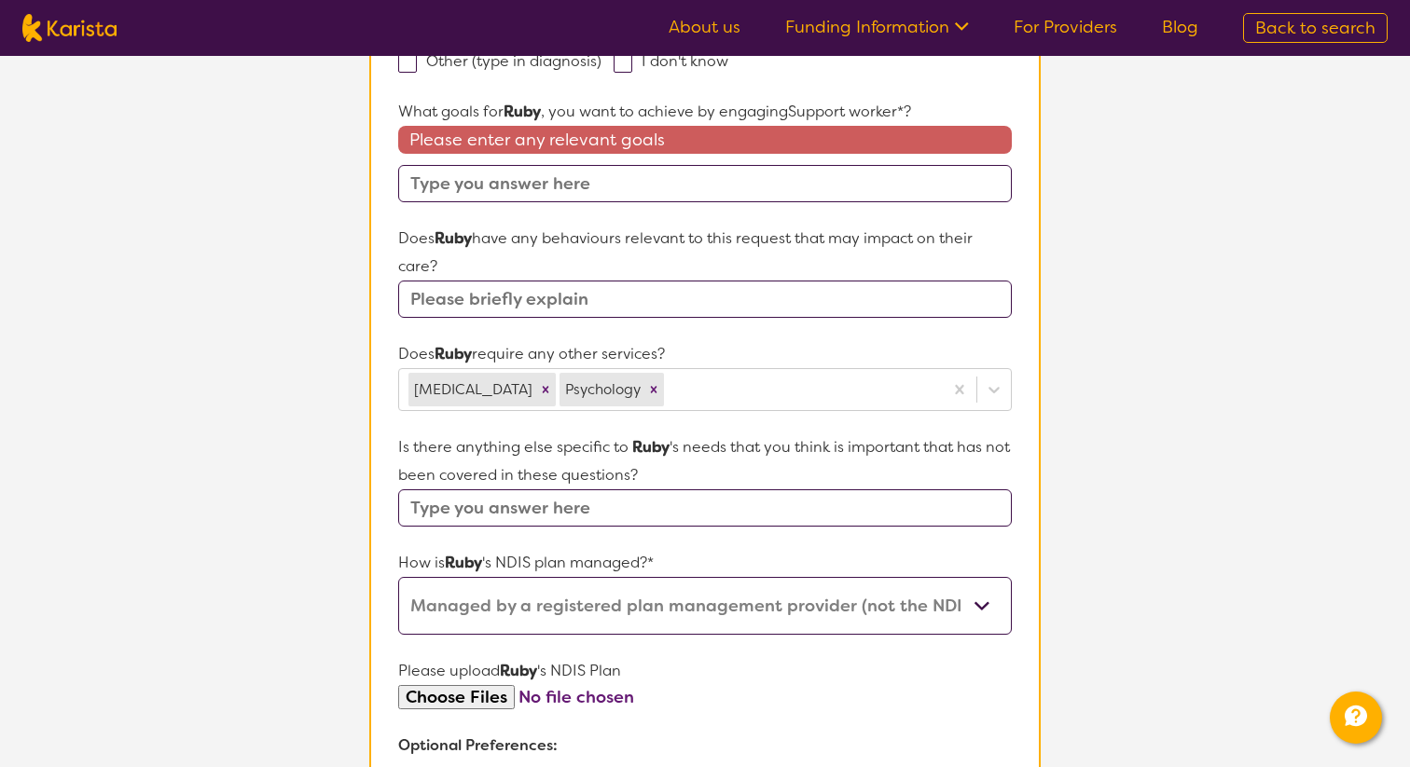
click at [861, 320] on form "Name of participant First Name* Ruby Last Name Buetefuer What age is Ruby * ? 2…" at bounding box center [704, 597] width 613 height 1922
click at [861, 307] on input "text" at bounding box center [704, 299] width 613 height 37
click at [1039, 230] on section "Name of participant First Name* Ruby Last Name Buetefuer What age is Ruby * ? 2…" at bounding box center [704, 597] width 671 height 2009
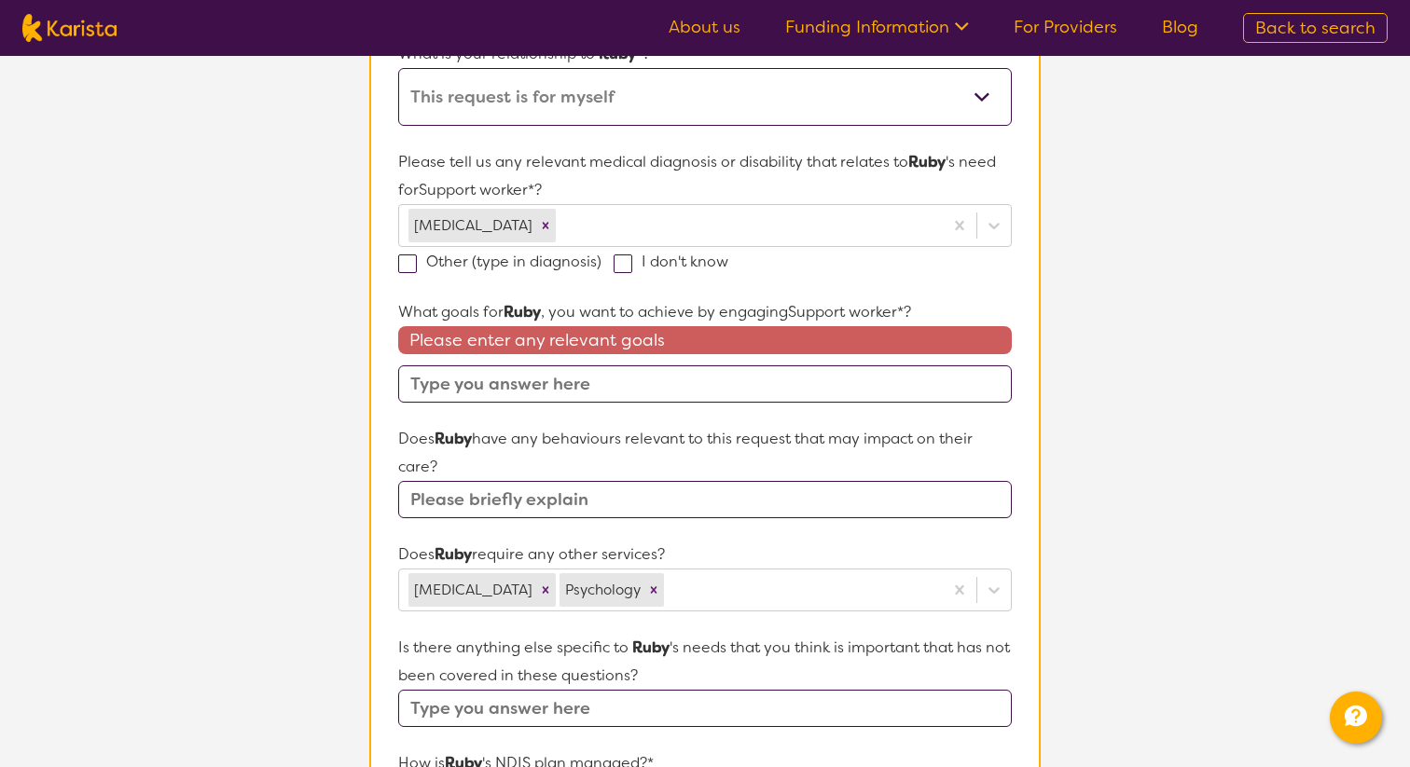
scroll to position [447, 0]
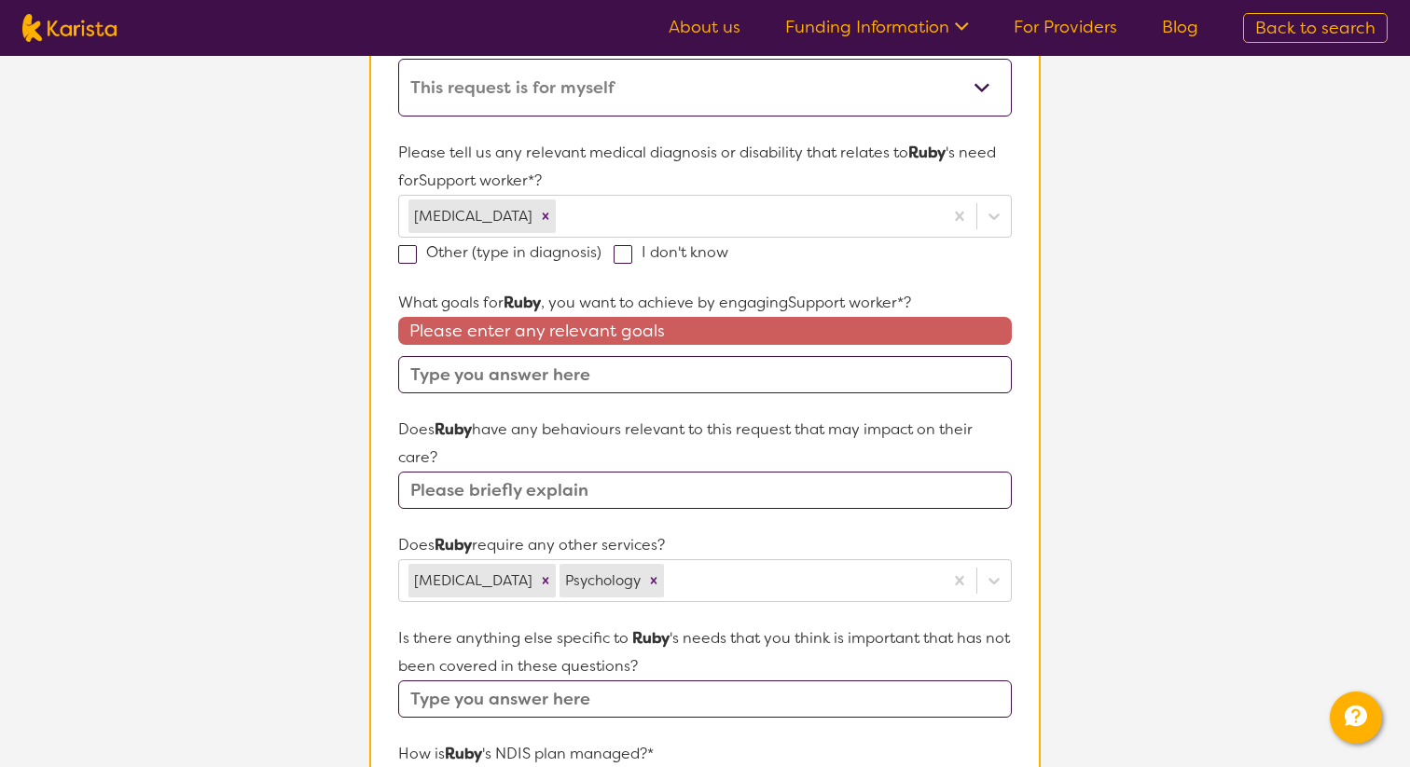
click at [697, 384] on input "text" at bounding box center [704, 374] width 613 height 37
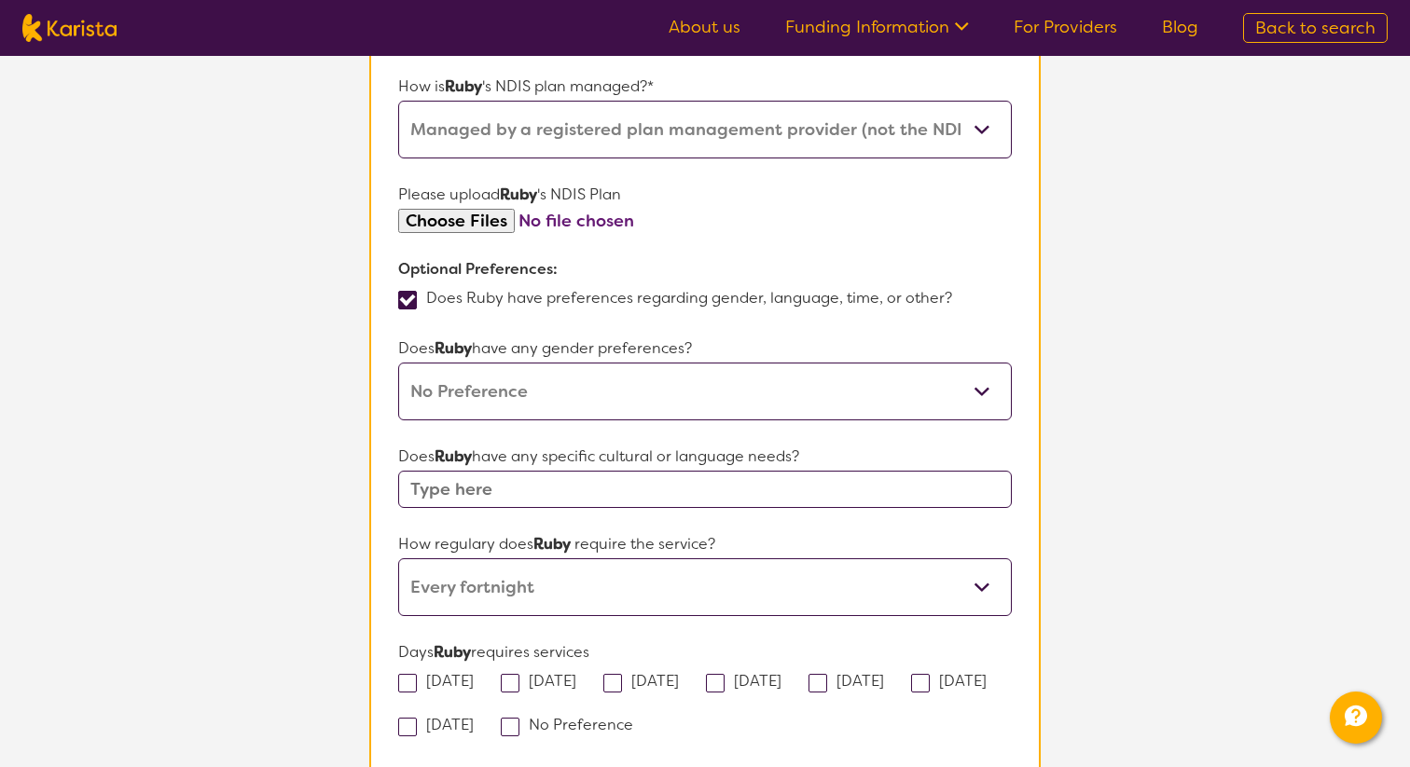
scroll to position [1116, 0]
click at [956, 401] on select "Male Female Other No Preference" at bounding box center [704, 391] width 613 height 58
click at [398, 362] on select "Male Female Other No Preference" at bounding box center [704, 391] width 613 height 58
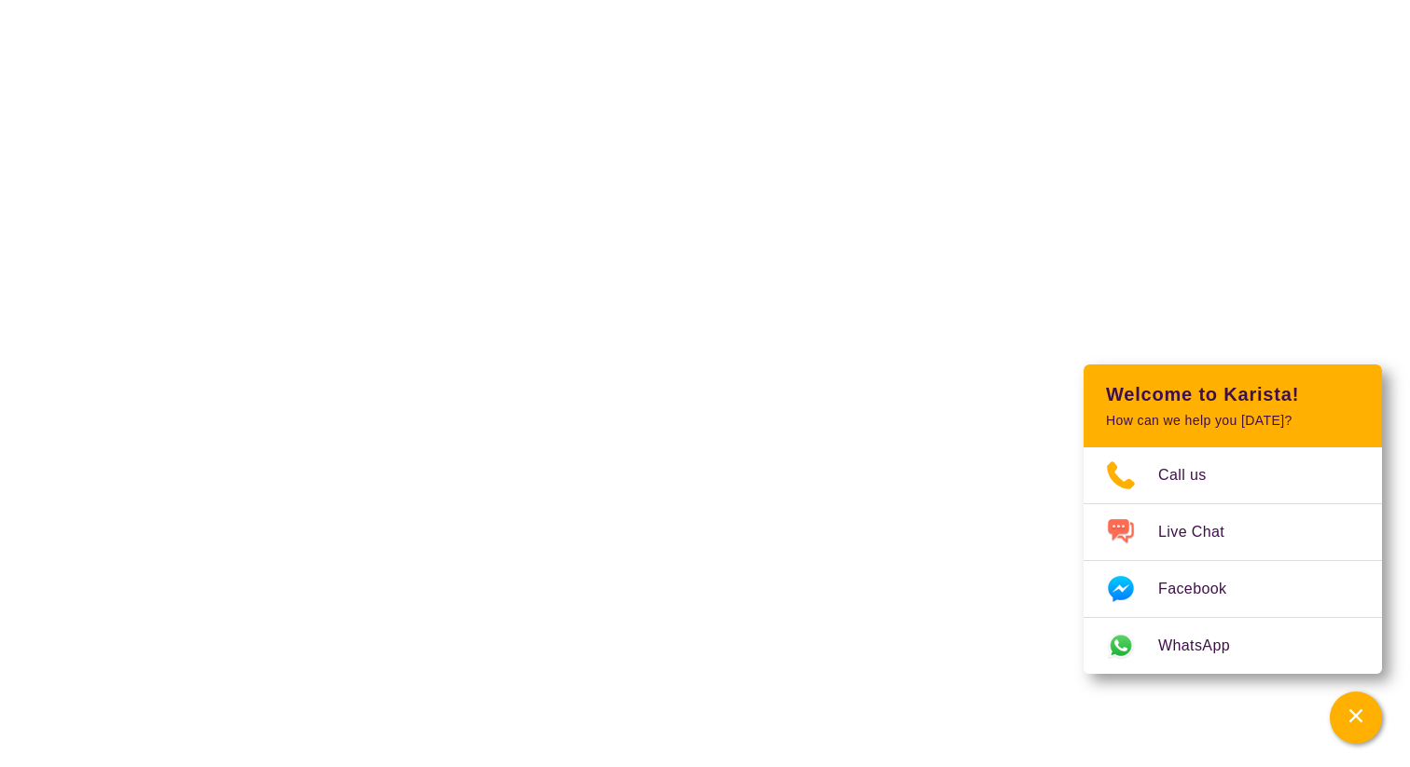
click at [1354, 0] on html "End Conversation Request a call back I am looking for a disability or aged care…" at bounding box center [705, 0] width 1410 height 0
click at [1352, 717] on icon "Channel Menu" at bounding box center [1355, 716] width 19 height 19
click at [1364, 734] on div "Channel Menu" at bounding box center [1355, 717] width 37 height 41
